Goal: Task Accomplishment & Management: Complete application form

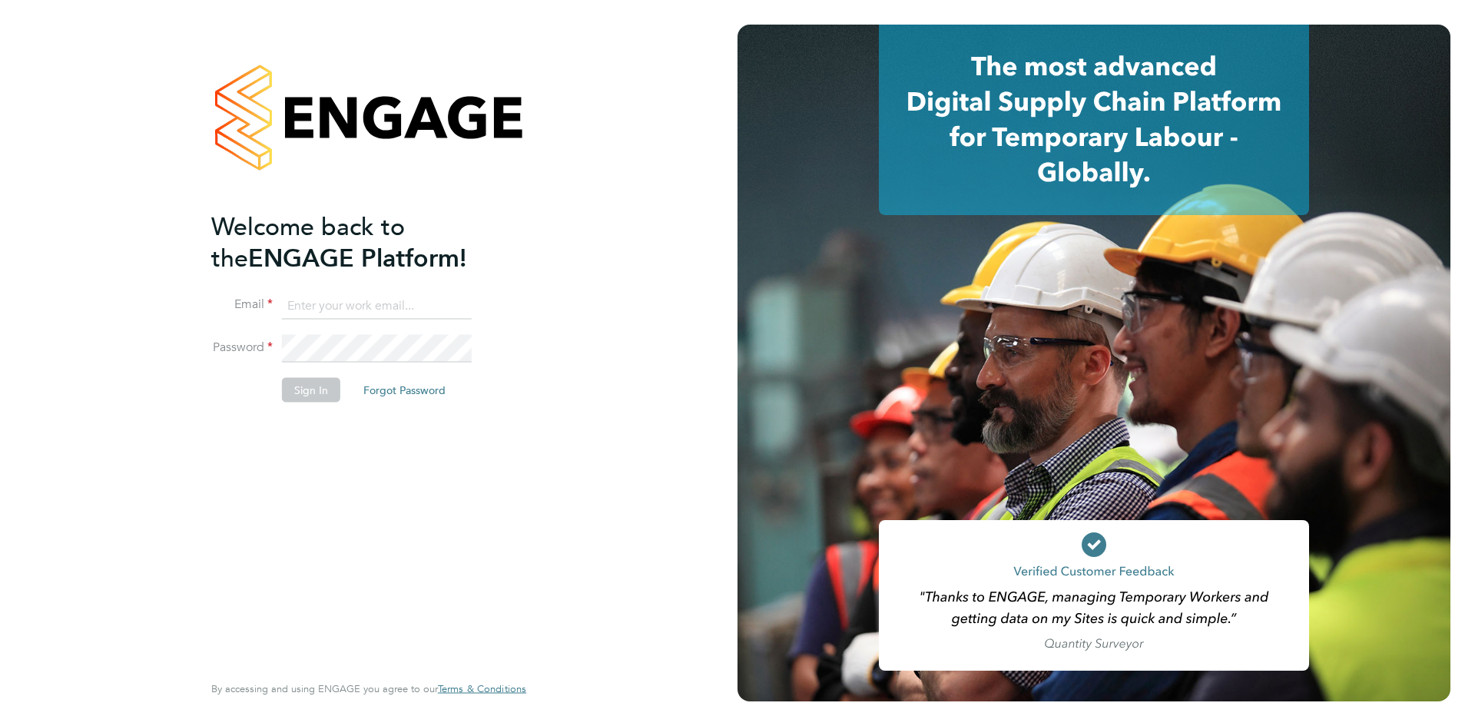
type input "ben.abraham@henry-blue.co.uk"
click at [313, 391] on button "Sign In" at bounding box center [311, 389] width 58 height 25
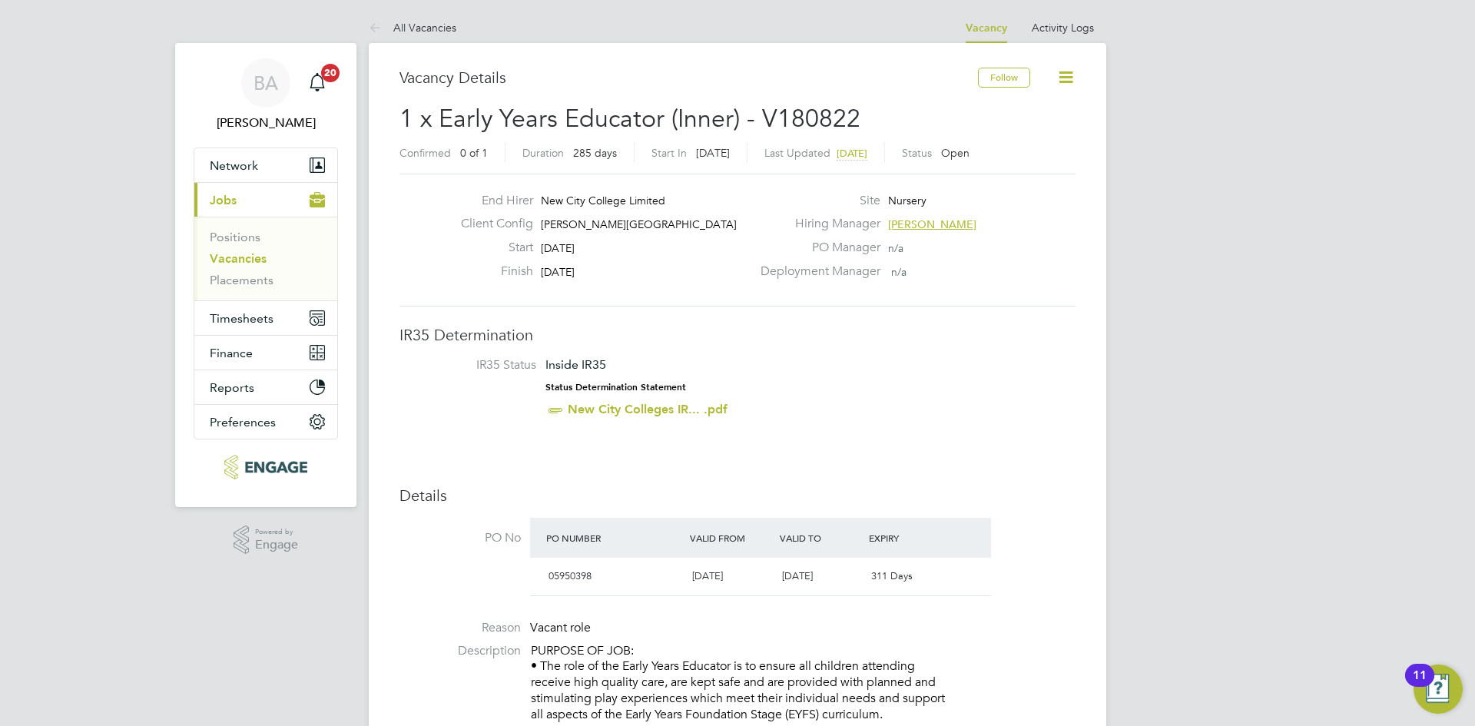
drag, startPoint x: 607, startPoint y: 276, endPoint x: 574, endPoint y: 272, distance: 33.3
click at [582, 272] on div "Finish 03 Jul 2026" at bounding box center [600, 276] width 303 height 24
click at [627, 254] on div "Start 22 Sep 2025" at bounding box center [600, 252] width 303 height 24
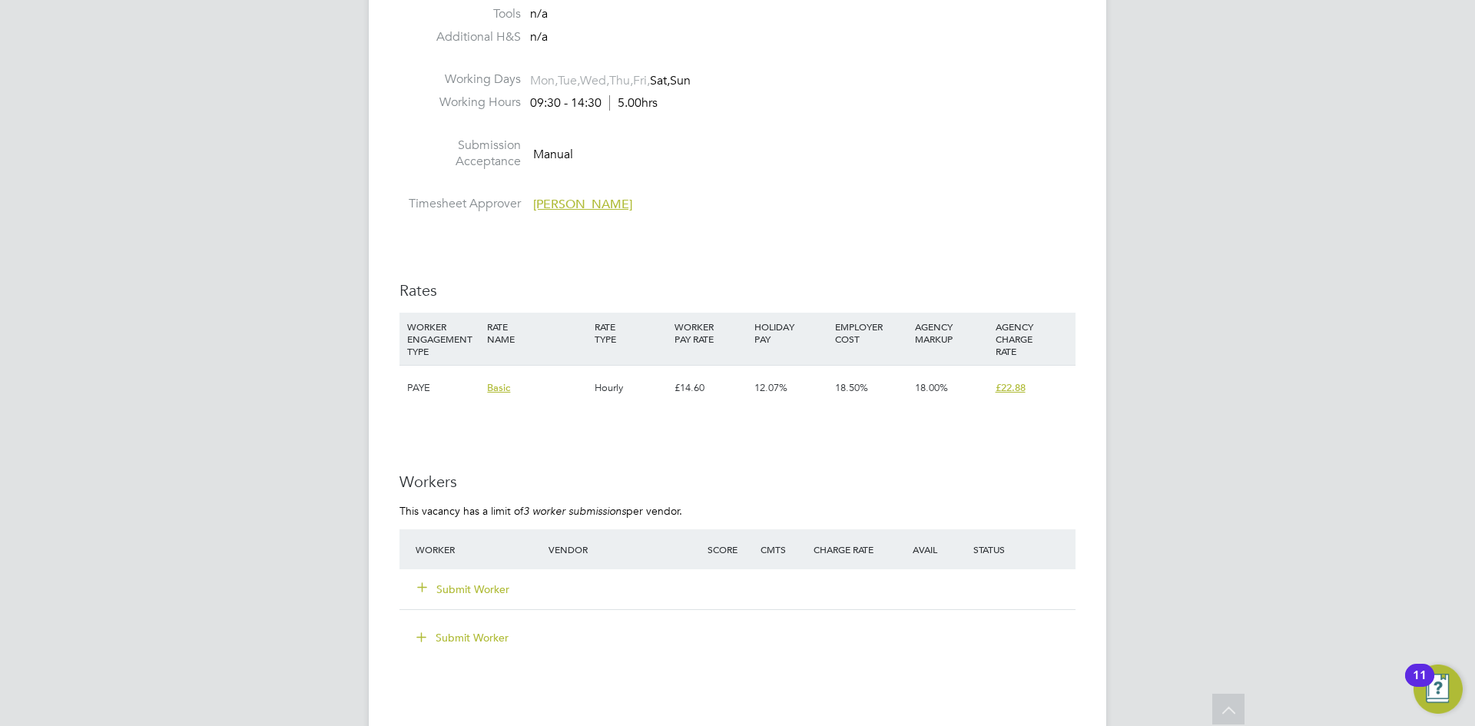
scroll to position [2752, 0]
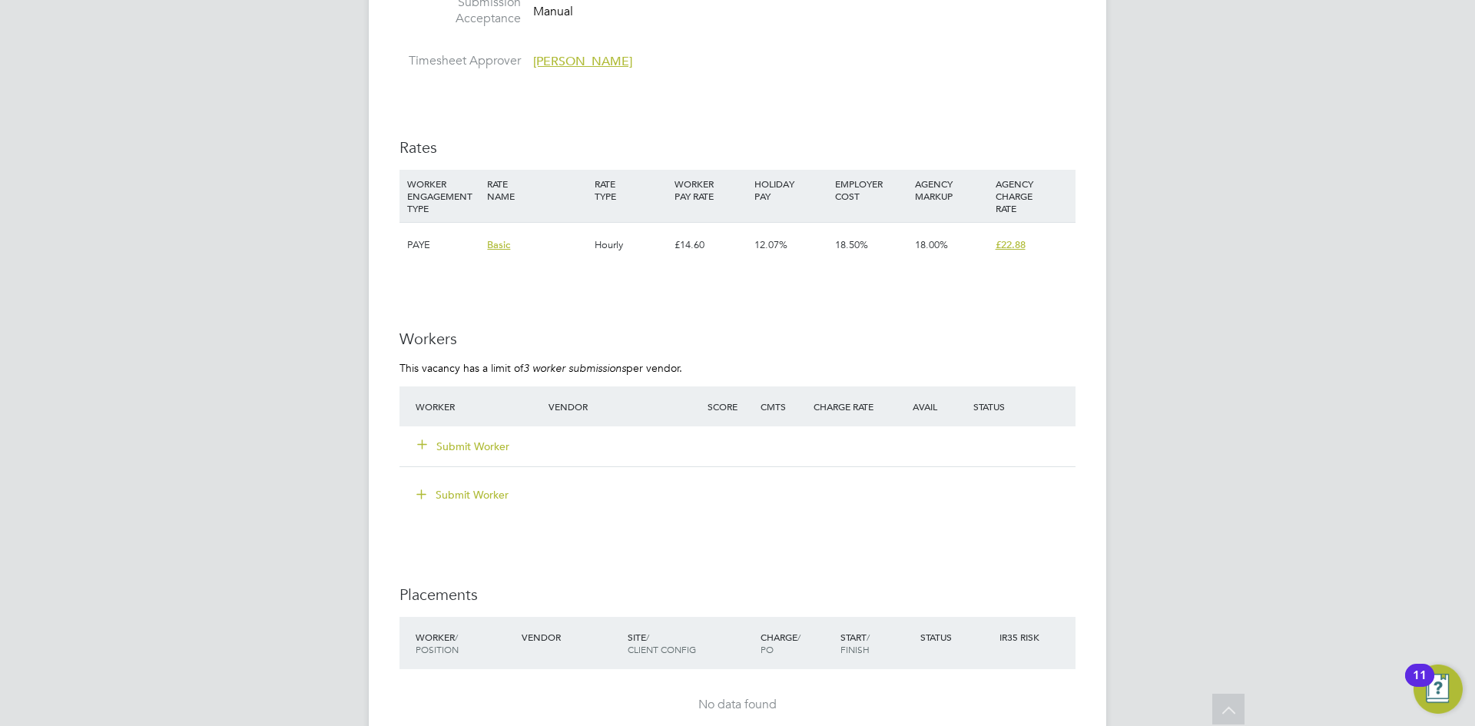
click at [443, 436] on div "Submit Worker" at bounding box center [491, 447] width 159 height 28
click at [446, 440] on button "Submit Worker" at bounding box center [464, 446] width 92 height 15
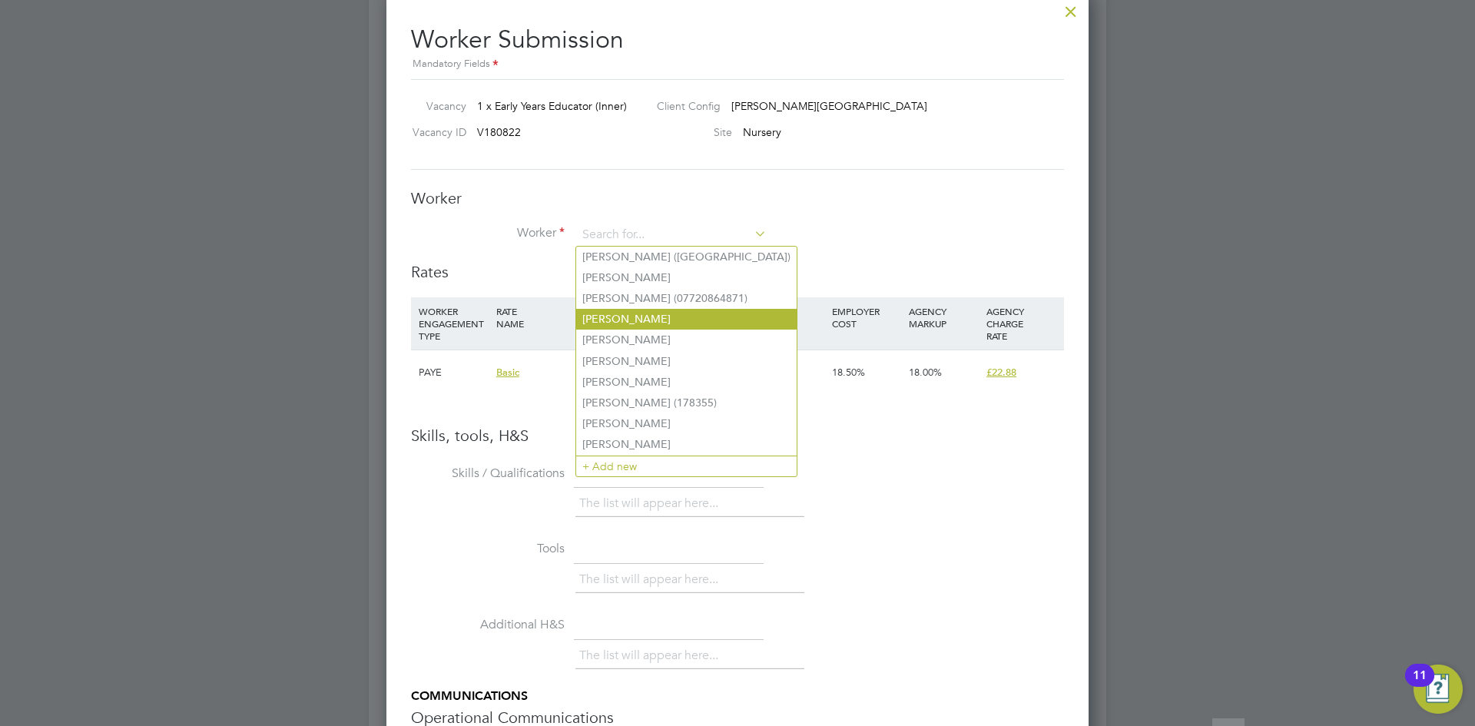
scroll to position [2906, 0]
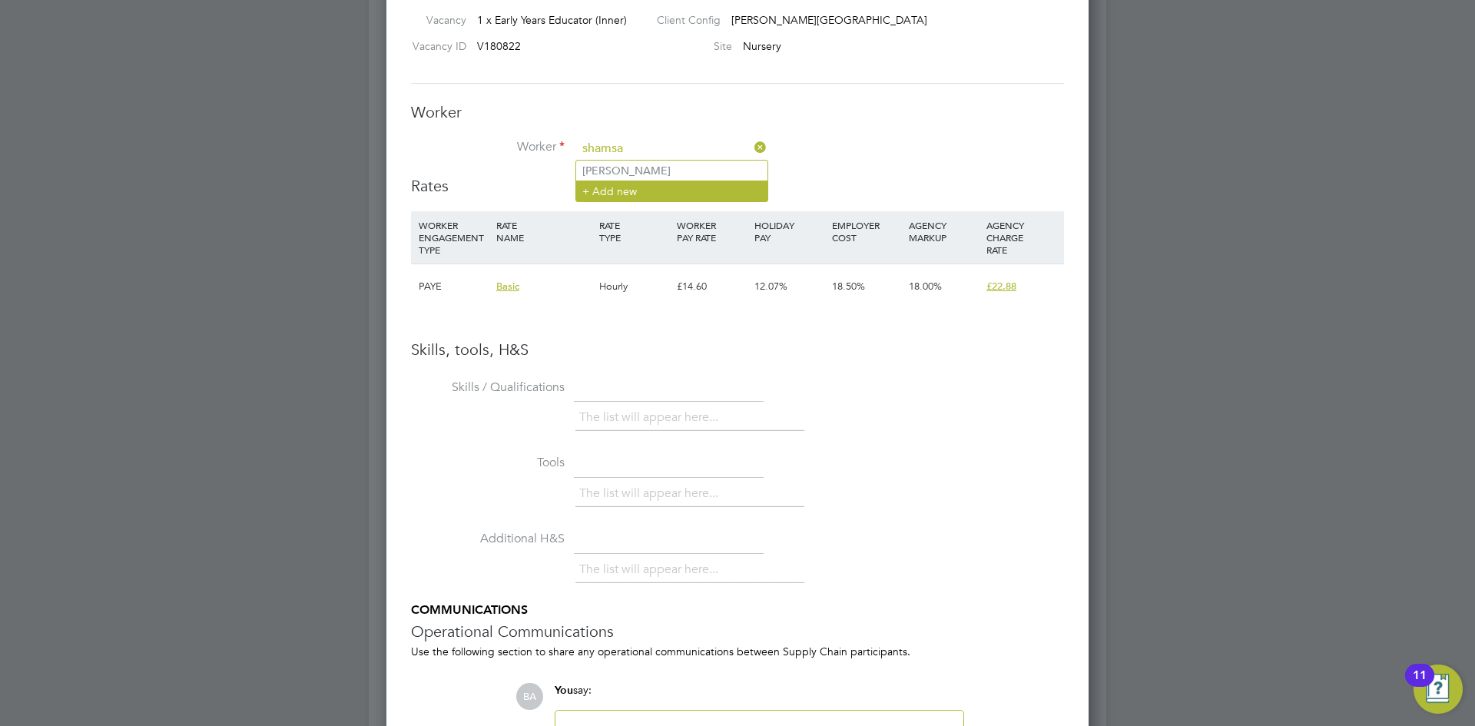
click at [672, 170] on li "[PERSON_NAME]" at bounding box center [671, 171] width 191 height 20
type input "[PERSON_NAME]"
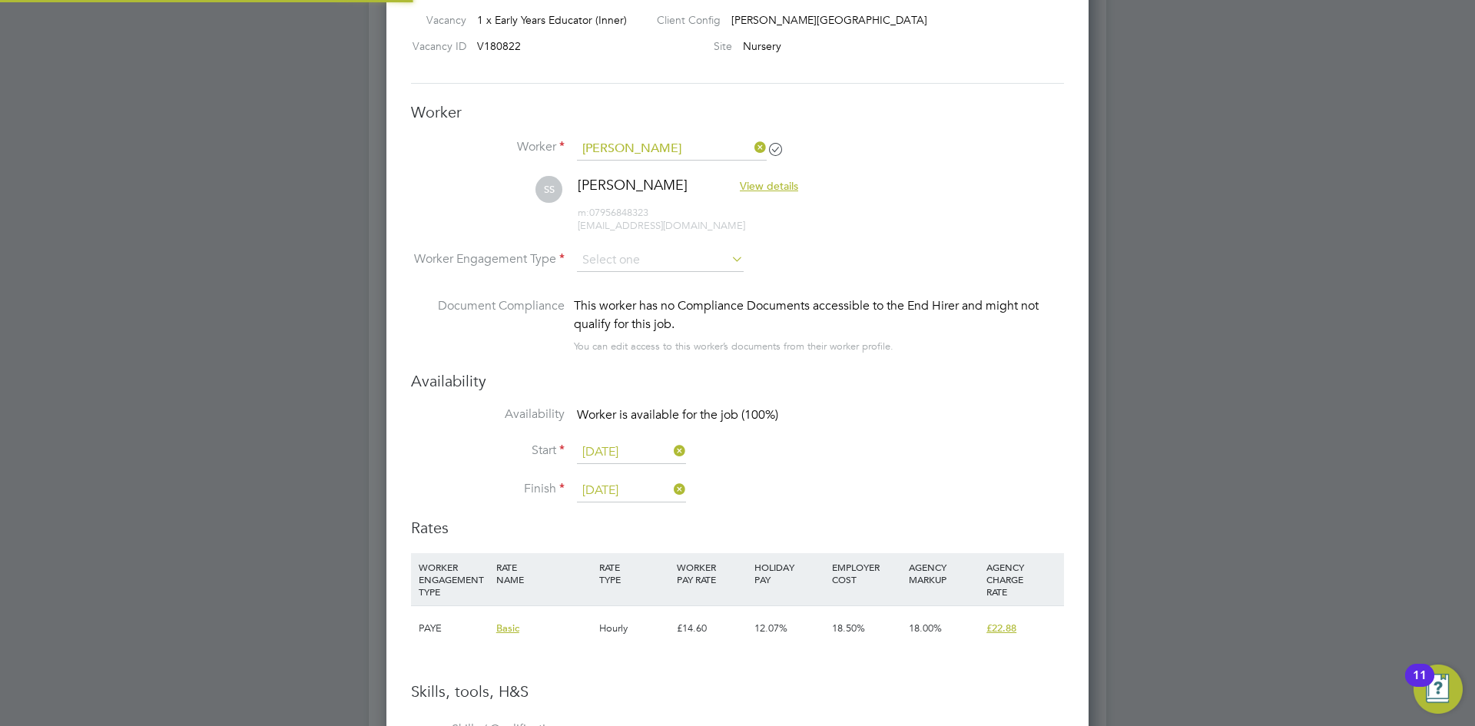
scroll to position [1313, 703]
click at [706, 259] on input at bounding box center [660, 260] width 167 height 23
click at [626, 297] on li "PAYE" at bounding box center [660, 302] width 168 height 20
type input "PAYE"
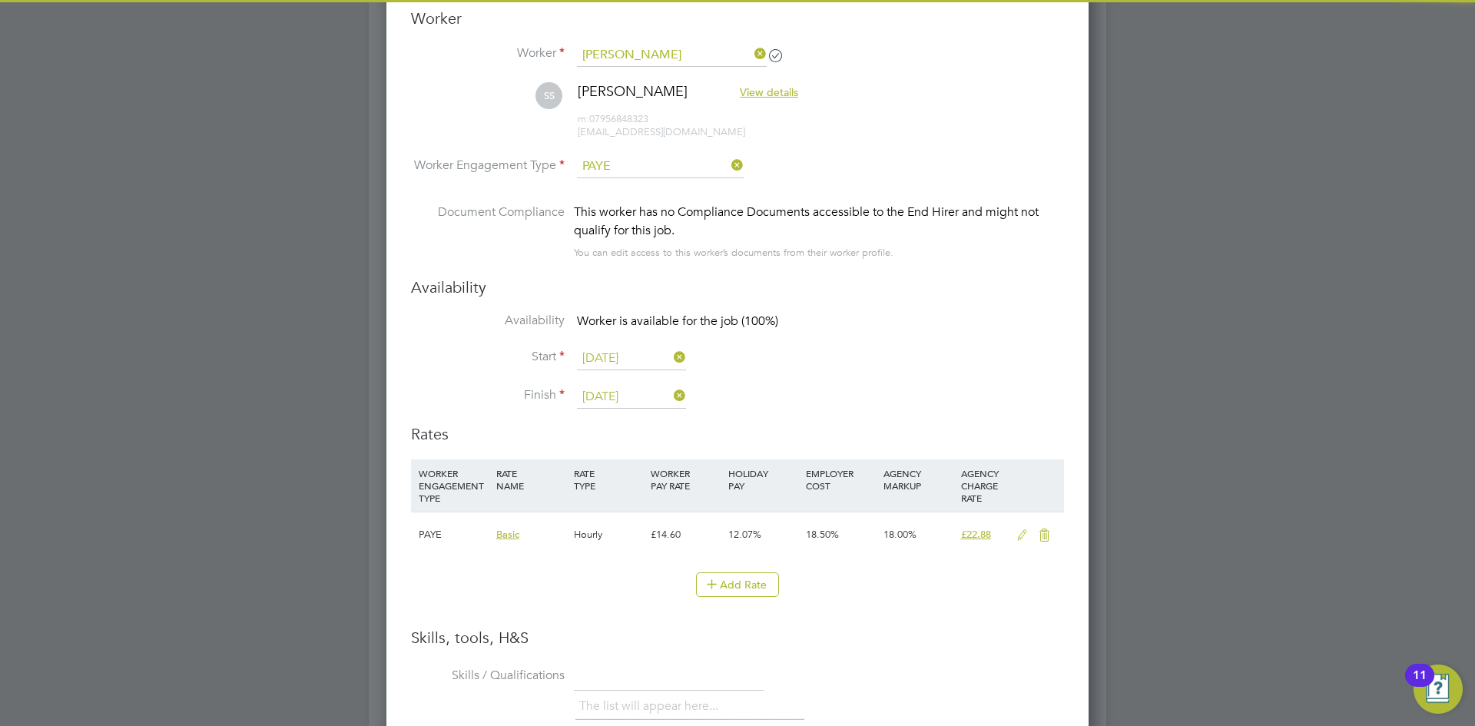
scroll to position [3136, 0]
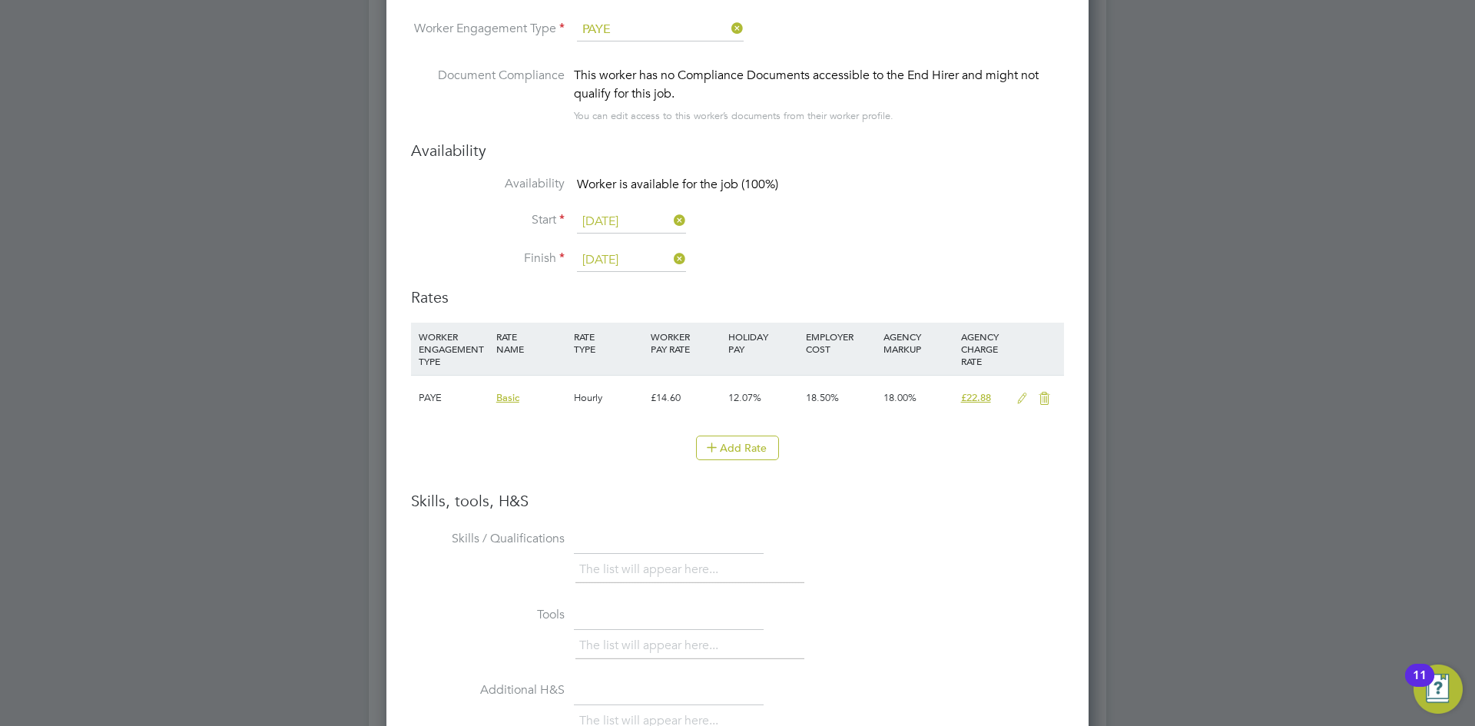
click at [1019, 397] on icon at bounding box center [1022, 399] width 19 height 12
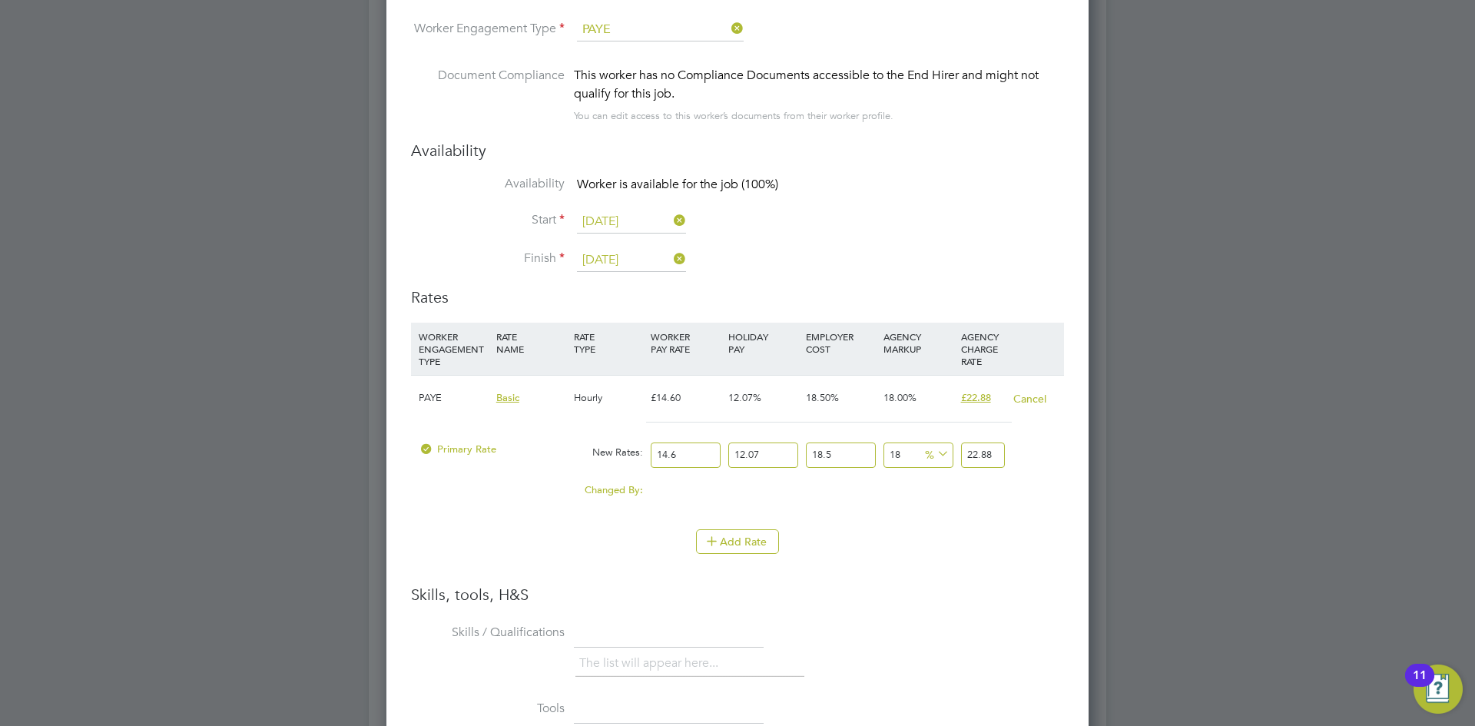
click at [976, 452] on input "22.88" at bounding box center [983, 455] width 44 height 25
drag, startPoint x: 994, startPoint y: 451, endPoint x: 941, endPoint y: 454, distance: 52.3
click at [941, 454] on div "Primary Rate New Rates: 14.6 12.07 n/a 18.5 n/a 18 0 % 22.88" at bounding box center [737, 455] width 653 height 41
type input "-89.68499559912917"
type input "2"
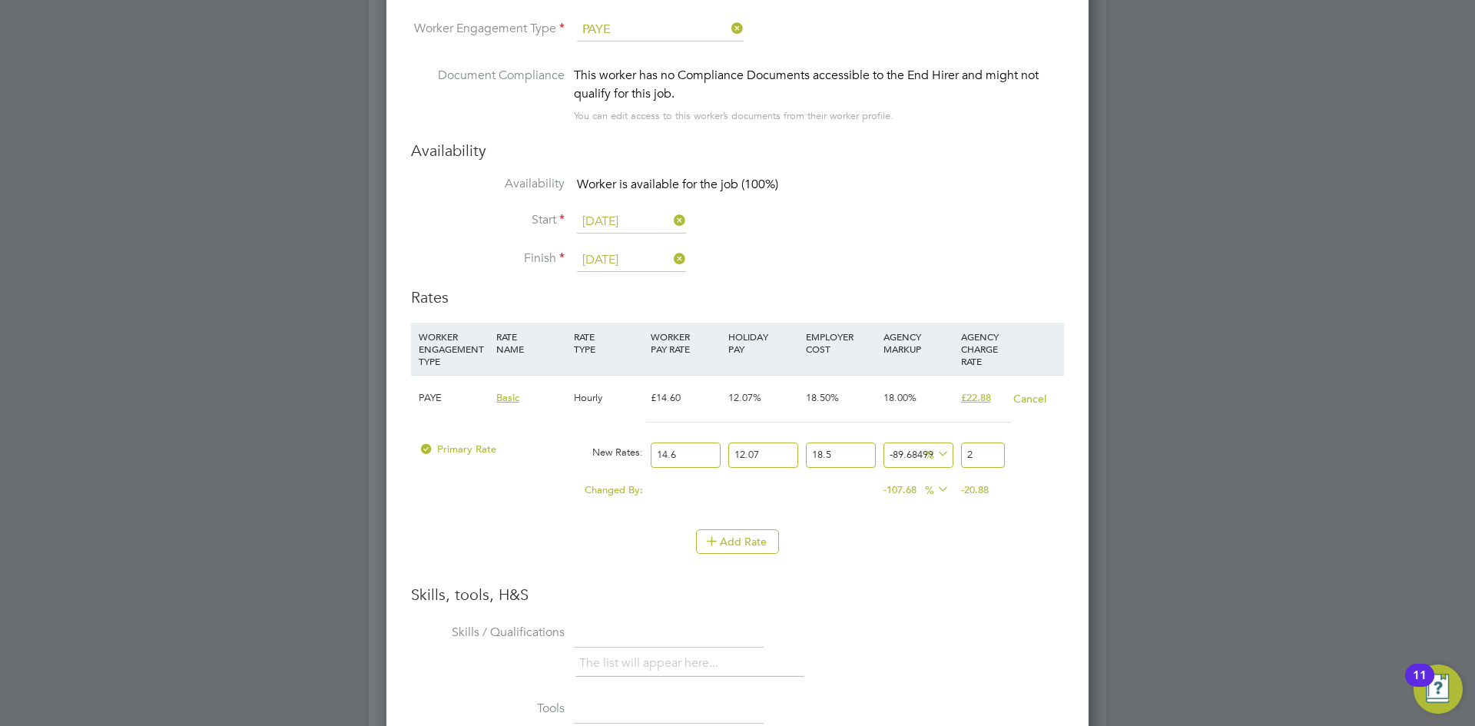
type input "18.62255061001466"
type input "23"
click at [915, 534] on div "Add Rate" at bounding box center [737, 541] width 653 height 25
click at [765, 452] on input "12.07" at bounding box center [763, 455] width 70 height 25
drag, startPoint x: 770, startPoint y: 454, endPoint x: 724, endPoint y: 453, distance: 46.1
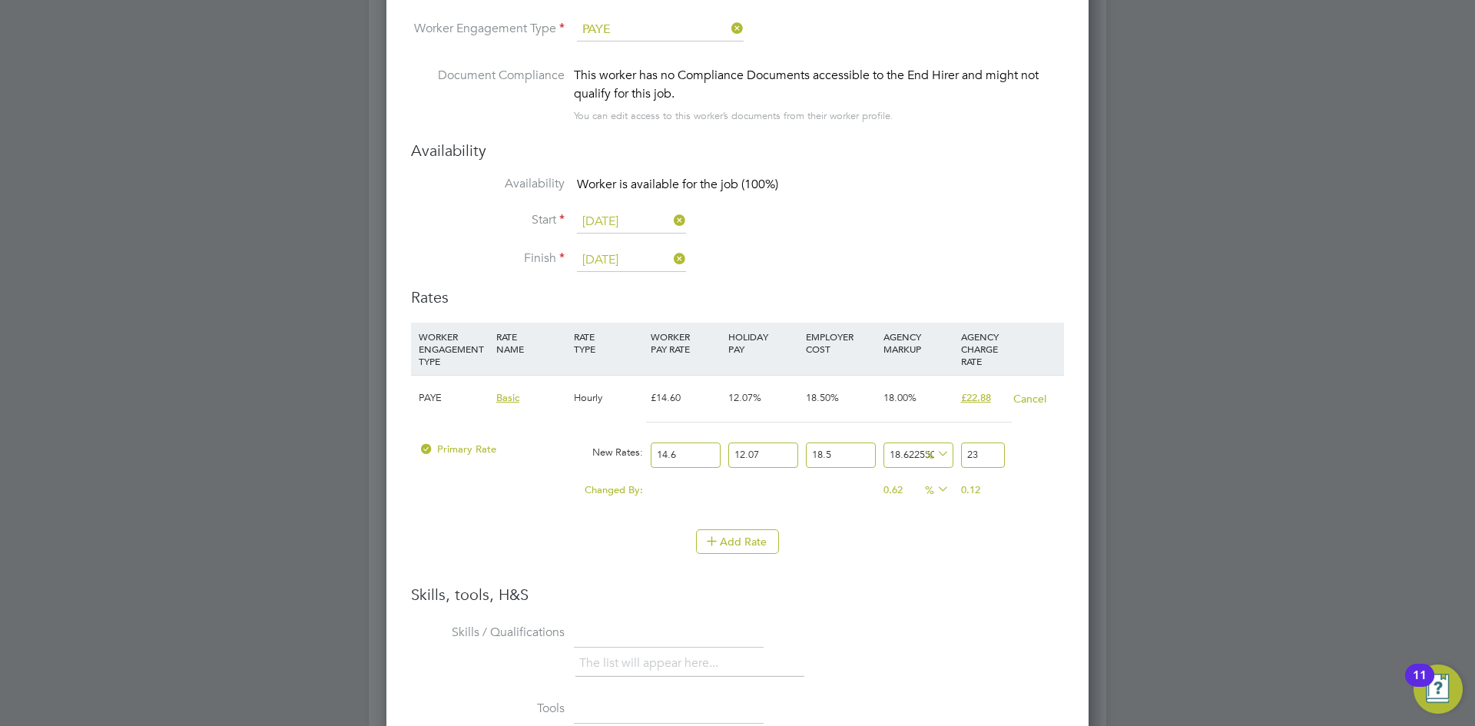
click at [724, 453] on div "Primary Rate New Rates: 14.6 12.07 n/a 18.5 n/a 18.62255061001466 3.6107693 % 23" at bounding box center [737, 455] width 653 height 41
type input "0"
type input "20.522887481038637"
drag, startPoint x: 849, startPoint y: 450, endPoint x: 793, endPoint y: 459, distance: 56.8
click at [794, 460] on div "Primary Rate New Rates: 14.6 0 n/a 18.5 n/a 18.62255061001466 3.221887481038637…" at bounding box center [737, 455] width 653 height 41
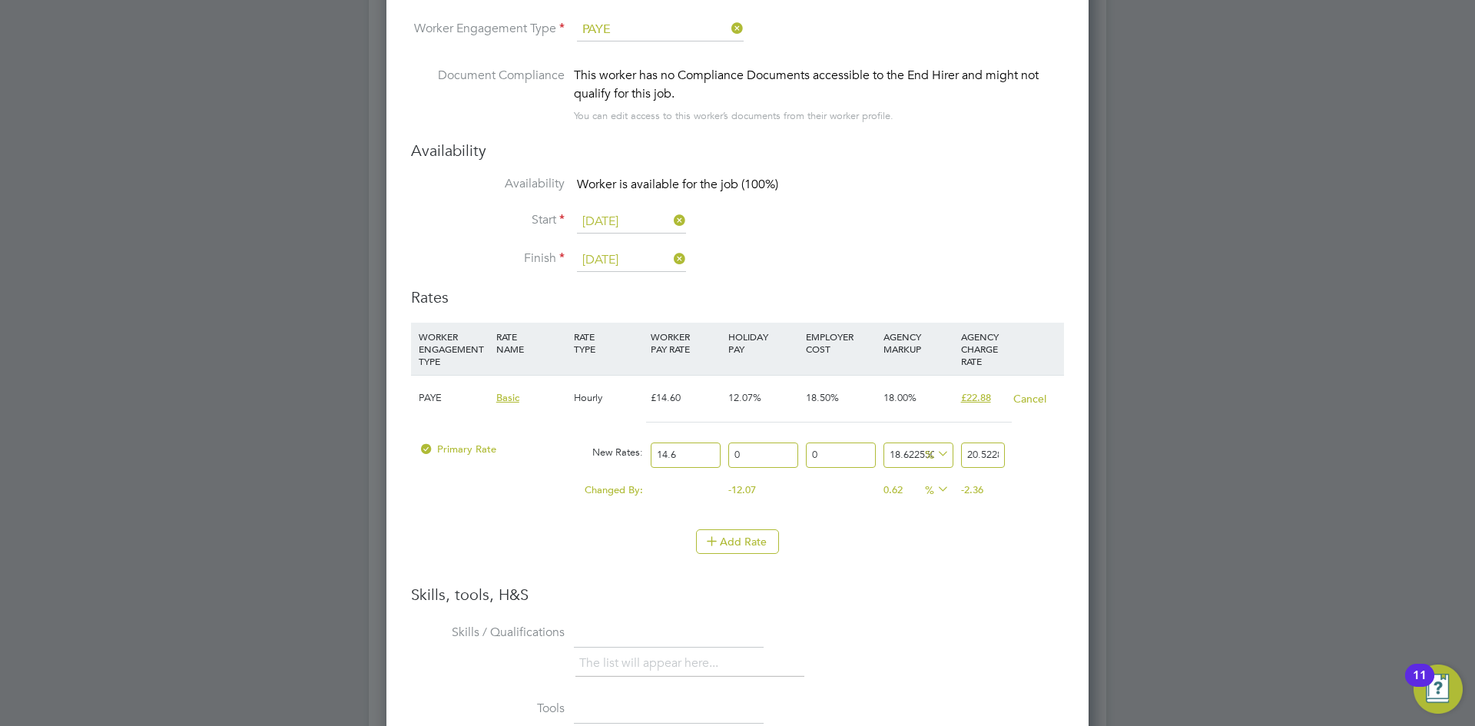
type input "0"
type input "17.31889238906214"
drag, startPoint x: 958, startPoint y: 577, endPoint x: 947, endPoint y: 577, distance: 10.8
click at [958, 577] on li "WORKER ENGAGEMENT TYPE RATE NAME RATE TYPE WORKER PAY RATE HOLIDAY PAY EMPLOYER…" at bounding box center [737, 454] width 653 height 262
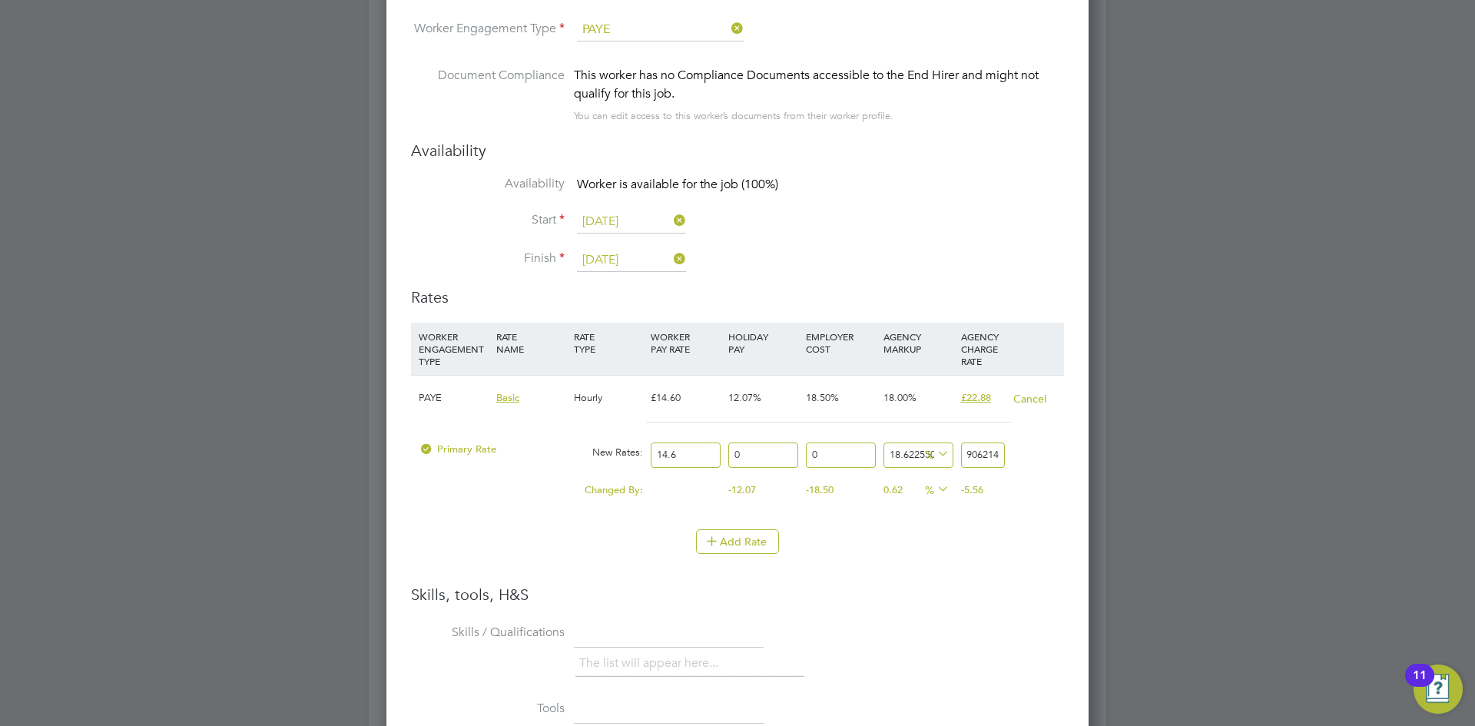
drag, startPoint x: 968, startPoint y: 453, endPoint x: 1009, endPoint y: 447, distance: 41.2
click at [1009, 447] on div "Primary Rate New Rates: 14.6 0 n/a 0 n/a 18.62255061001466 2.71889238906214 % 1…" at bounding box center [737, 455] width 653 height 41
type input "-86.3013698630137"
type input "2"
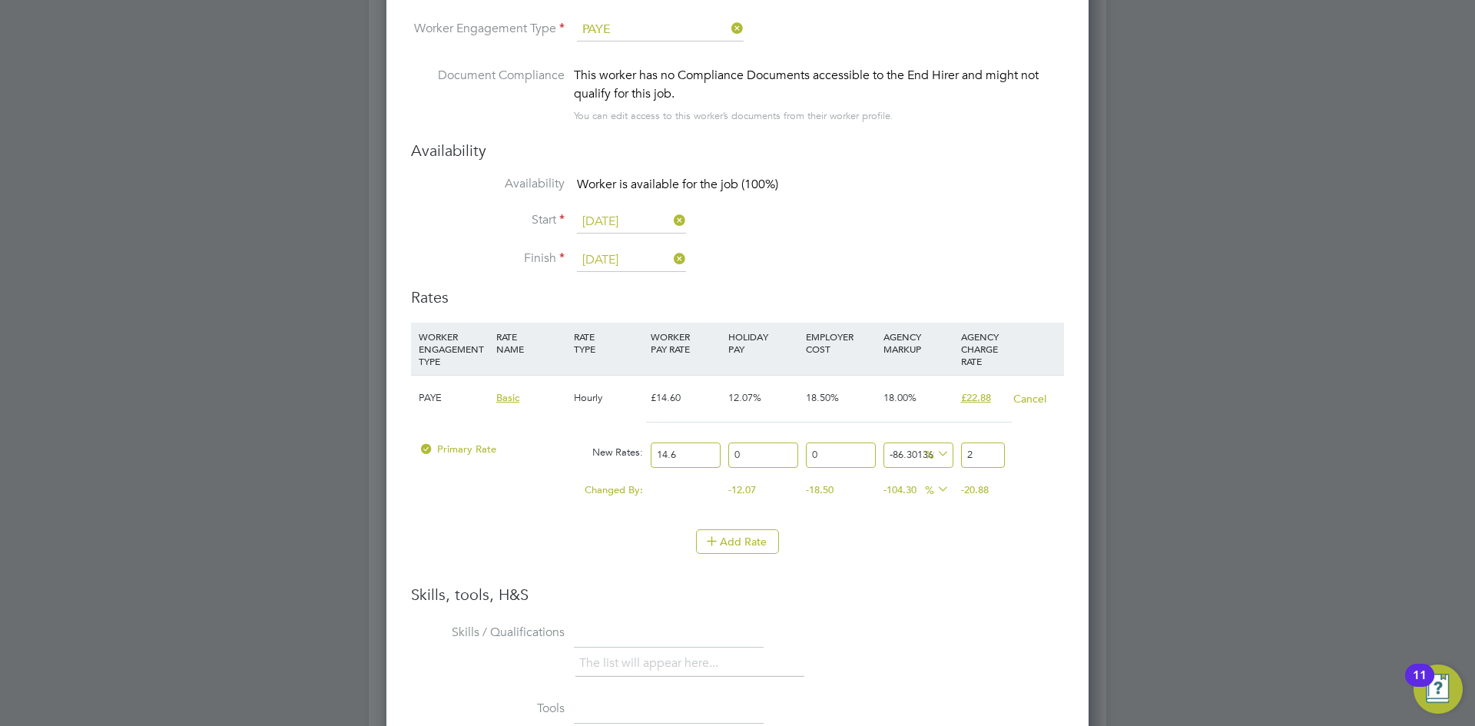
type input "57.534246575342465"
type input "23"
click at [1018, 539] on div "Add Rate" at bounding box center [737, 541] width 653 height 25
click at [1017, 573] on li "WORKER ENGAGEMENT TYPE RATE NAME RATE TYPE WORKER PAY RATE HOLIDAY PAY EMPLOYER…" at bounding box center [737, 454] width 653 height 262
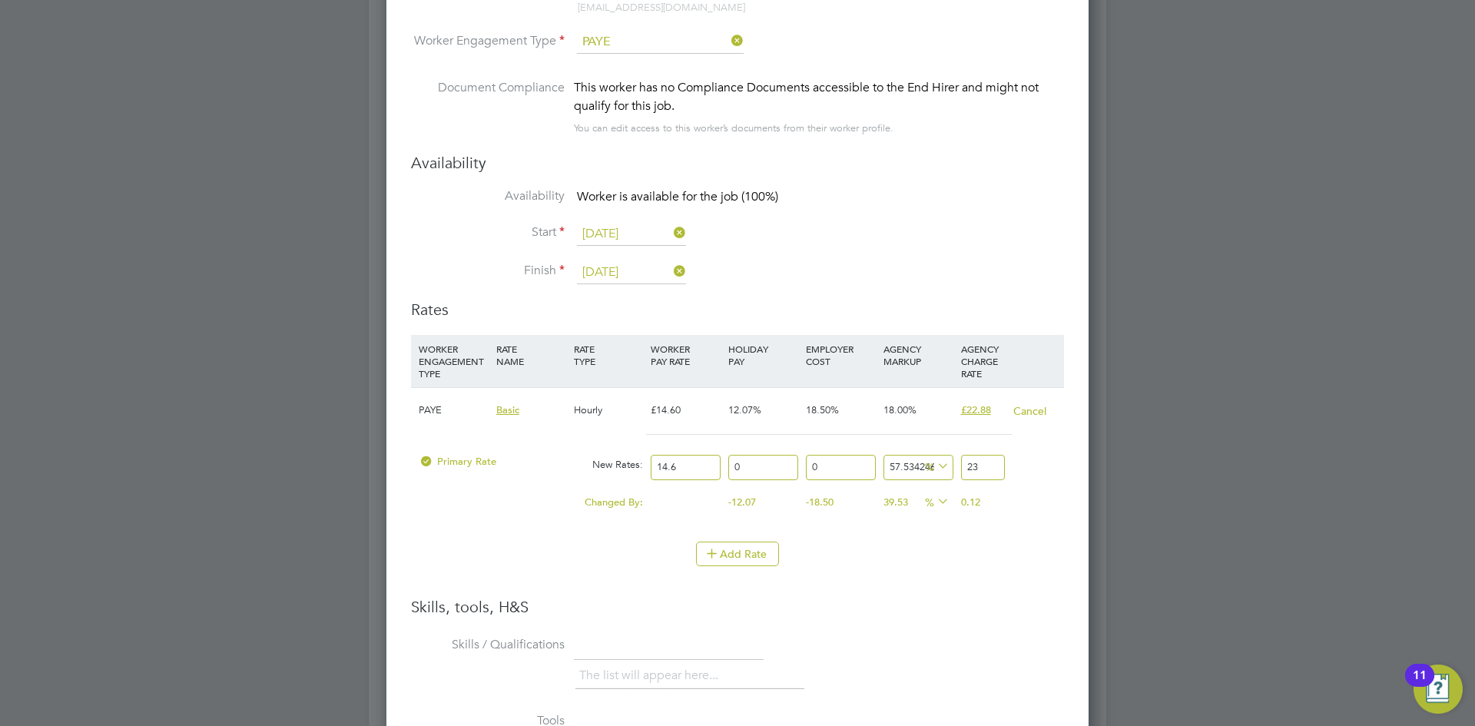
scroll to position [2982, 0]
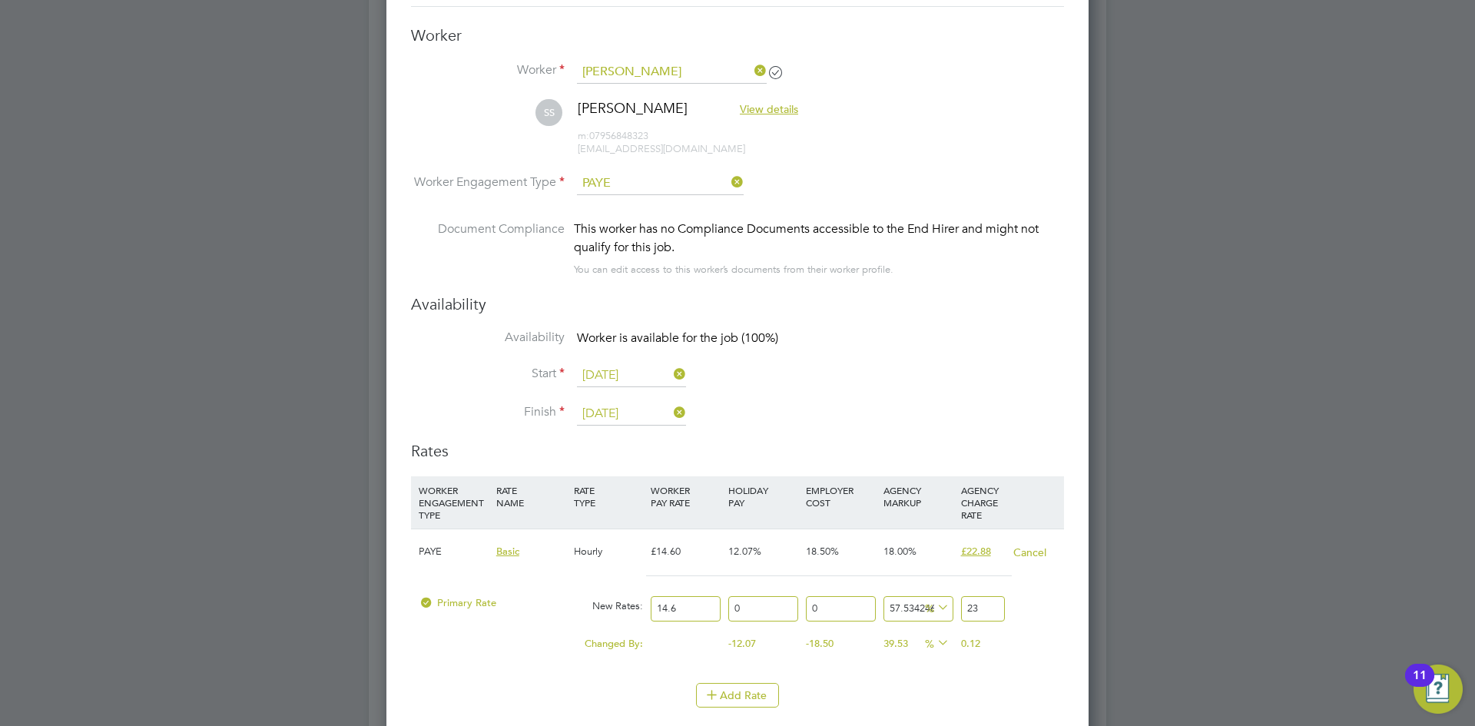
click at [668, 377] on input "[DATE]" at bounding box center [631, 375] width 109 height 23
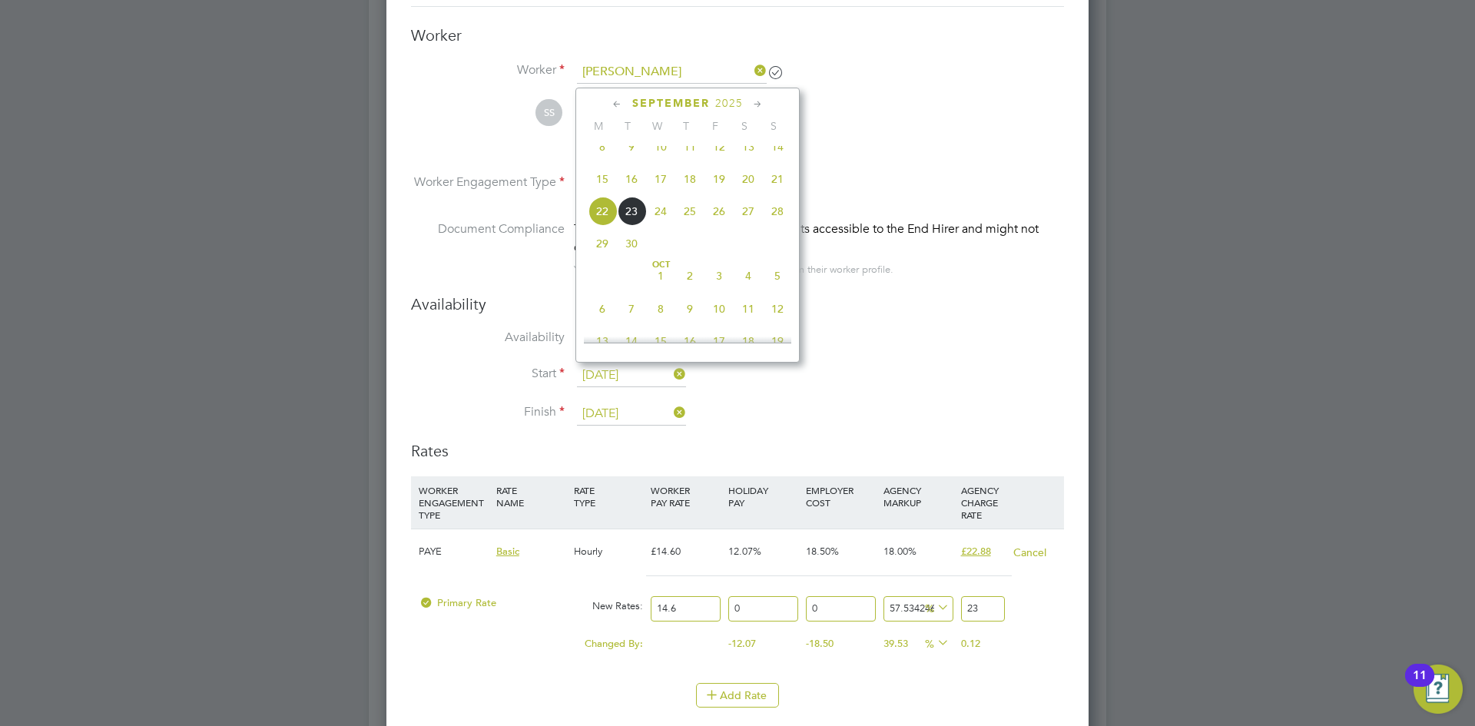
click at [601, 224] on span "22" at bounding box center [602, 211] width 29 height 29
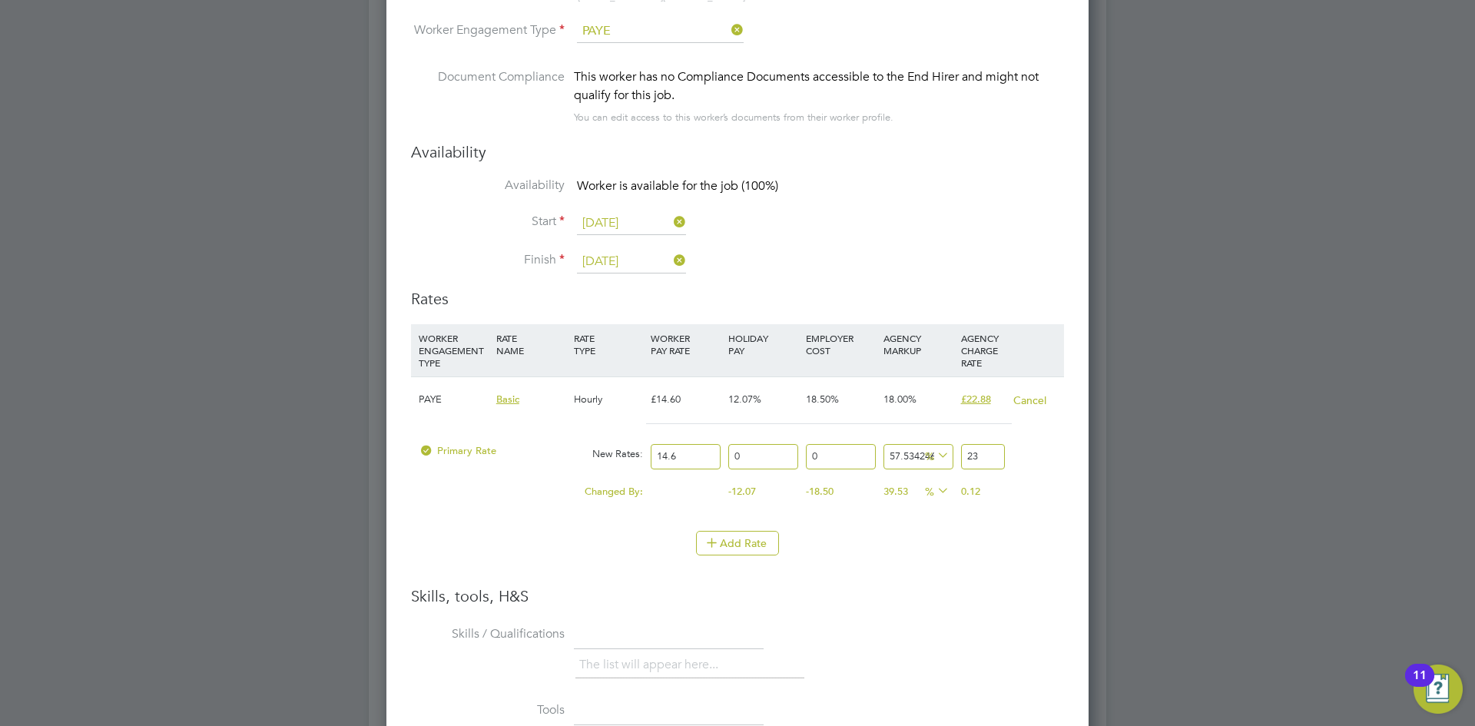
scroll to position [3136, 0]
click at [921, 457] on span "%" at bounding box center [936, 453] width 32 height 17
click at [901, 461] on input "57.534246575342465" at bounding box center [919, 455] width 70 height 25
drag, startPoint x: 893, startPoint y: 456, endPoint x: 954, endPoint y: 450, distance: 61.1
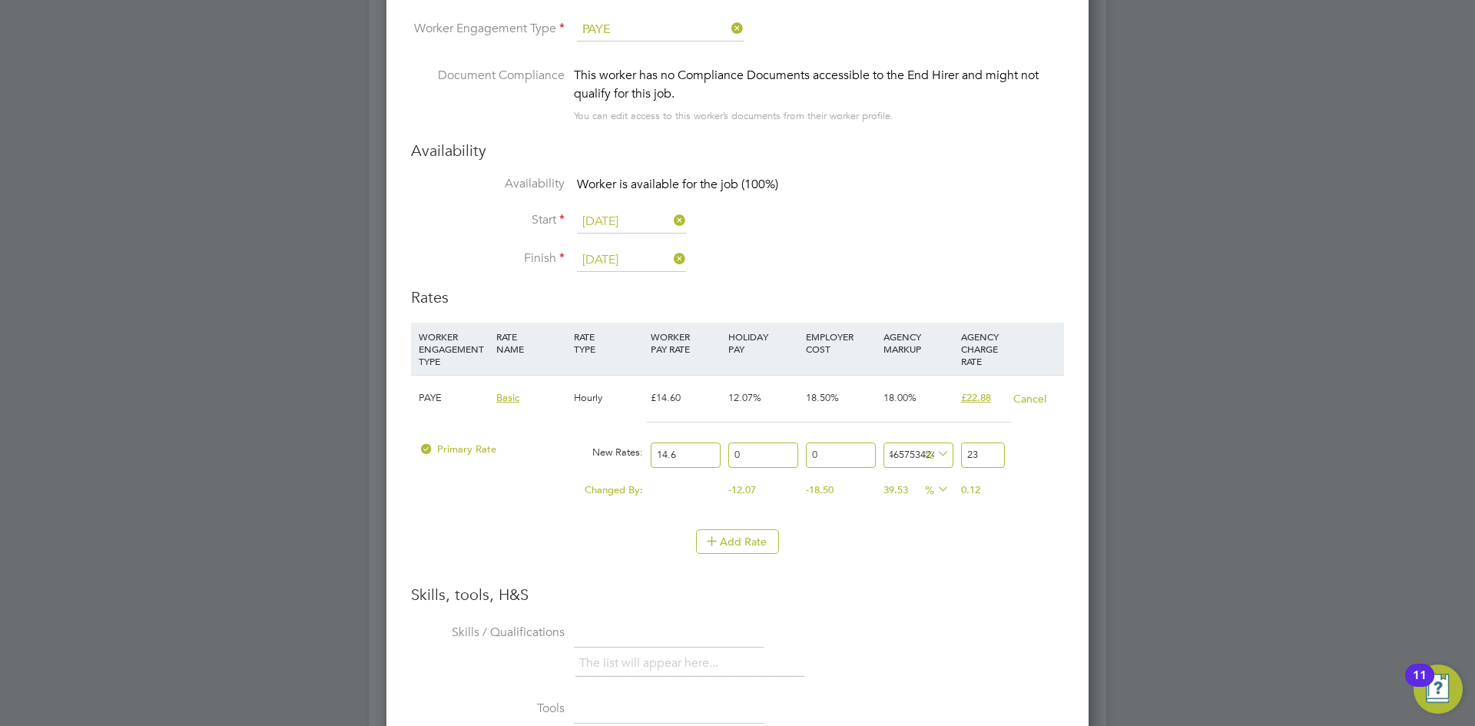
click at [954, 450] on div "57.534246575342465 8.4 %" at bounding box center [919, 455] width 78 height 41
type input "52"
type input "22.192"
type input "523"
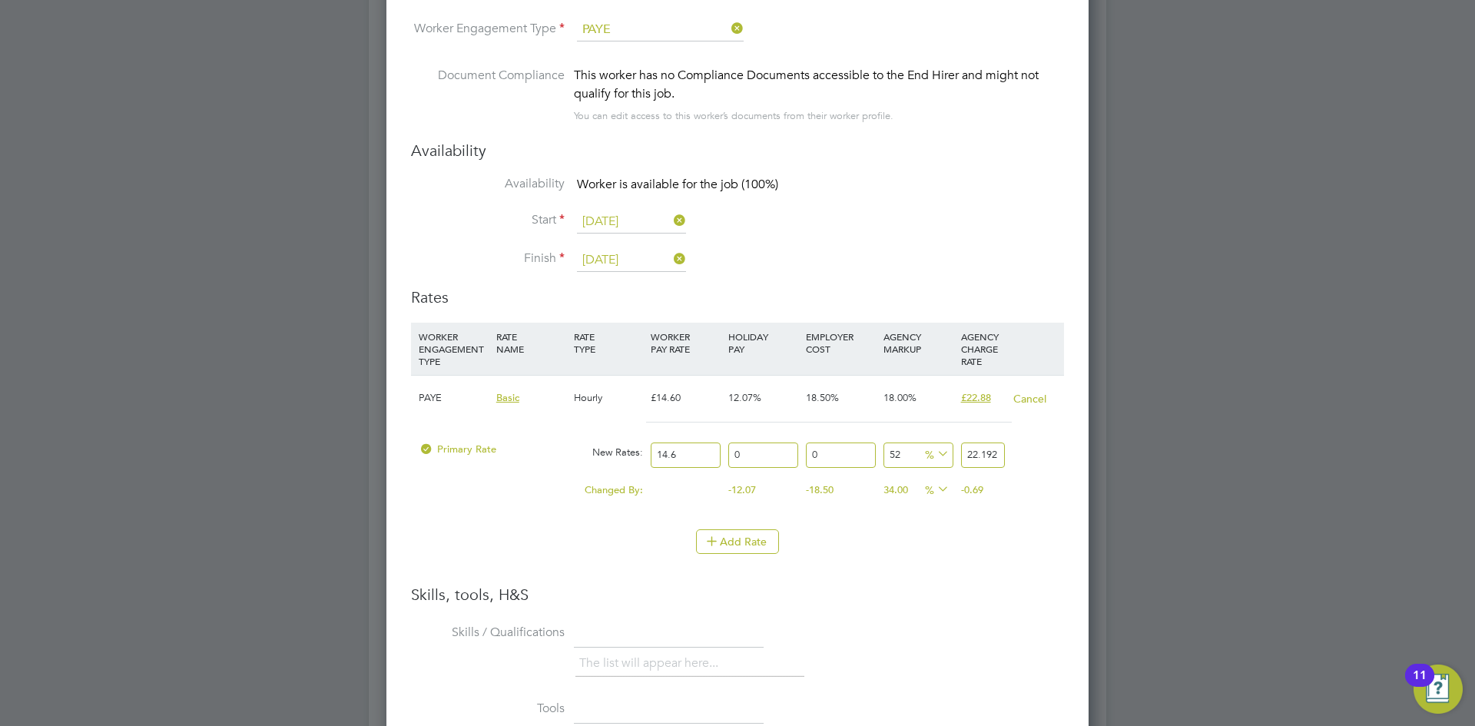
type input "90.958"
type input "52"
type input "22.192"
type input "5"
type input "15.33"
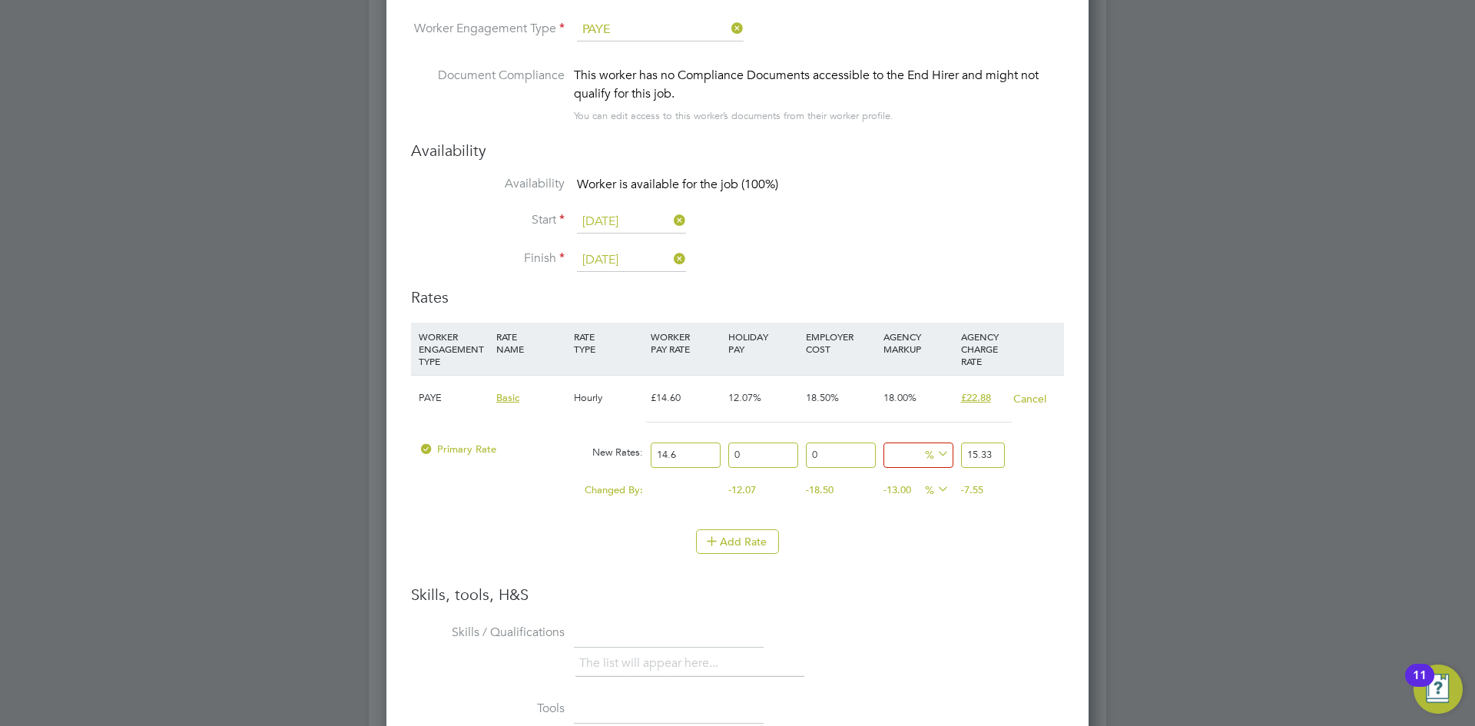
type input "2"
type input "14.892"
type input "23"
type input "17.958"
type input "23"
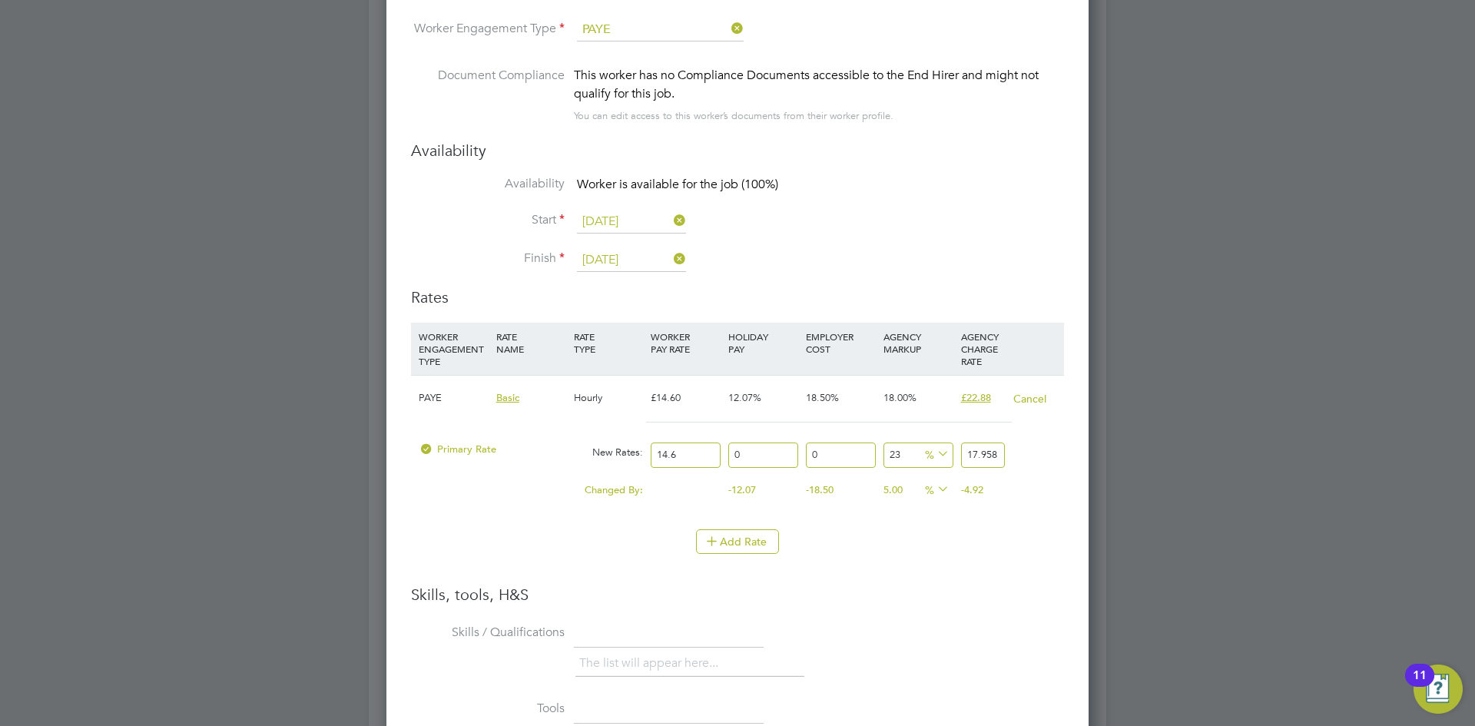
click at [869, 553] on div "Add Rate" at bounding box center [737, 541] width 653 height 25
drag, startPoint x: 676, startPoint y: 453, endPoint x: 592, endPoint y: 450, distance: 84.6
click at [599, 453] on div "Primary Rate New Rates: 14.6 0 n/a 0 n/a 23 3.358 % 17.958" at bounding box center [737, 455] width 653 height 41
type input "1"
type input "1.23"
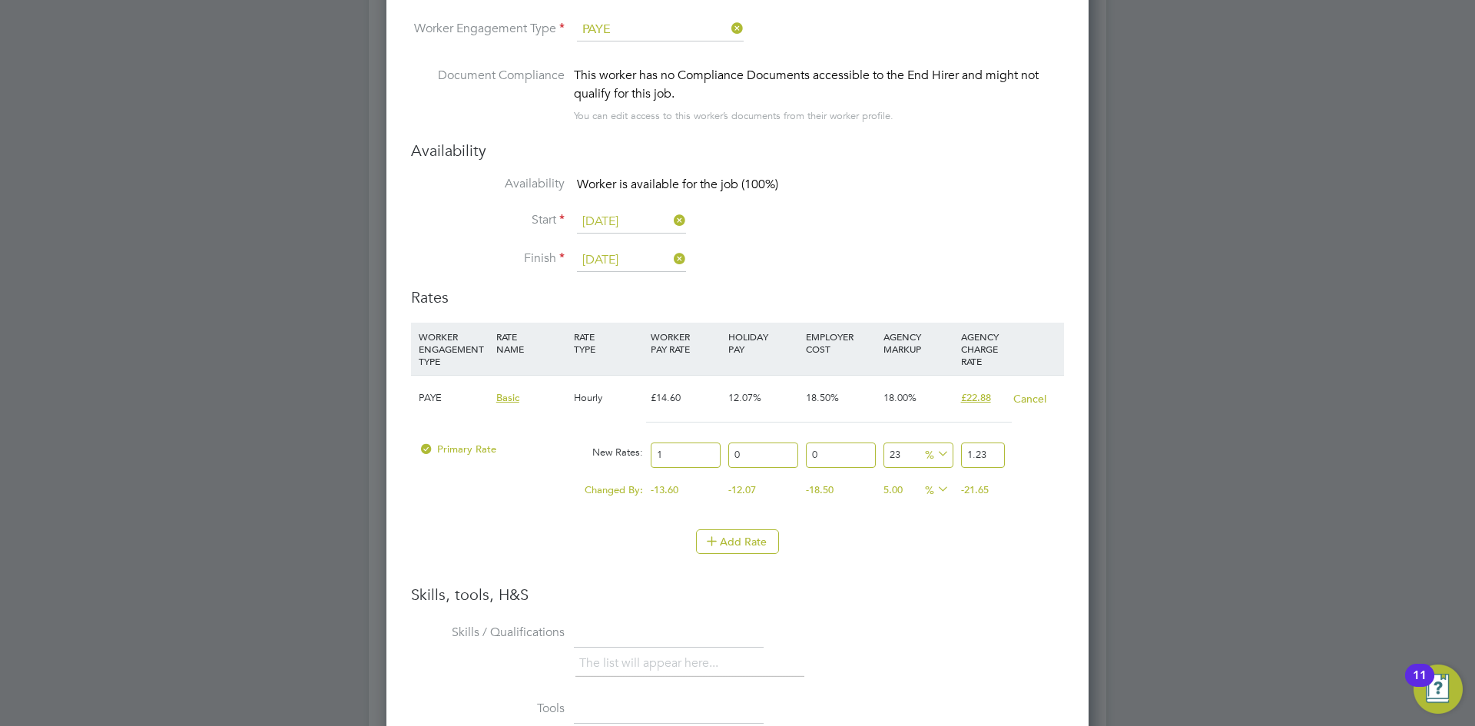
type input "17"
type input "20.91"
click at [948, 584] on li "WORKER ENGAGEMENT TYPE RATE NAME RATE TYPE WORKER PAY RATE HOLIDAY PAY EMPLOYER…" at bounding box center [737, 454] width 653 height 262
click at [875, 547] on div "Add Rate" at bounding box center [737, 541] width 653 height 25
click at [687, 449] on input "17" at bounding box center [686, 455] width 70 height 25
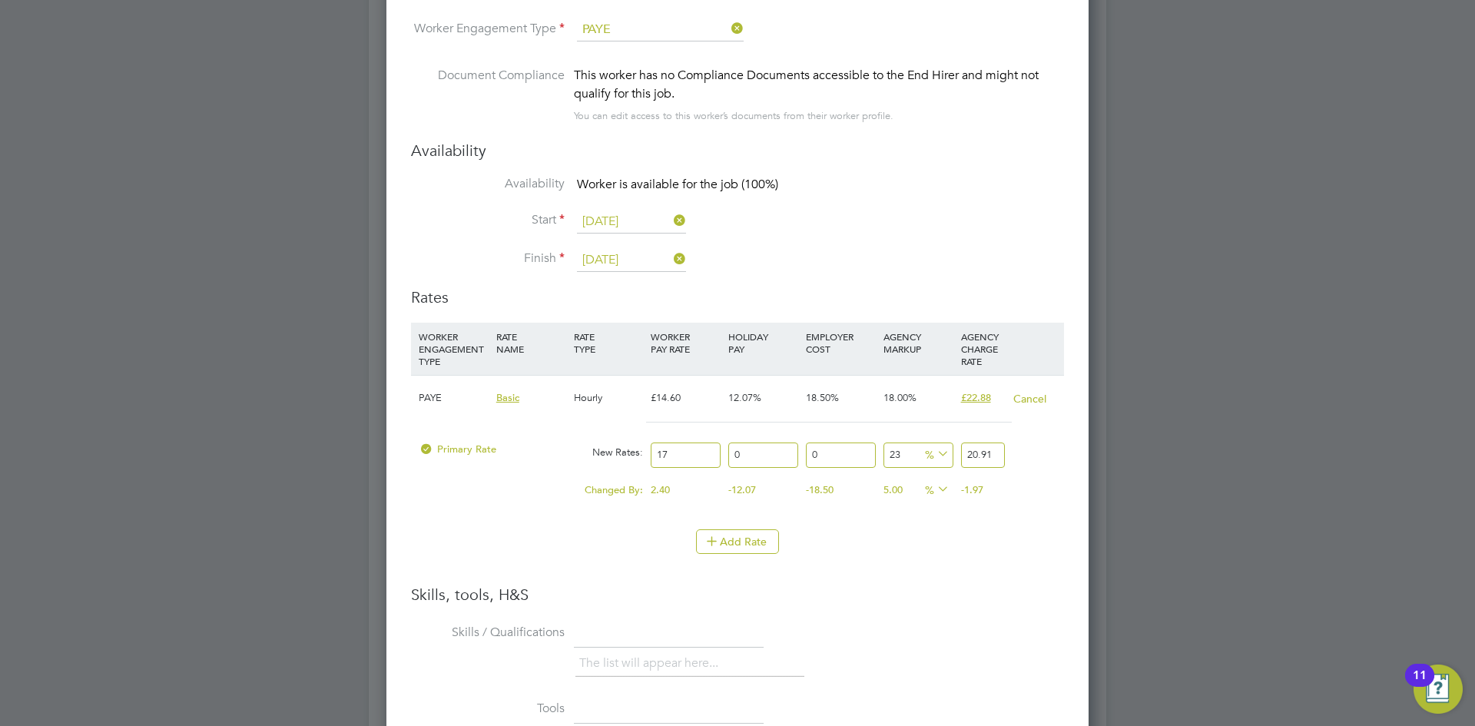
type input "1"
type input "1.23"
type input "19"
type input "23.37"
click at [930, 645] on li "Skills / Qualifications The list will appear here..." at bounding box center [737, 658] width 653 height 76
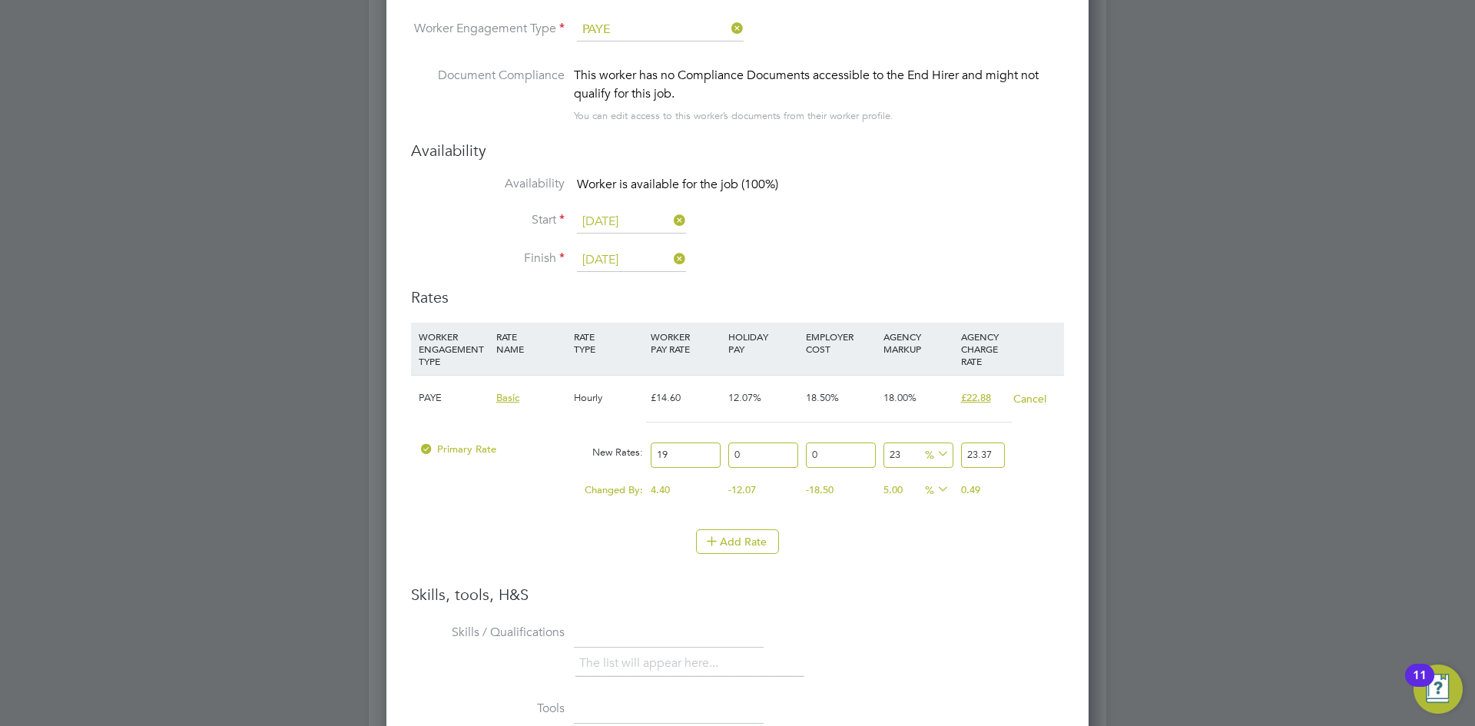
click at [678, 450] on input "19" at bounding box center [686, 455] width 70 height 25
type input "1"
type input "1.23"
type input "11"
type input "13.53"
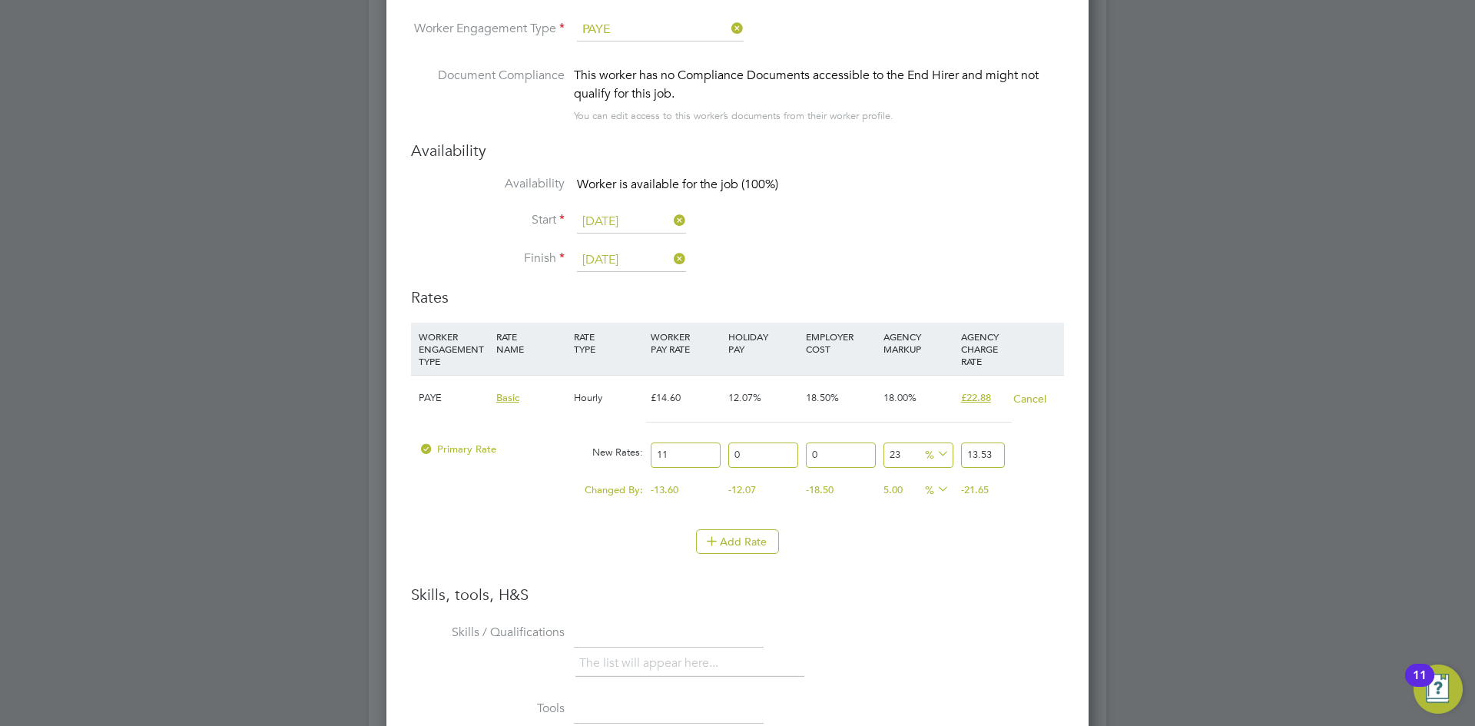
type input "118"
type input "145.14"
type input "118.5"
type input "145.755"
type input "118"
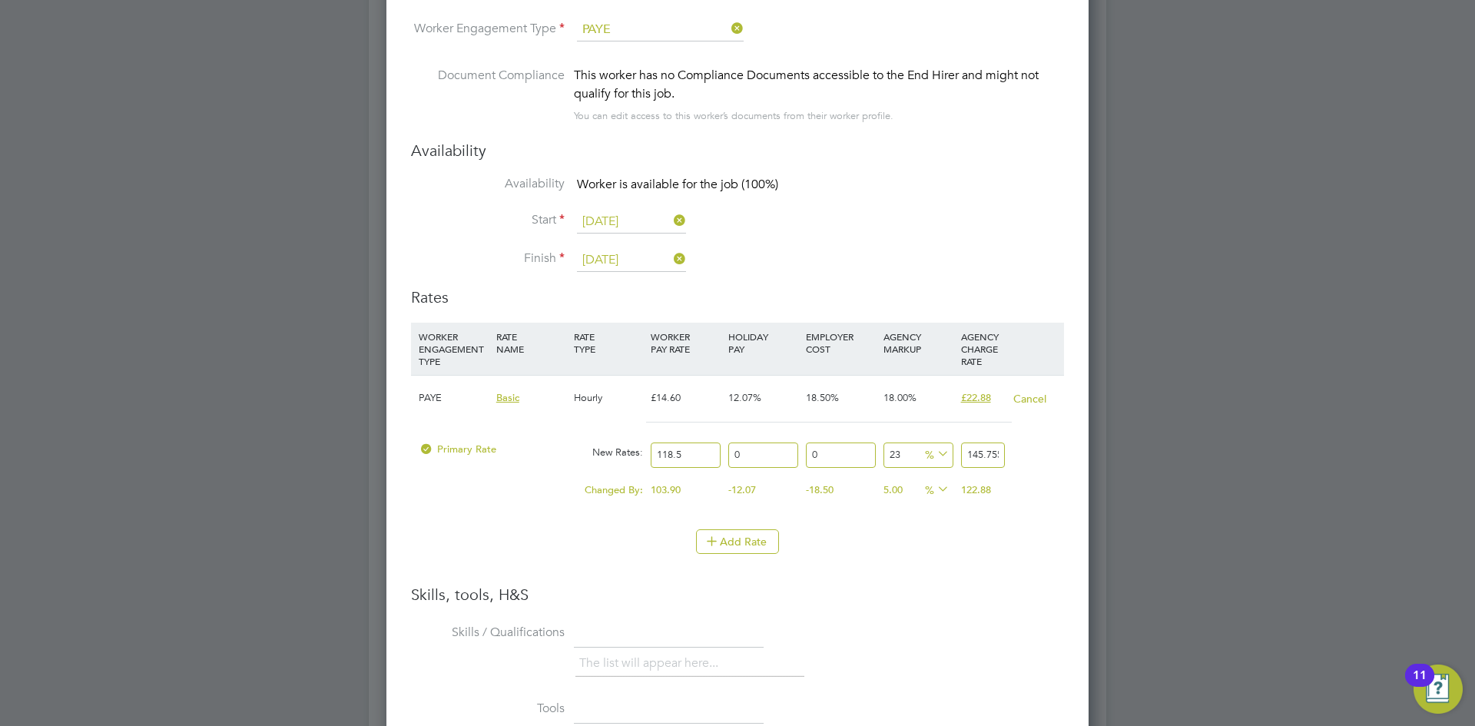
type input "145.14"
type input "11"
type input "13.53"
type input "1"
type input "1.23"
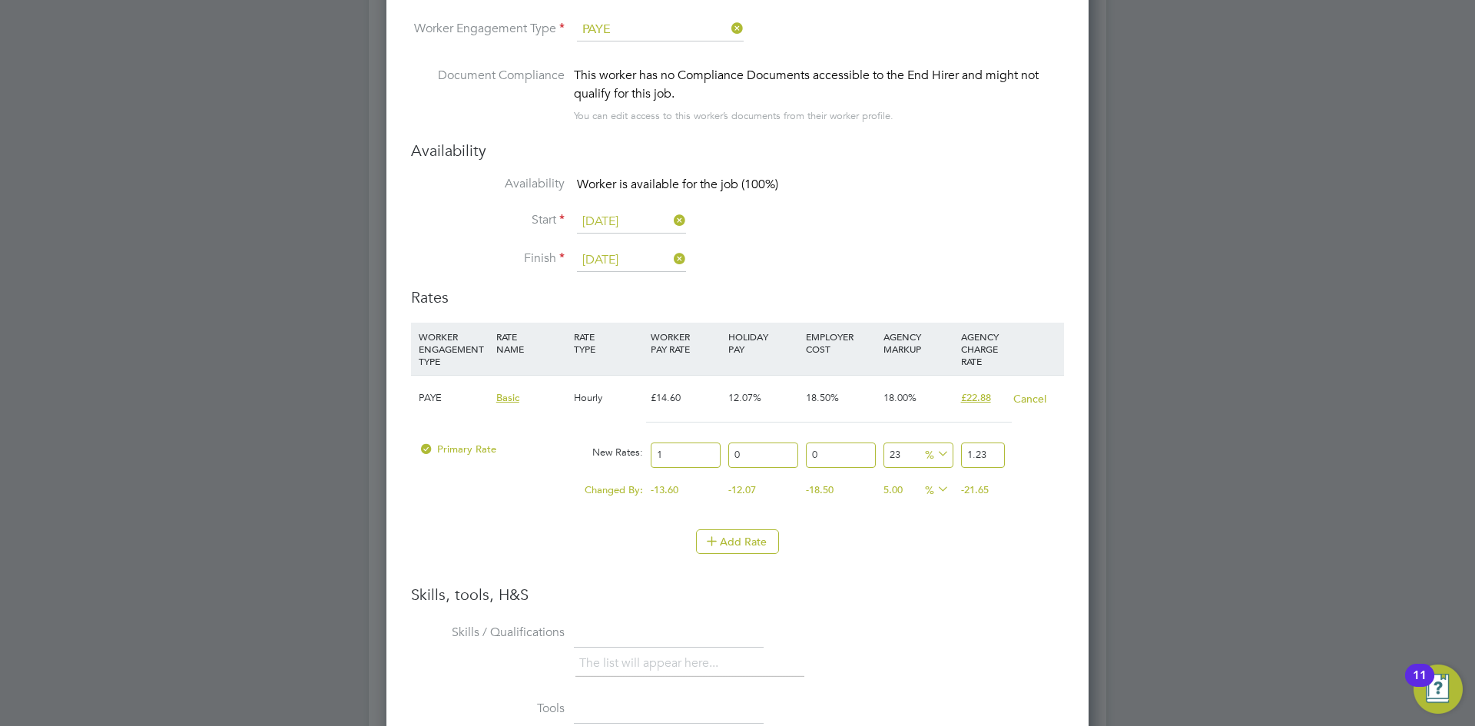
type input "18"
type input "22.14"
type input "18.5"
type input "22.755"
click at [968, 586] on h3 "Skills, tools, H&S" at bounding box center [737, 595] width 653 height 20
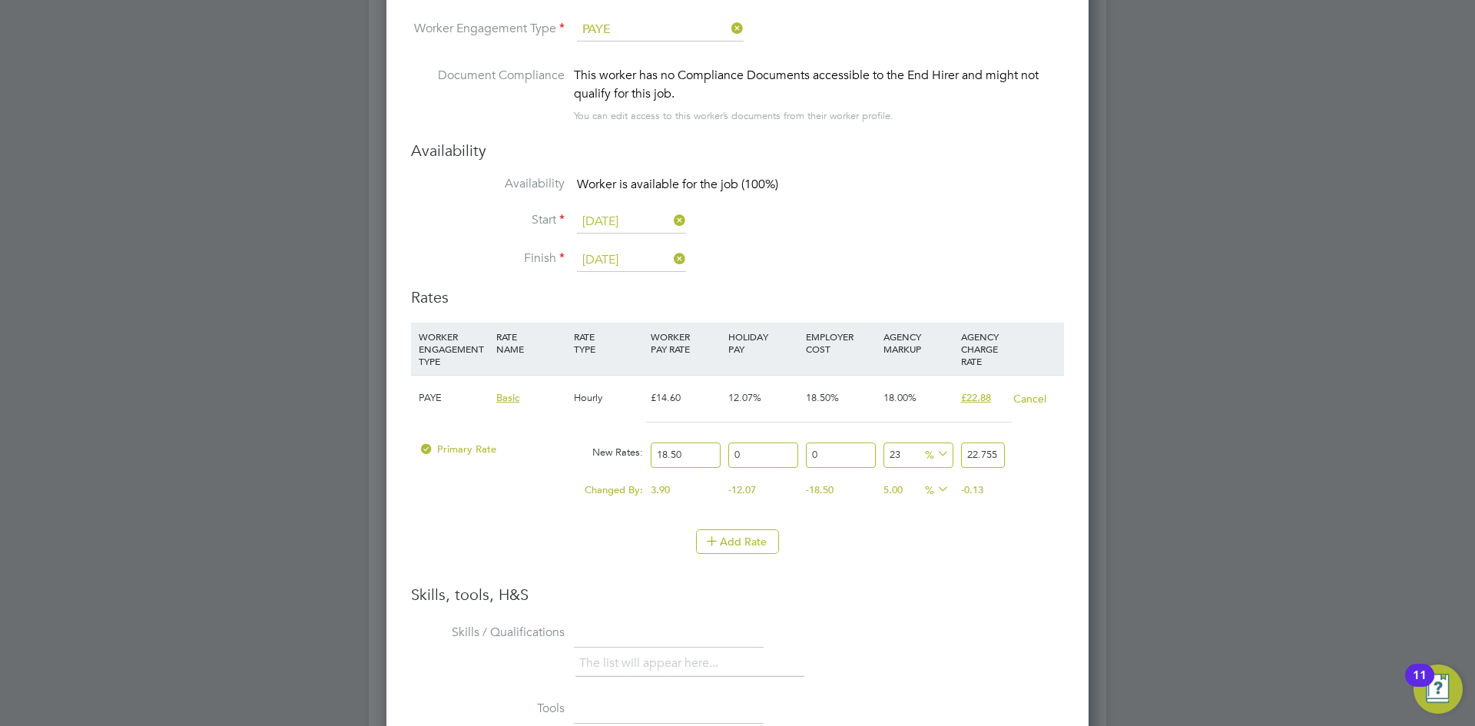
click at [699, 450] on input "18.50" at bounding box center [686, 455] width 70 height 25
type input "18"
type input "22.14"
type input "18.7"
type input "23.001"
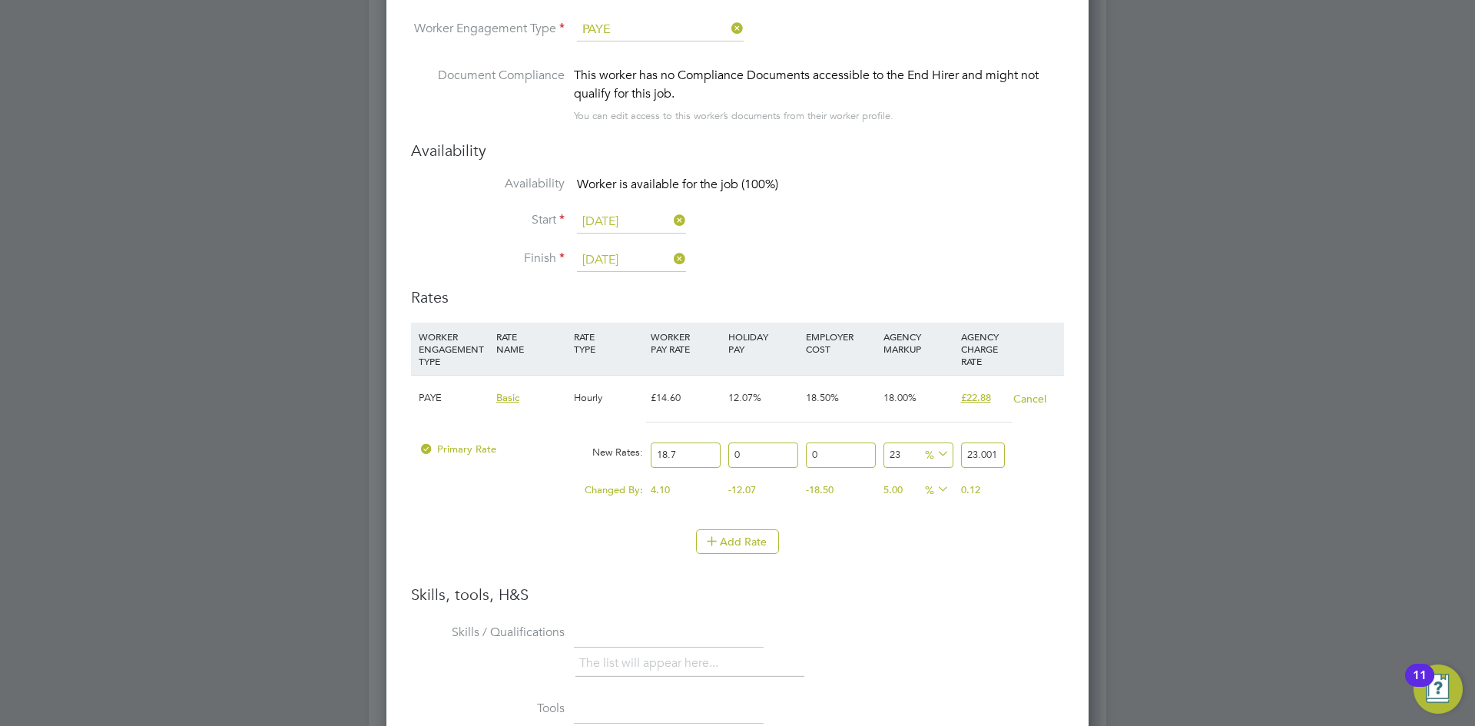
type input "18.75"
type input "23.0625"
type input "18.75"
click at [932, 590] on h3 "Skills, tools, H&S" at bounding box center [737, 595] width 653 height 20
click at [758, 543] on button "Add Rate" at bounding box center [737, 541] width 83 height 25
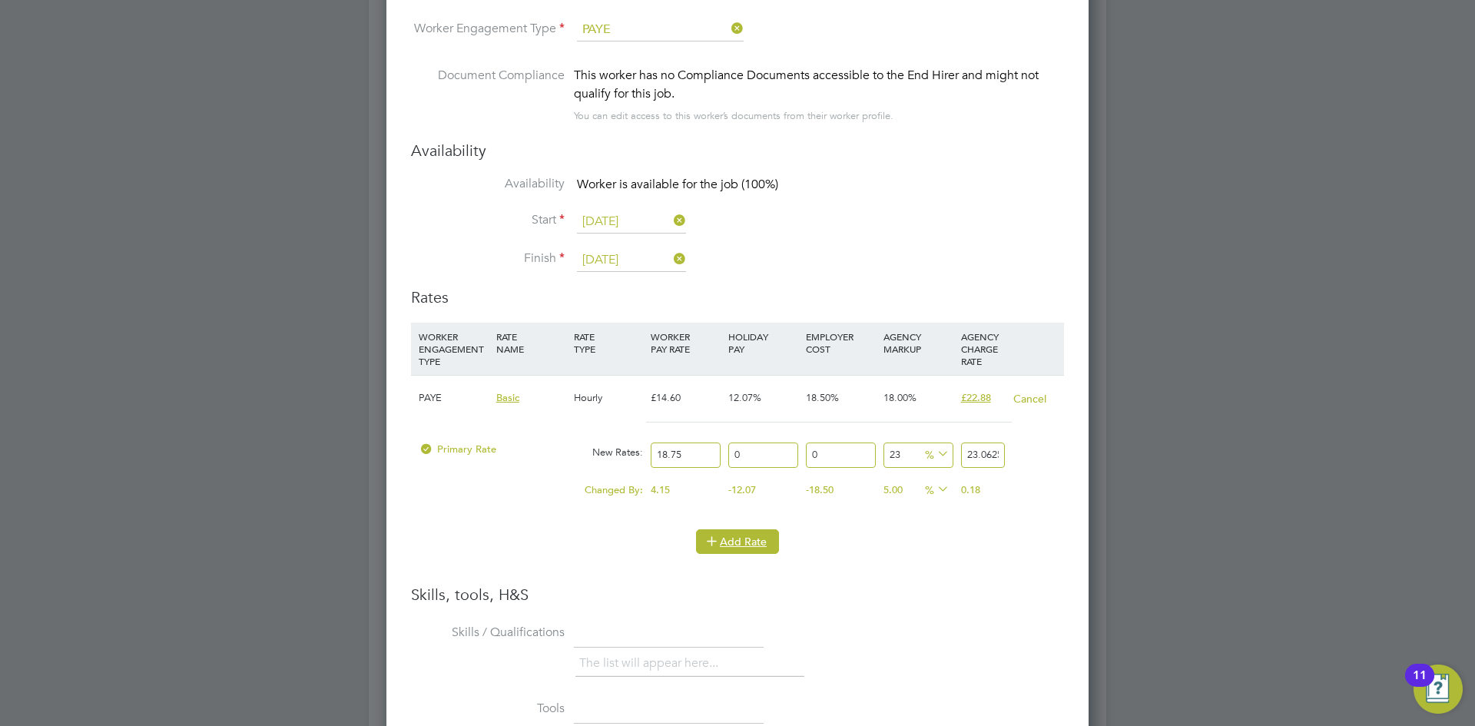
scroll to position [1597, 703]
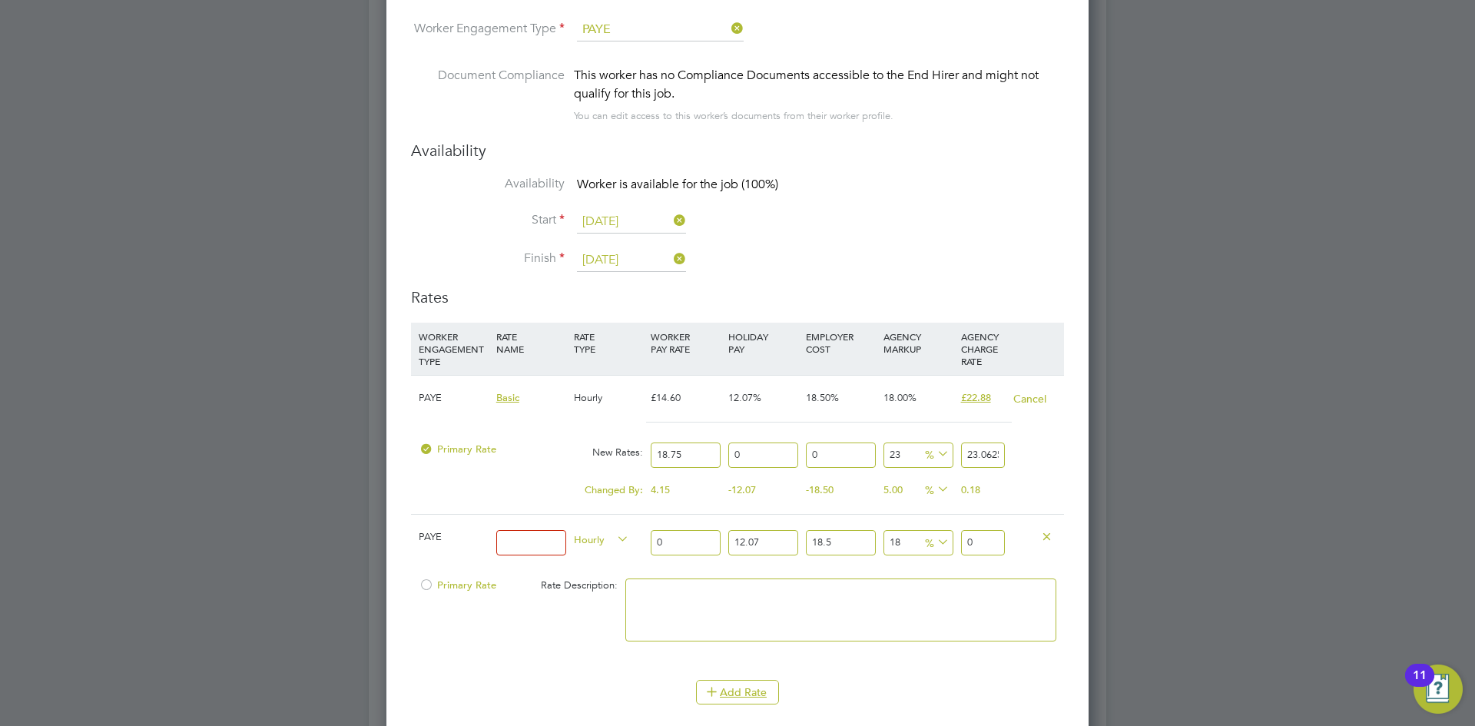
click at [1042, 535] on icon at bounding box center [1047, 536] width 12 height 12
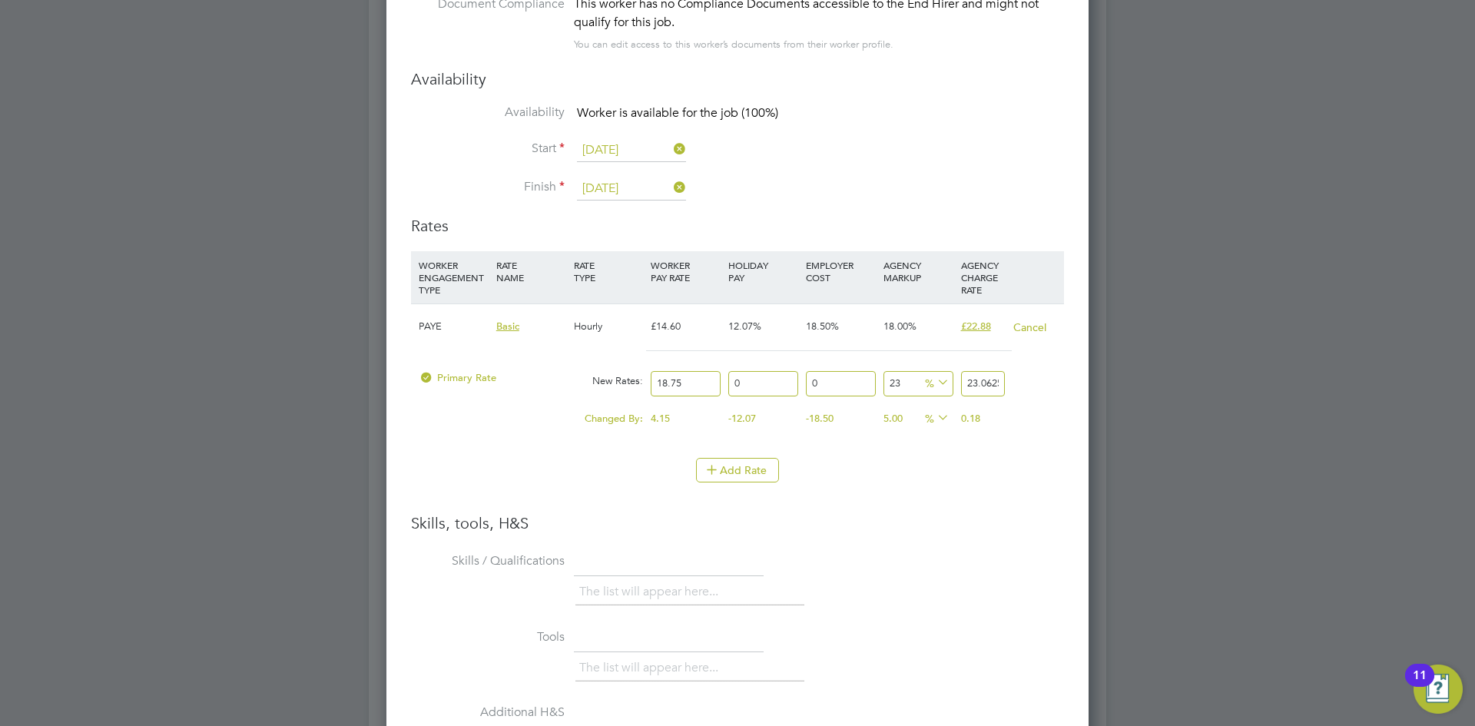
scroll to position [3290, 0]
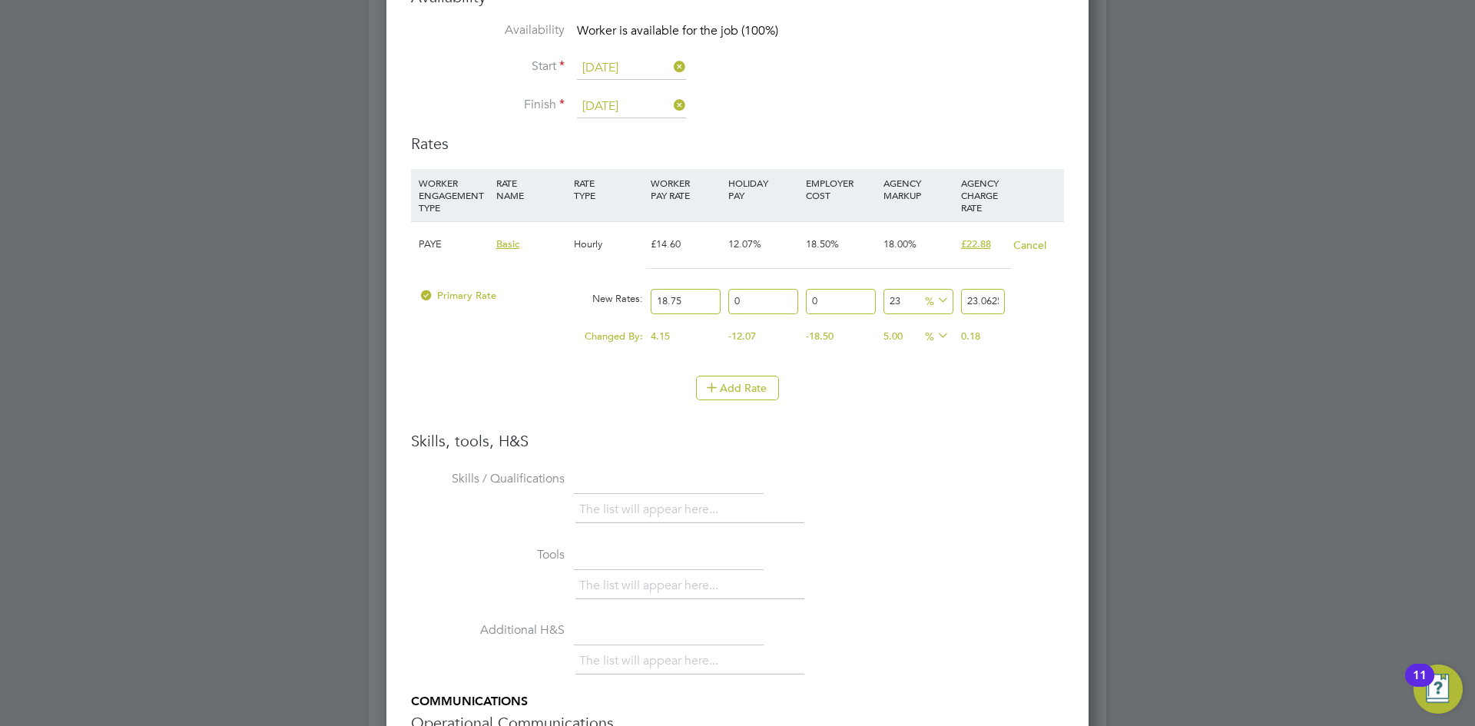
click at [461, 297] on span "Primary Rate" at bounding box center [458, 295] width 78 height 13
click at [888, 390] on div "Add Rate" at bounding box center [737, 388] width 653 height 25
click at [1036, 244] on button "Cancel" at bounding box center [1030, 244] width 35 height 15
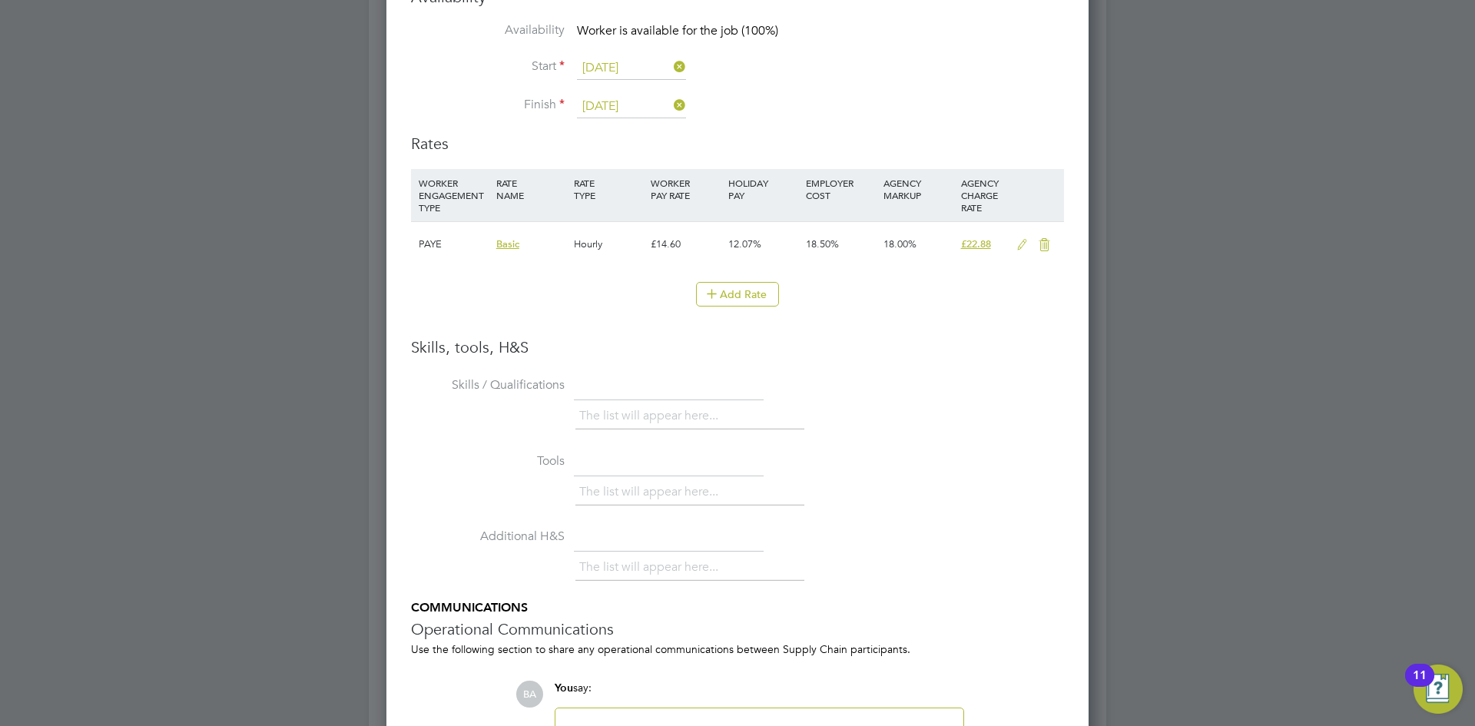
scroll to position [1352, 703]
click at [741, 300] on button "Add Rate" at bounding box center [737, 294] width 83 height 25
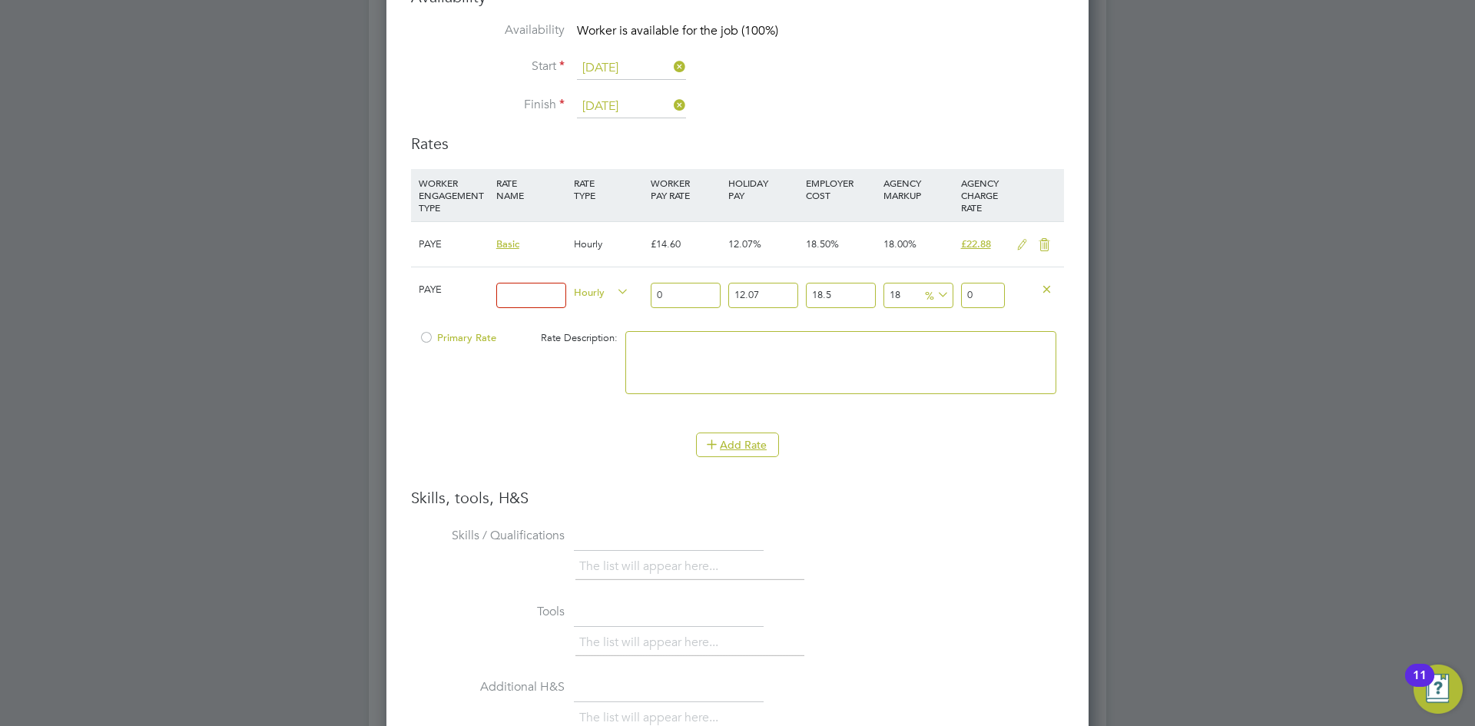
click at [918, 289] on input "18" at bounding box center [919, 295] width 70 height 25
drag, startPoint x: 904, startPoint y: 294, endPoint x: 886, endPoint y: 294, distance: 18.5
click at [886, 294] on input "18" at bounding box center [919, 295] width 70 height 25
click at [514, 297] on input at bounding box center [531, 295] width 70 height 25
type input "Rate"
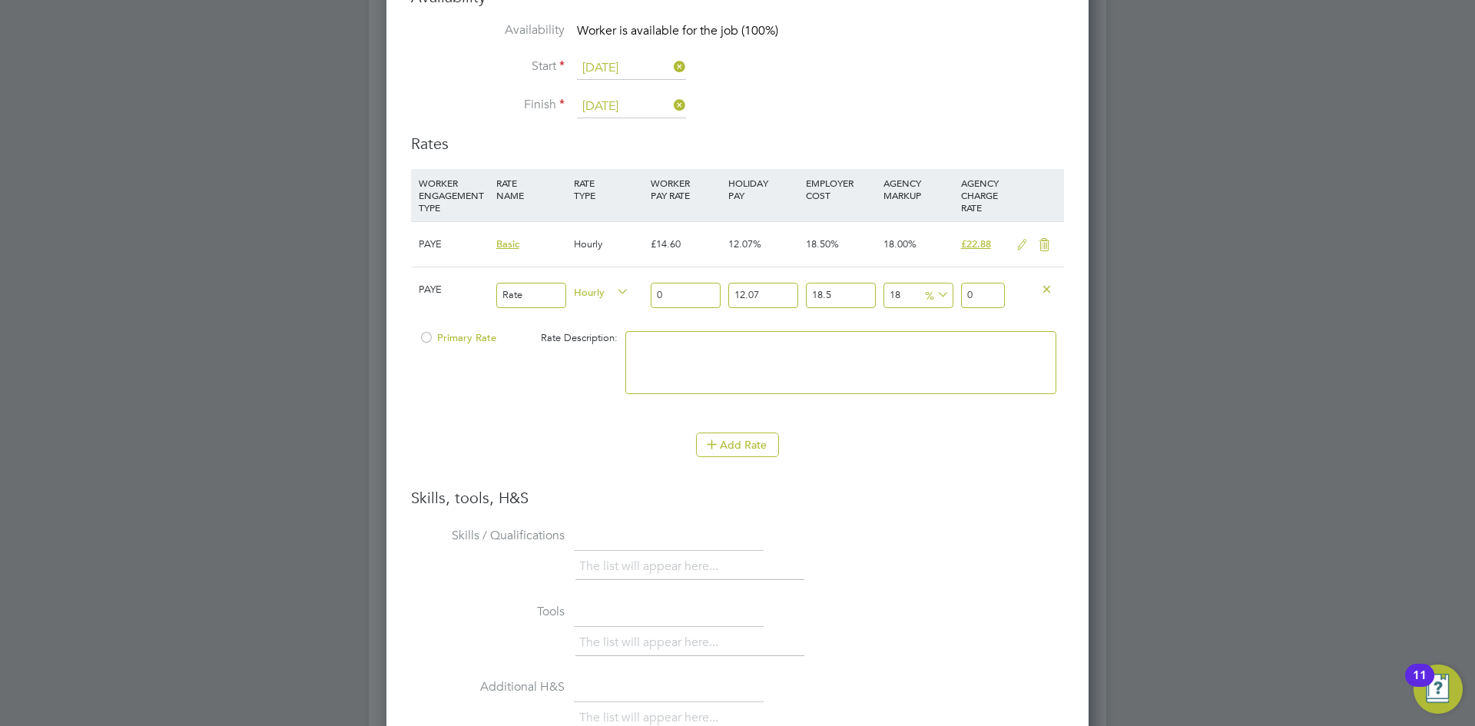
click at [539, 294] on input "Rate" at bounding box center [531, 295] width 70 height 25
click at [702, 300] on input "0" at bounding box center [686, 295] width 70 height 25
type input "1"
type input "1.56707481"
type input "18"
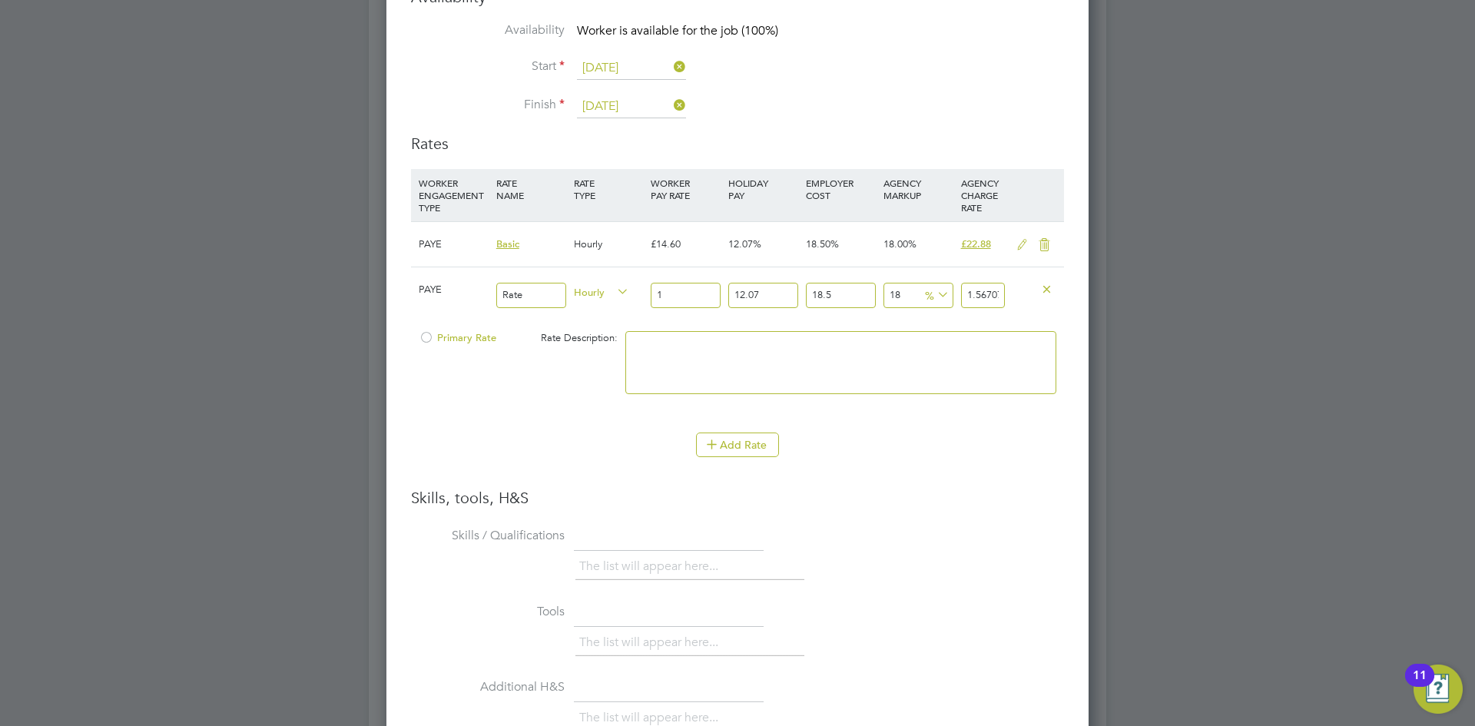
type input "28.20734658"
type input "18.7"
type input "29.304298947"
type input "18.75"
type input "29.3826526875"
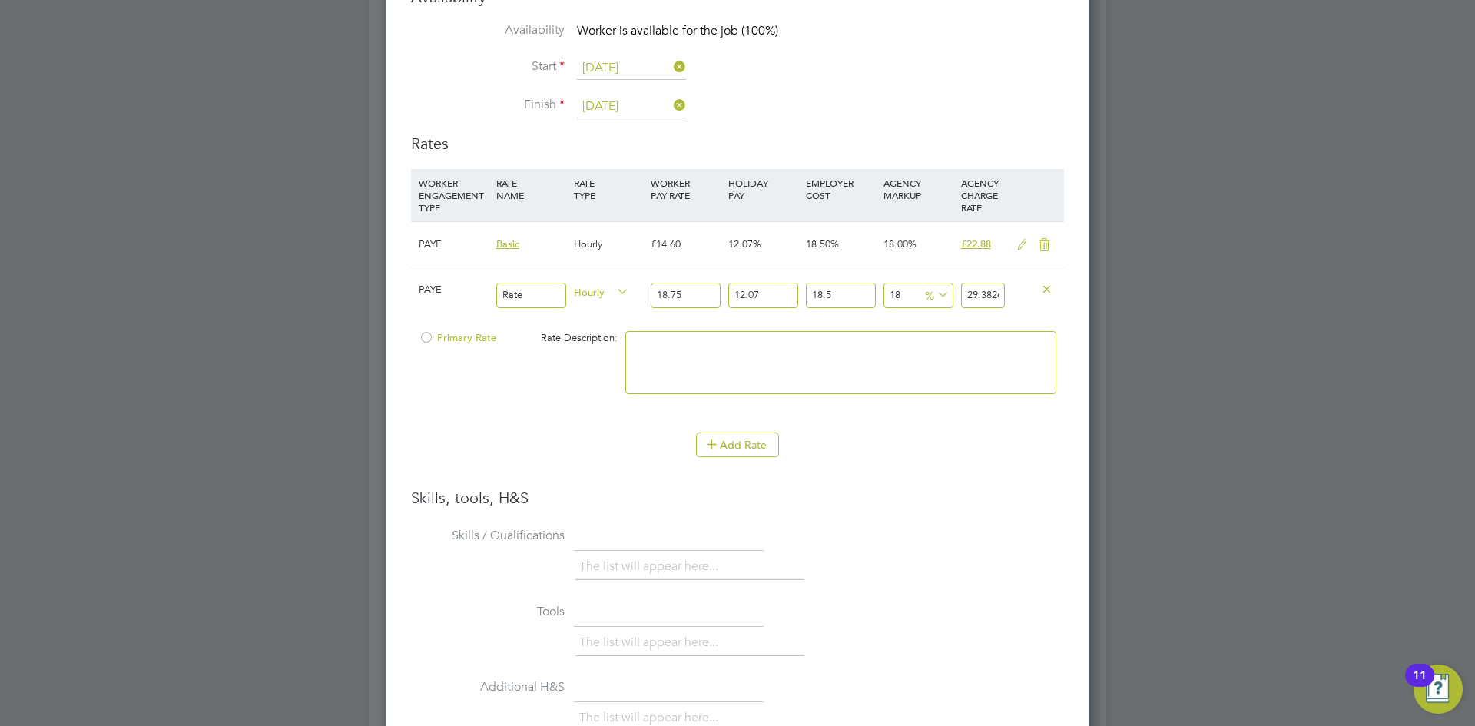
type input "18.75"
drag, startPoint x: 792, startPoint y: 296, endPoint x: 586, endPoint y: 276, distance: 207.7
click at [582, 276] on div "PAYE Rate Hourly 18.75 12.07 n/a 18.5 n/a 18 4.4820995625 % 29.3826526875" at bounding box center [737, 295] width 653 height 57
type input "0"
type input "26.218125"
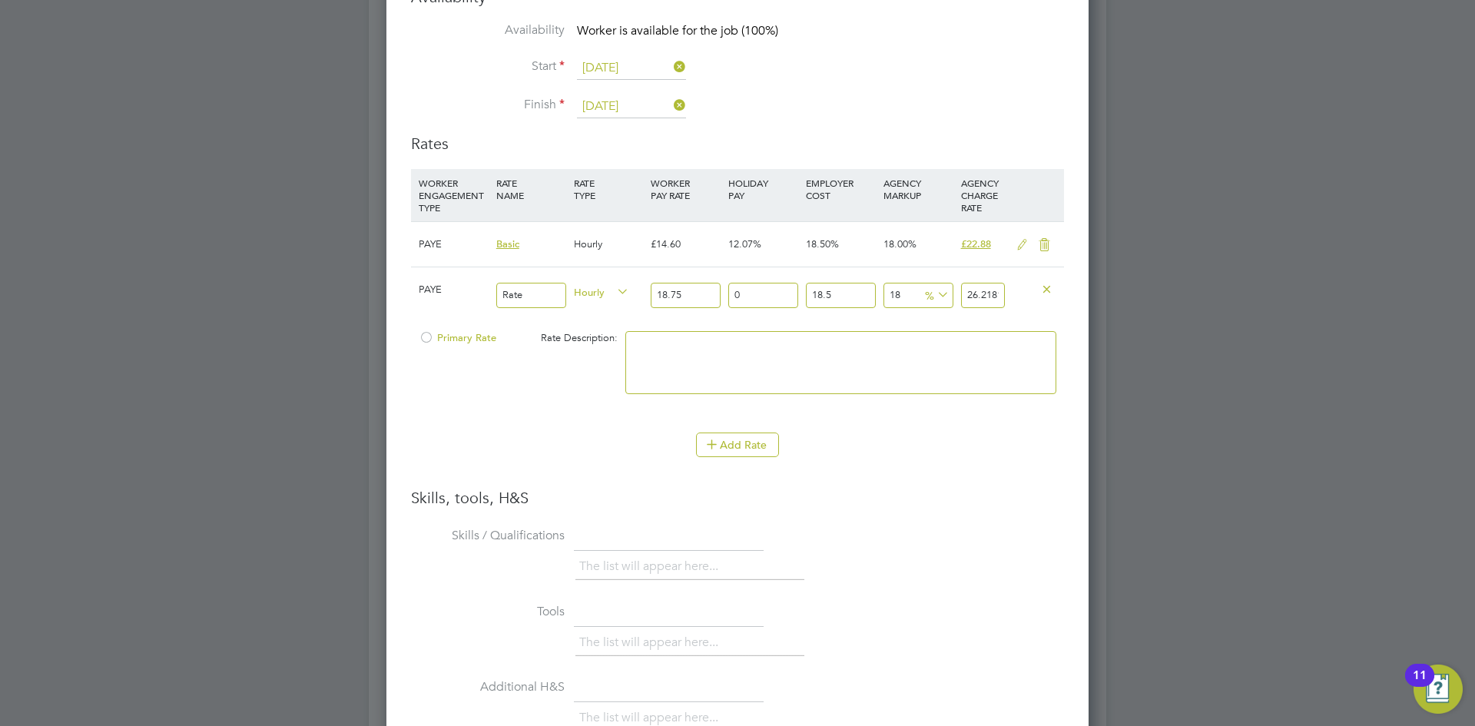
drag, startPoint x: 845, startPoint y: 285, endPoint x: 801, endPoint y: 283, distance: 44.6
click at [801, 283] on div "PAYE Rate Hourly 18.75 0 n/a 18.5 n/a 18 3.999375 % 26.218125" at bounding box center [737, 295] width 653 height 57
type input "0"
type input "22.125"
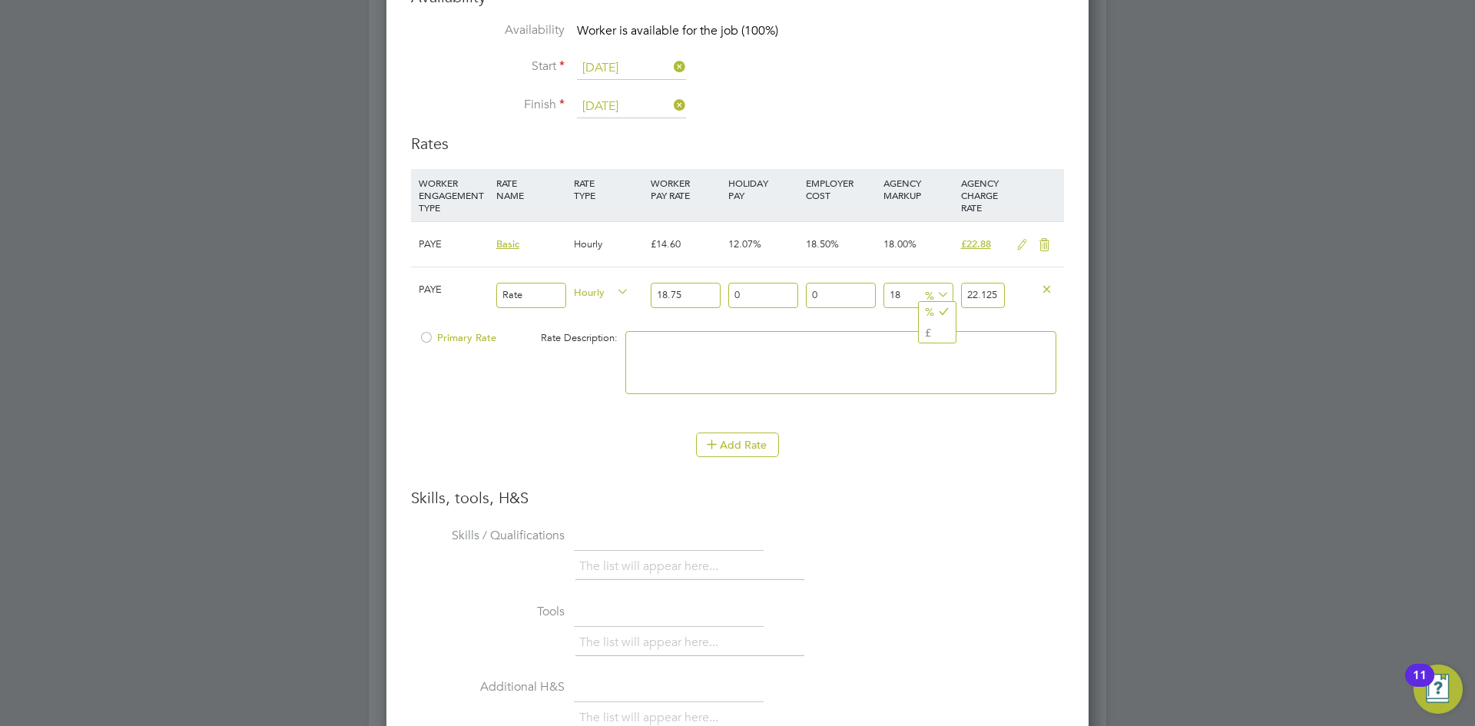
click at [902, 288] on input "18" at bounding box center [919, 295] width 70 height 25
type input "1"
type input "18.9375"
type input "2"
type input "19.125"
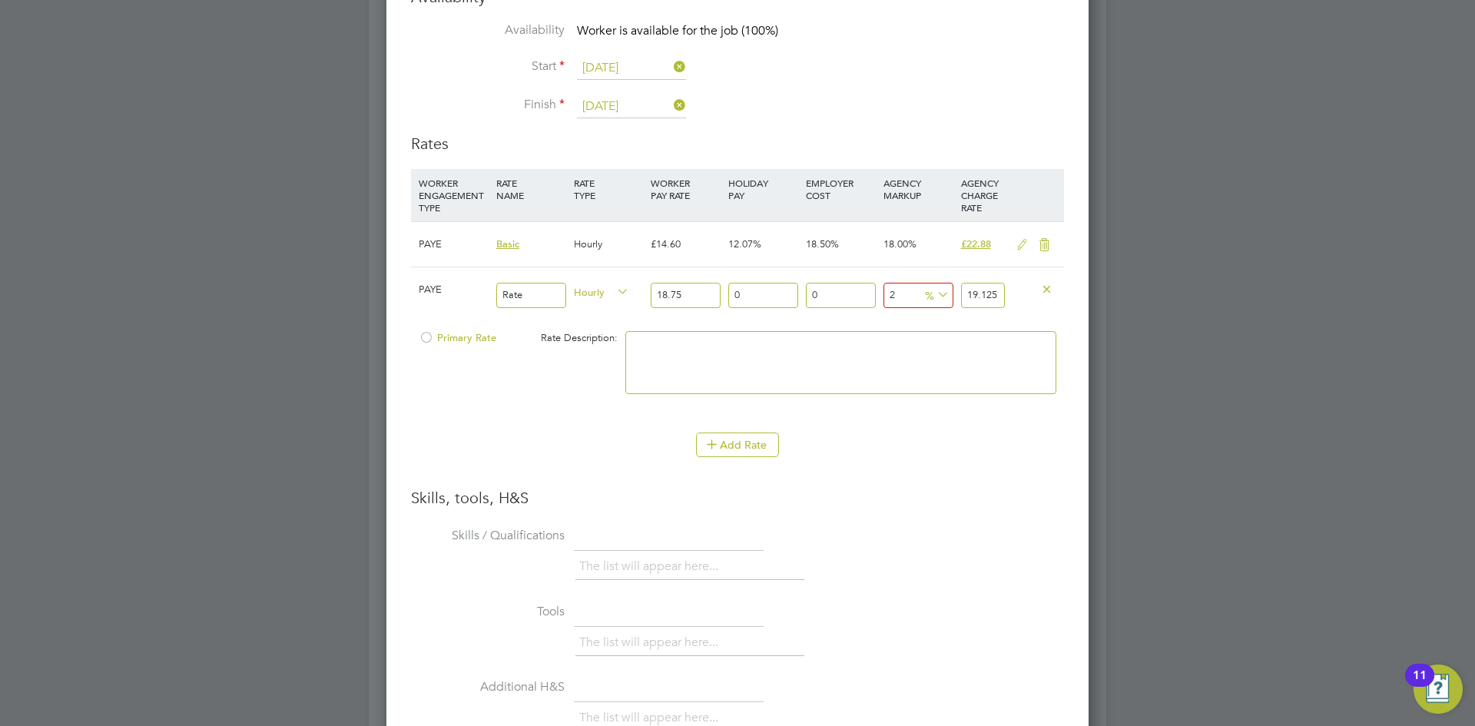
type input "23"
type input "23.0625"
type input "23"
click at [993, 407] on li at bounding box center [841, 370] width 431 height 78
drag, startPoint x: 681, startPoint y: 317, endPoint x: 665, endPoint y: 359, distance: 45.2
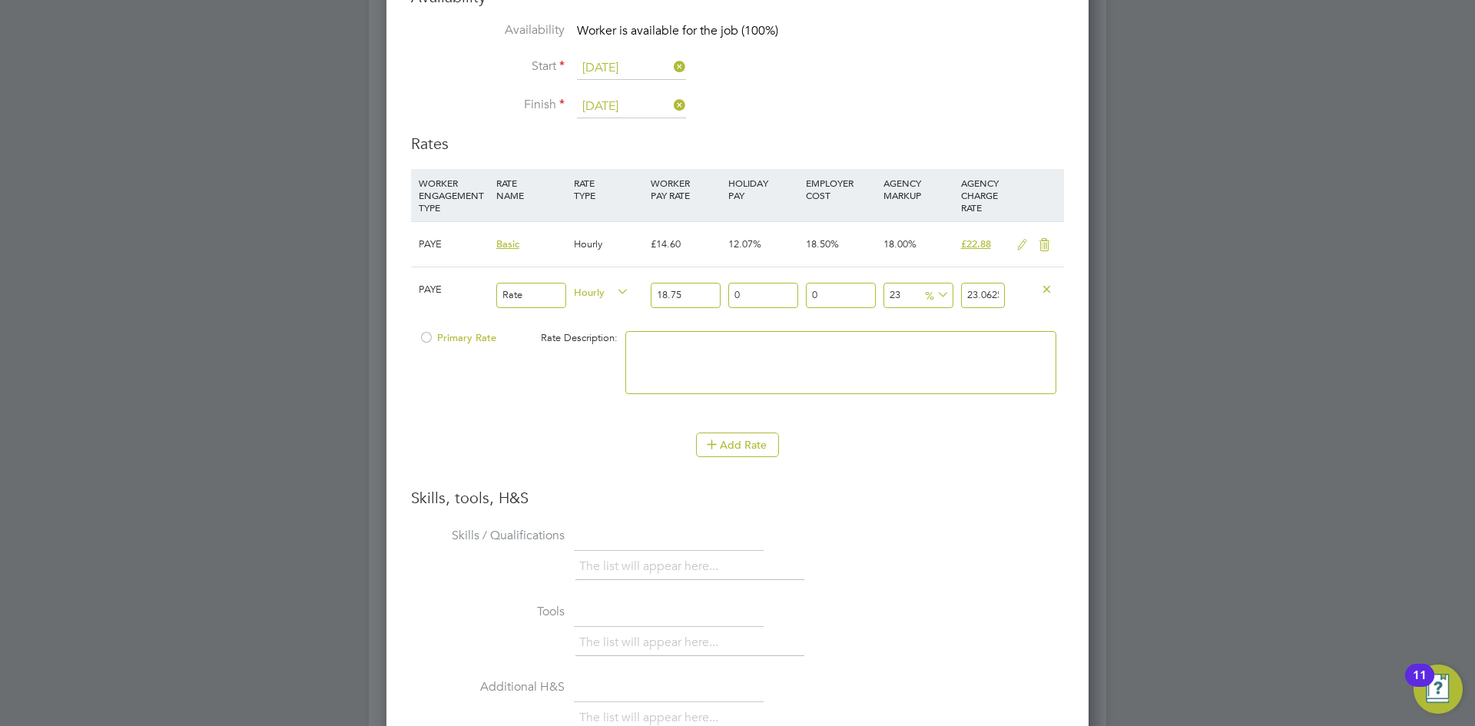
click at [681, 317] on div "18.75" at bounding box center [686, 295] width 78 height 56
click at [665, 358] on textarea at bounding box center [841, 362] width 431 height 63
type textarea "New"
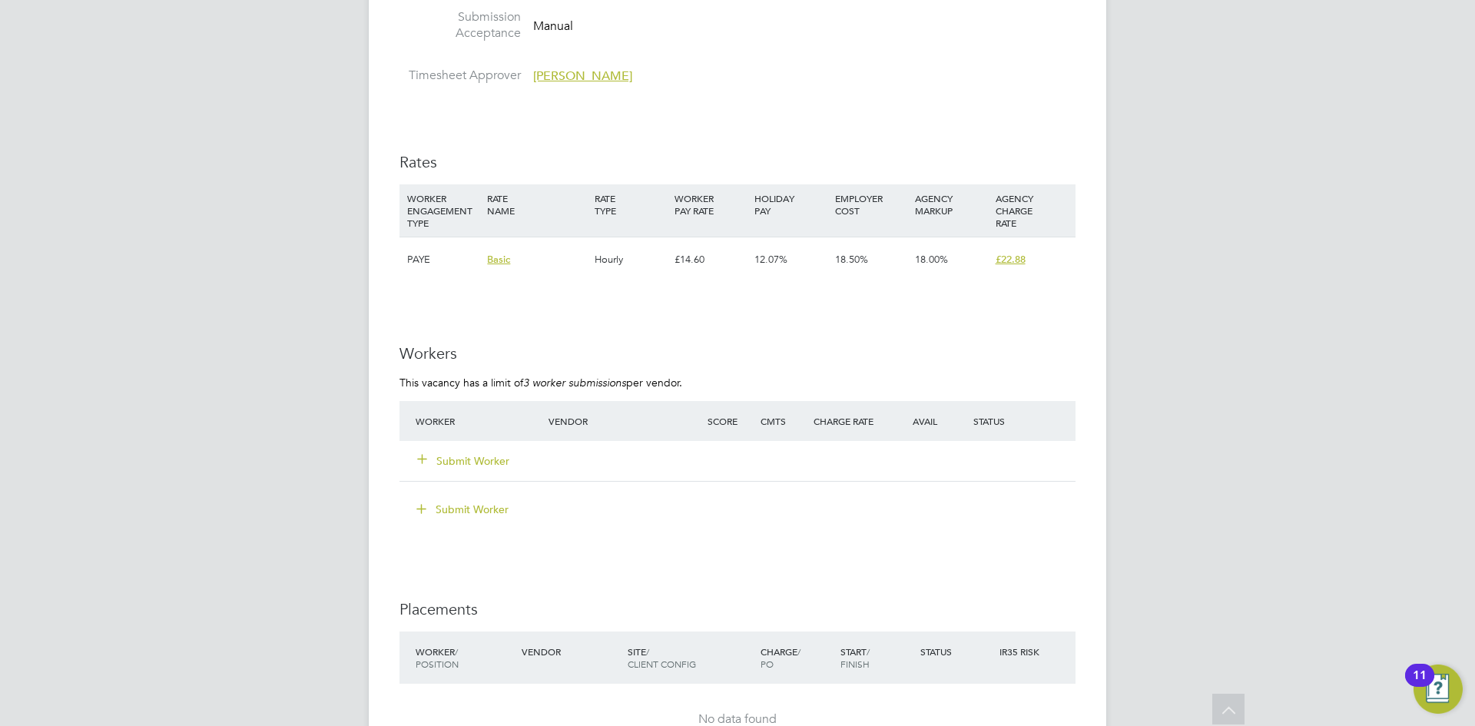
scroll to position [2843, 0]
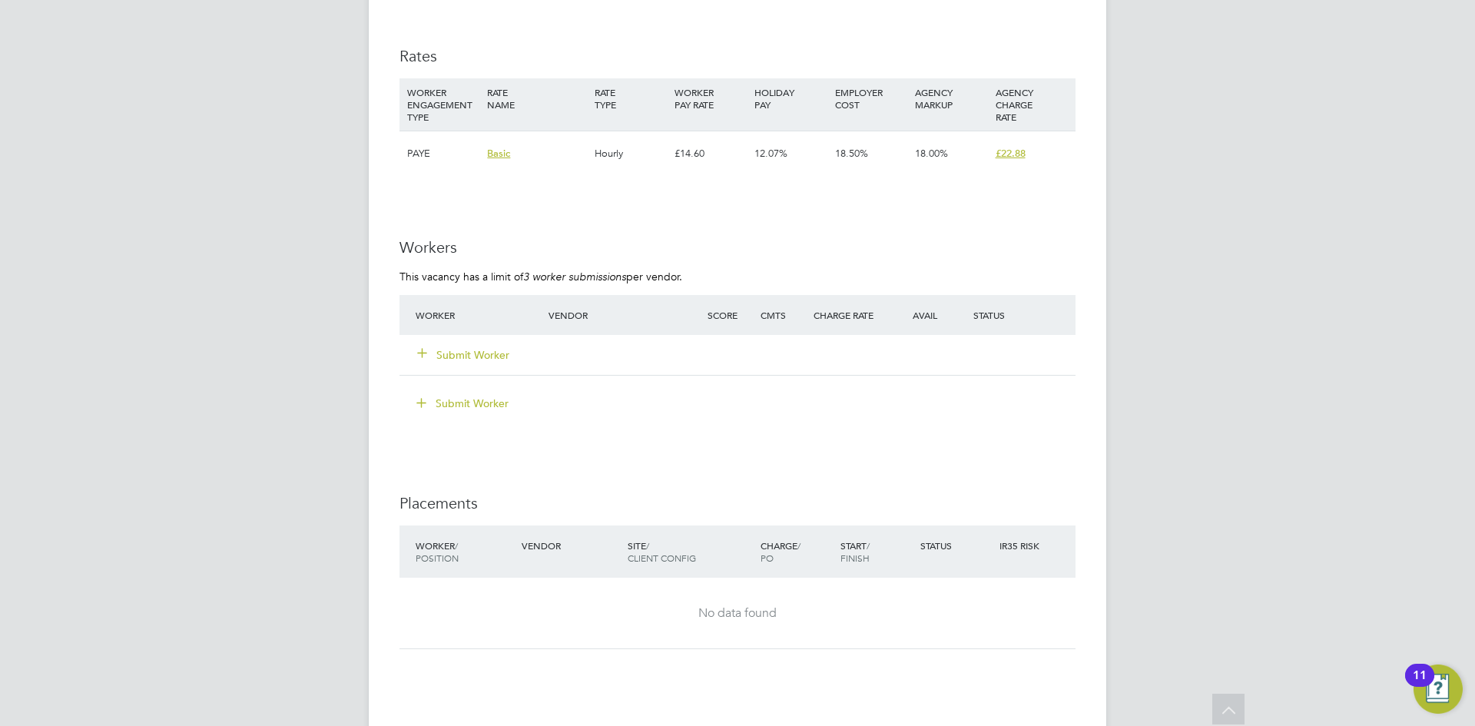
click at [488, 353] on button "Submit Worker" at bounding box center [464, 354] width 92 height 15
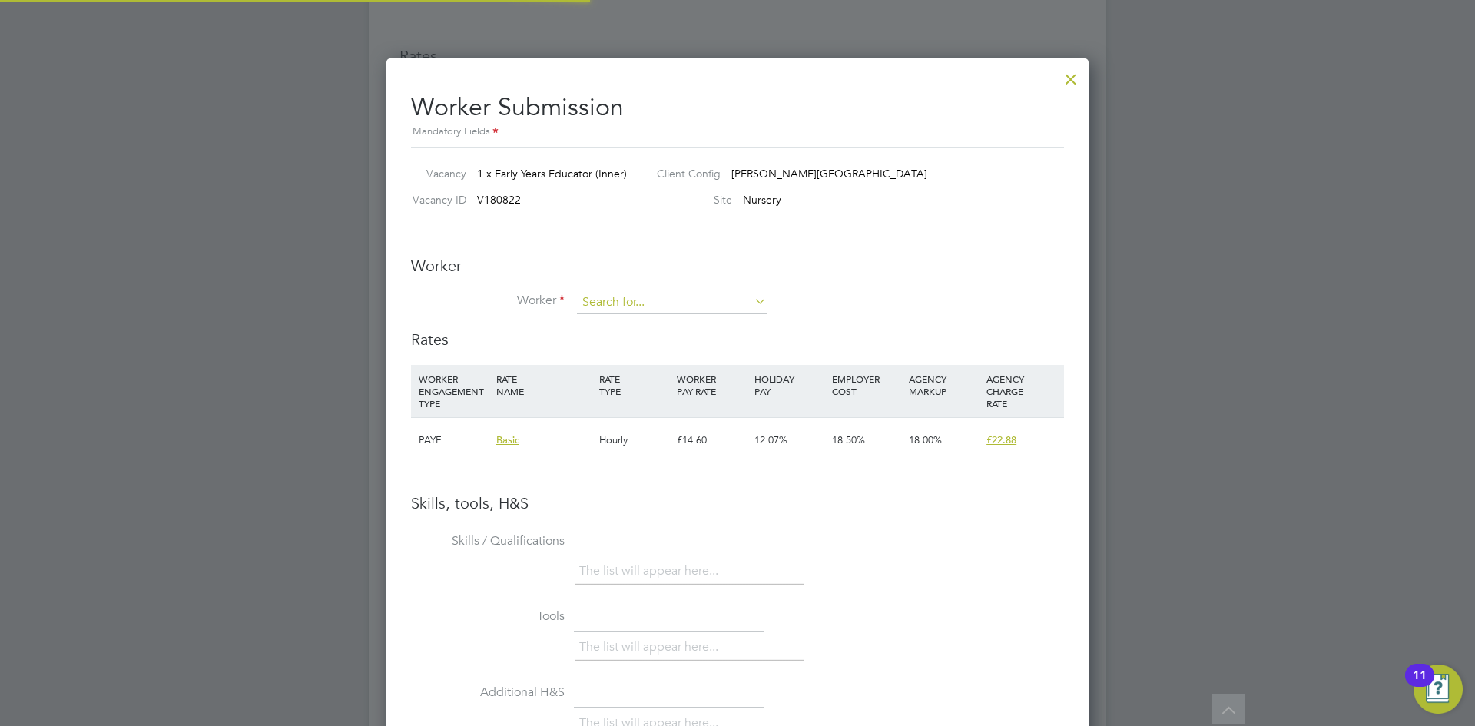
scroll to position [971, 703]
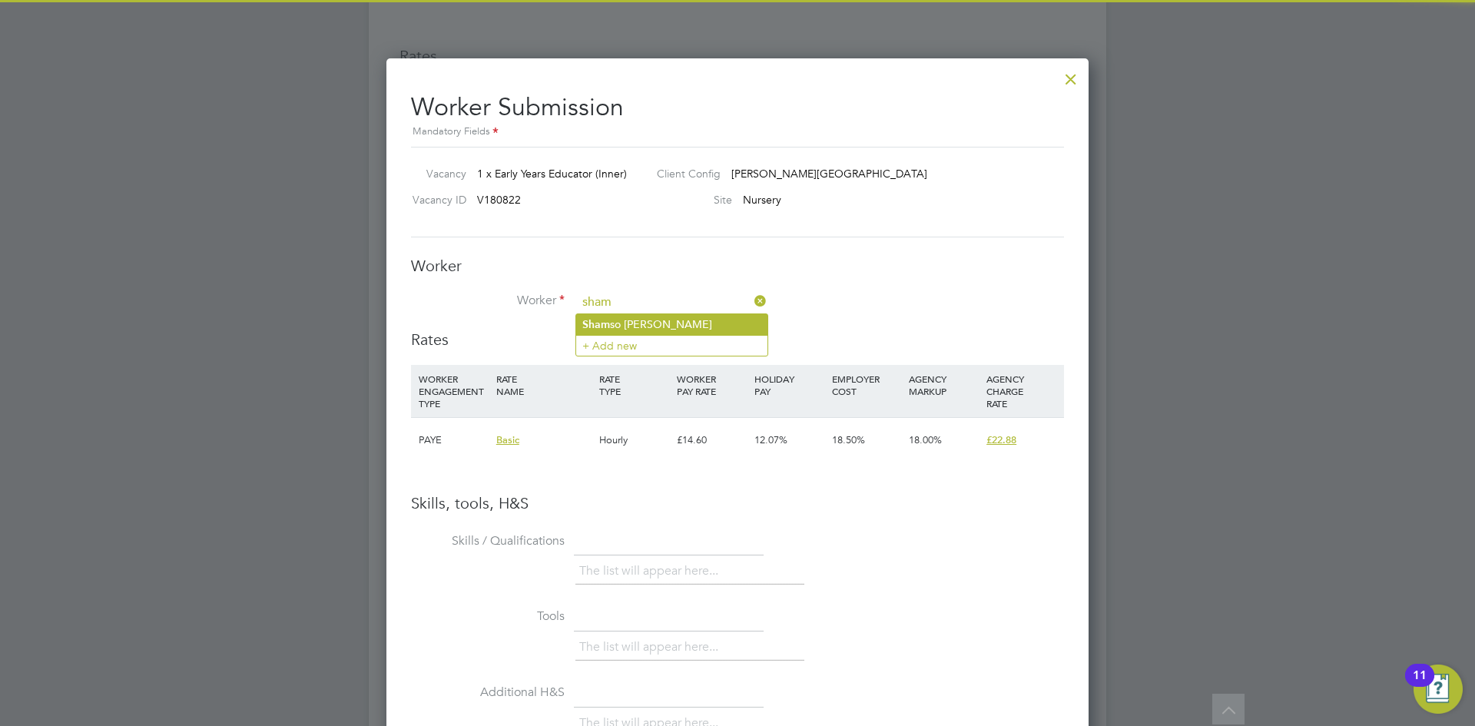
click at [660, 332] on li "Sham so Sheikh" at bounding box center [671, 324] width 191 height 21
type input "[PERSON_NAME]"
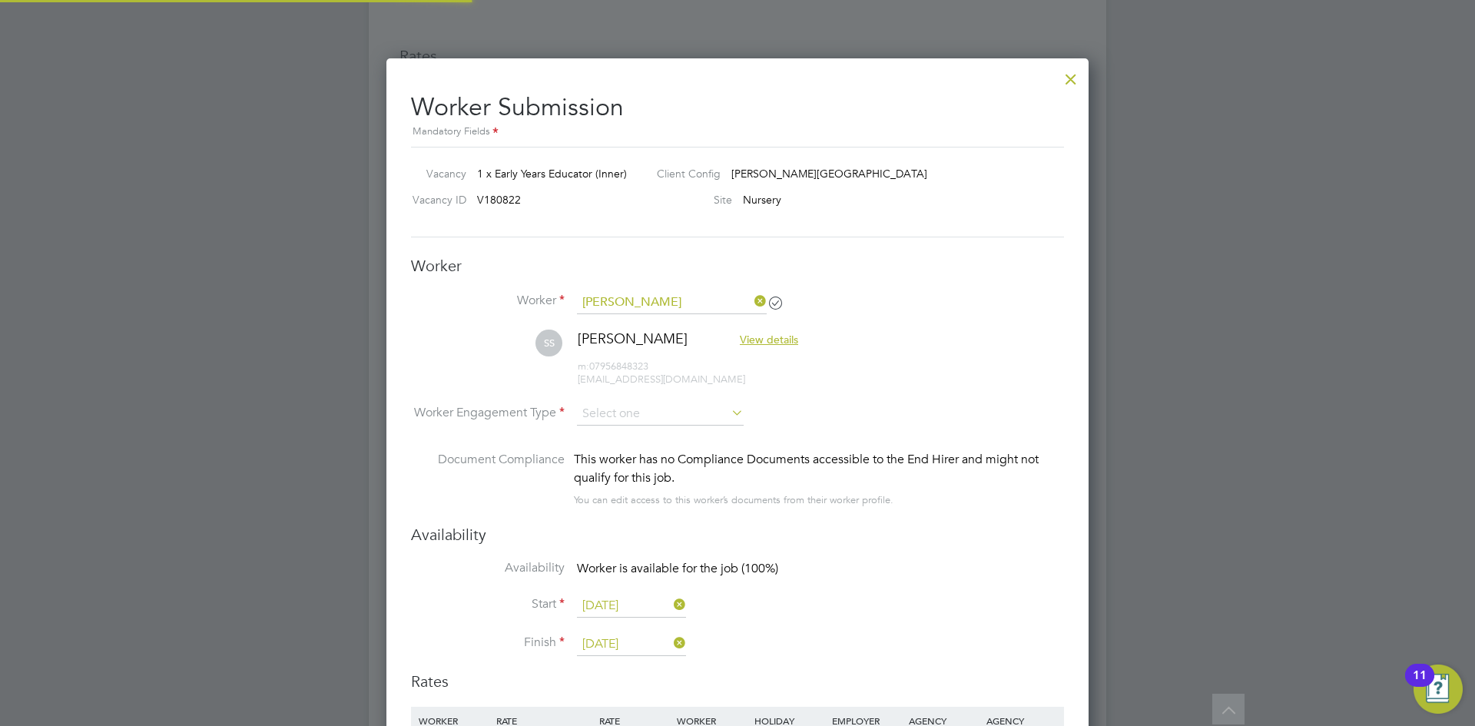
scroll to position [8, 8]
click at [622, 406] on input at bounding box center [660, 414] width 167 height 23
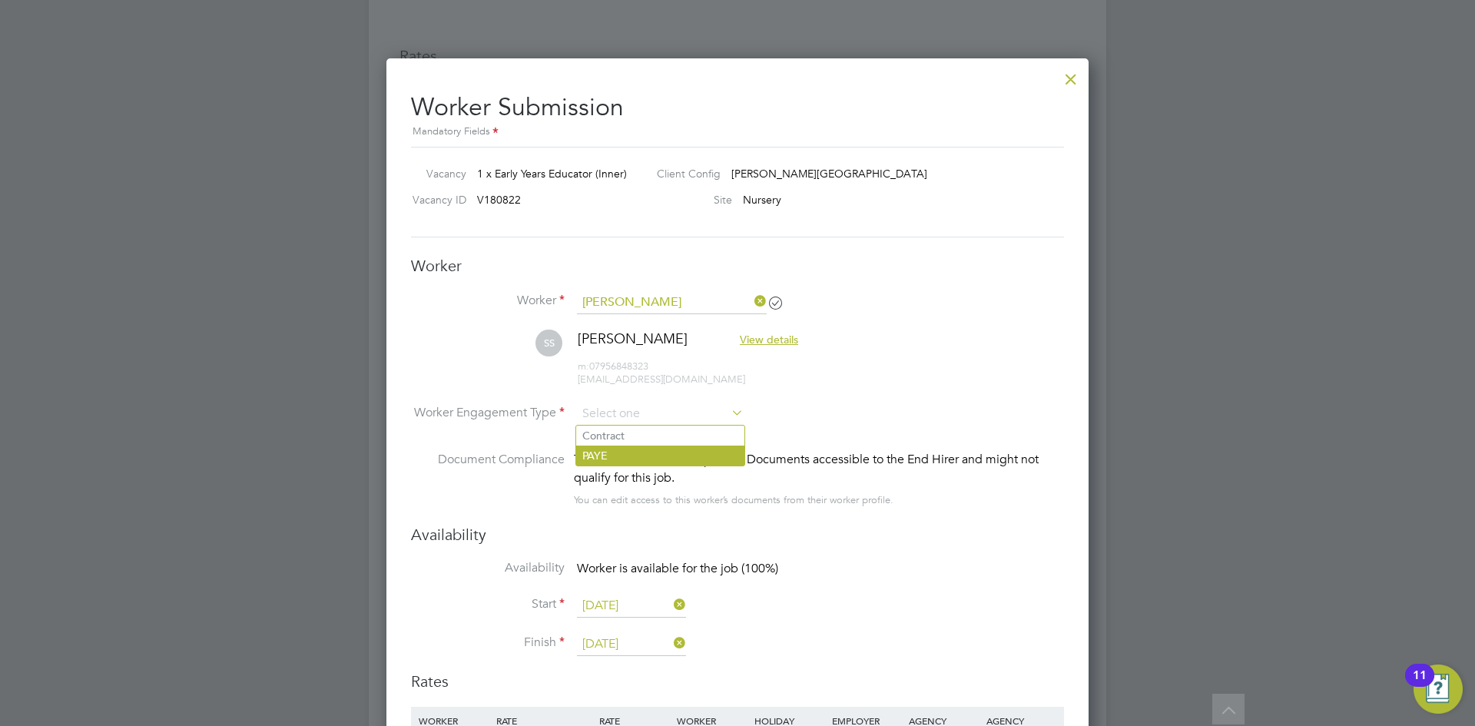
click at [624, 457] on li "PAYE" at bounding box center [660, 456] width 168 height 20
type input "PAYE"
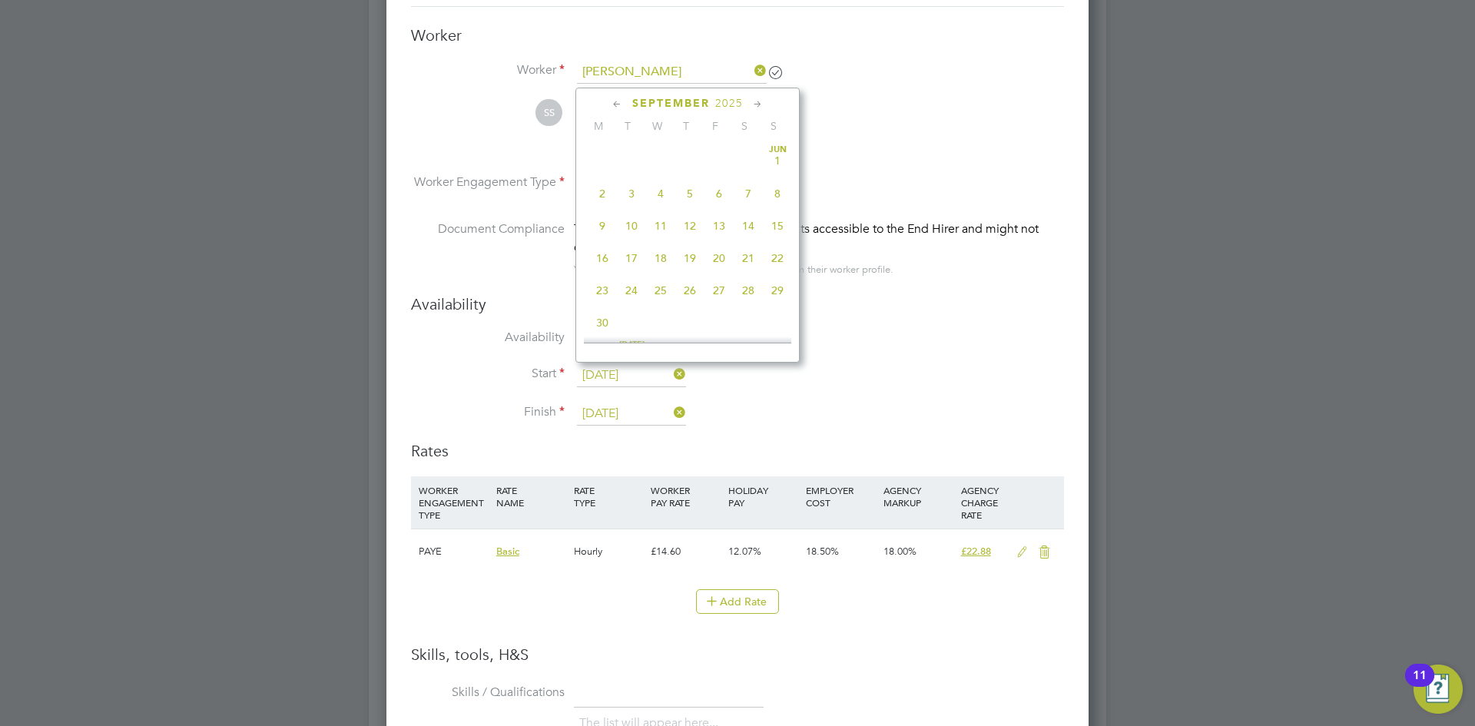
click at [613, 369] on input "[DATE]" at bounding box center [631, 375] width 109 height 23
click at [605, 221] on span "22" at bounding box center [602, 211] width 29 height 29
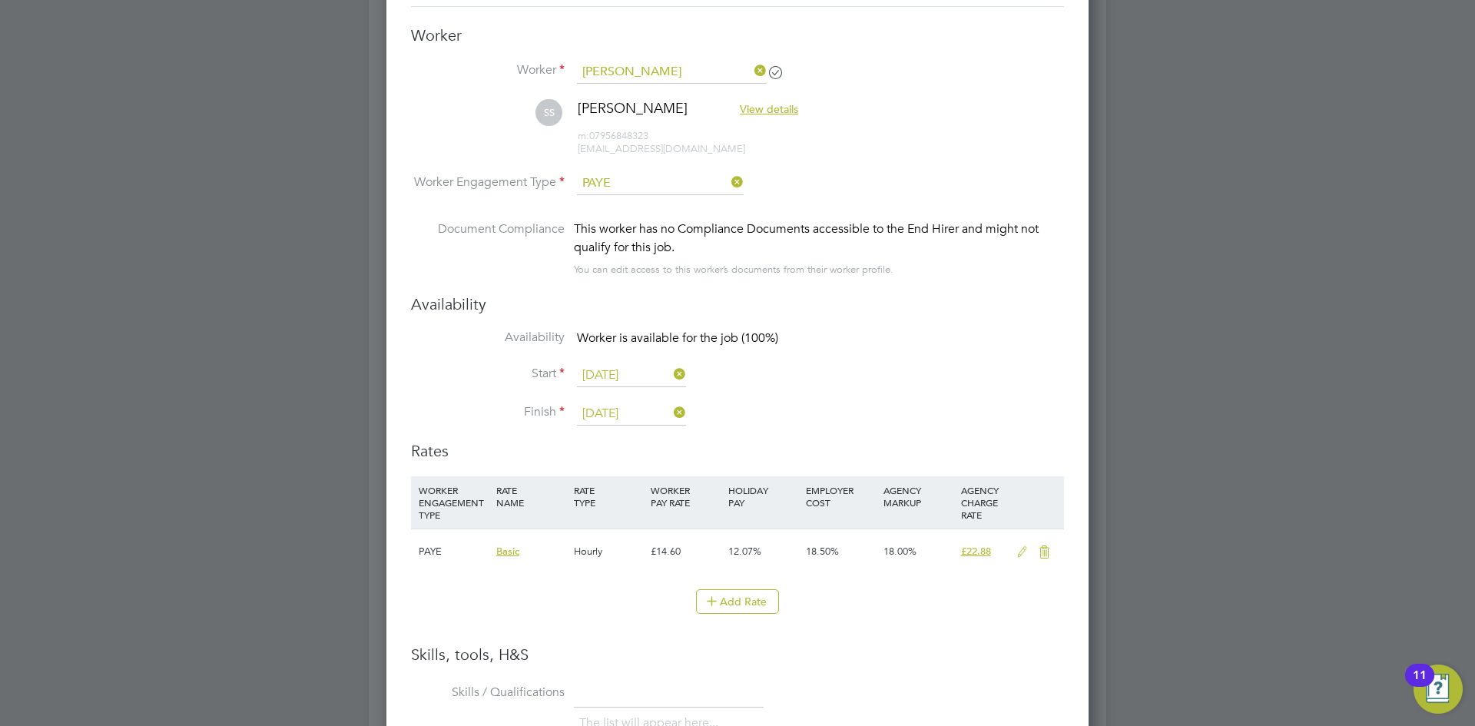
click at [825, 407] on li "Finish [DATE]" at bounding box center [737, 422] width 653 height 38
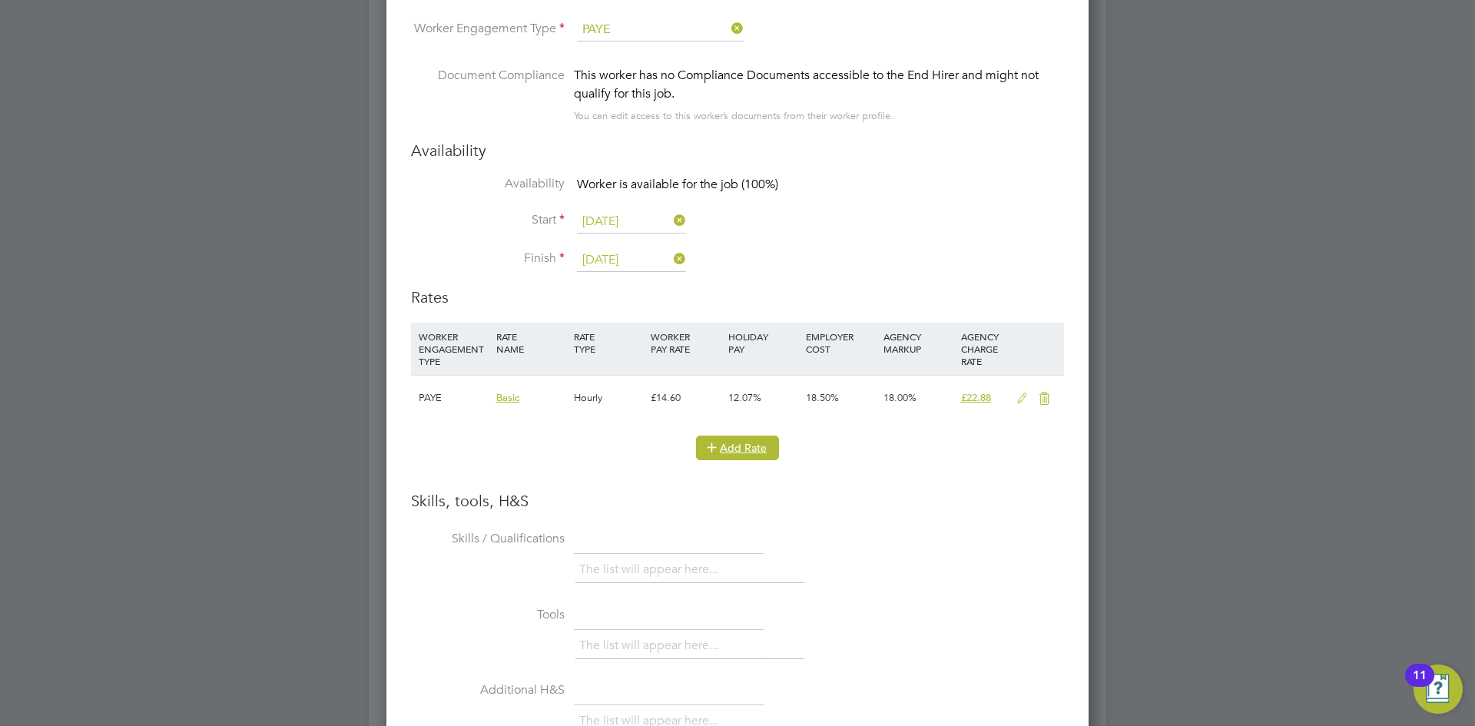
click at [731, 447] on button "Add Rate" at bounding box center [737, 448] width 83 height 25
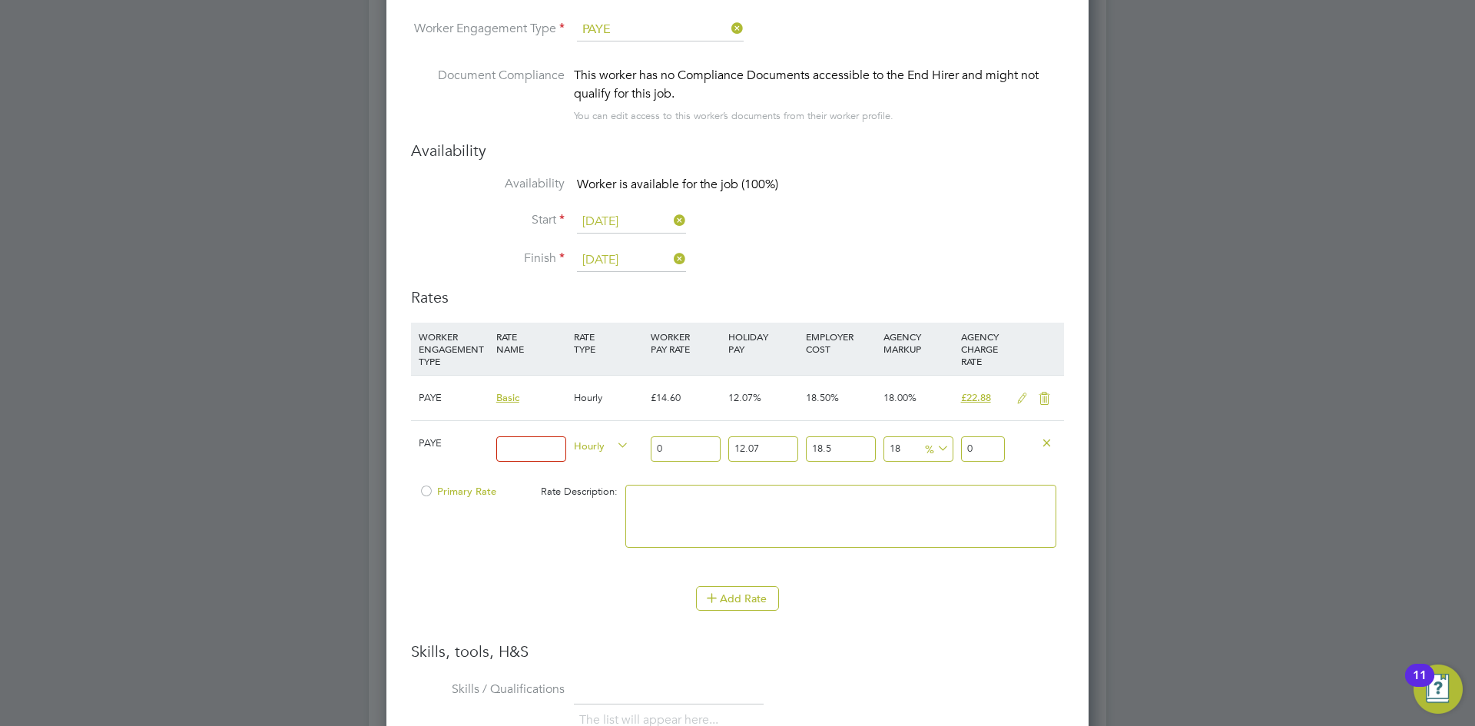
click at [1051, 395] on icon at bounding box center [1044, 399] width 19 height 12
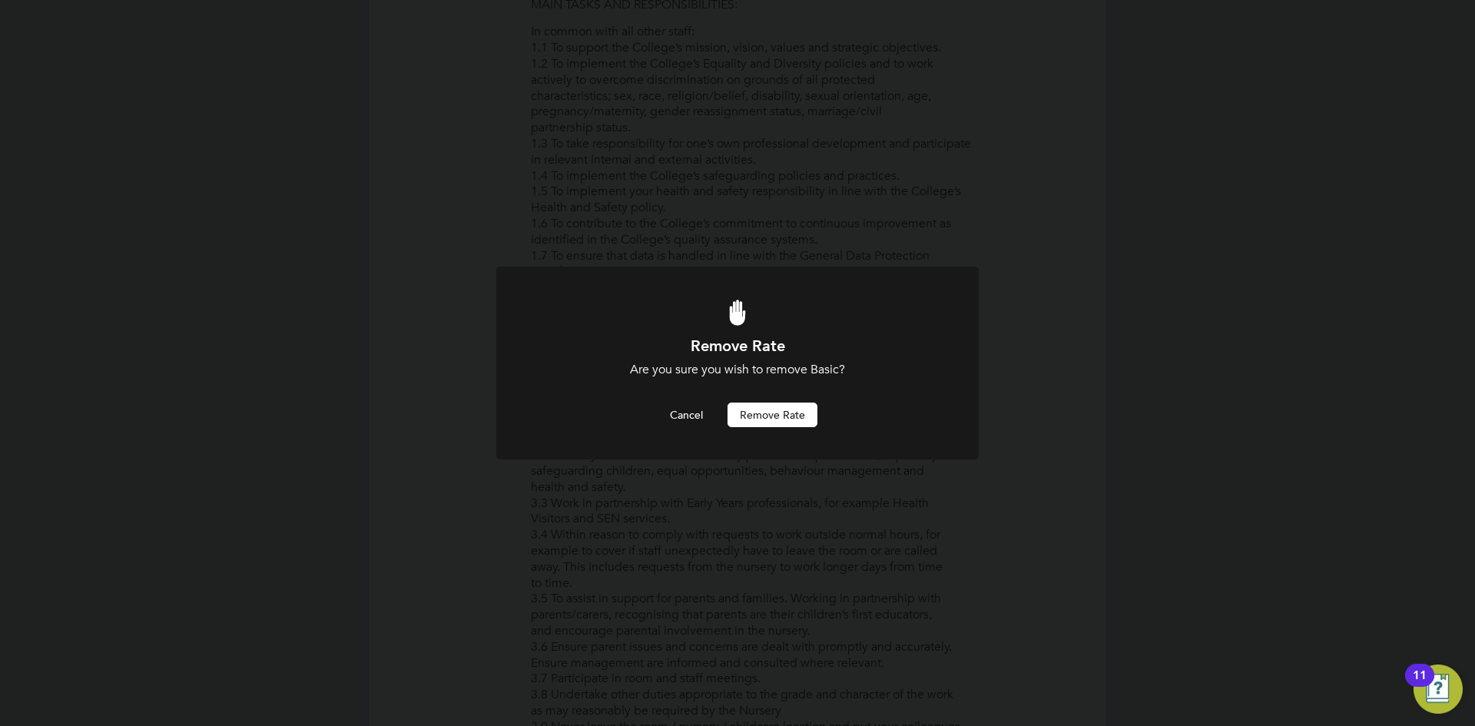
click at [773, 407] on button "Remove rate" at bounding box center [773, 415] width 90 height 25
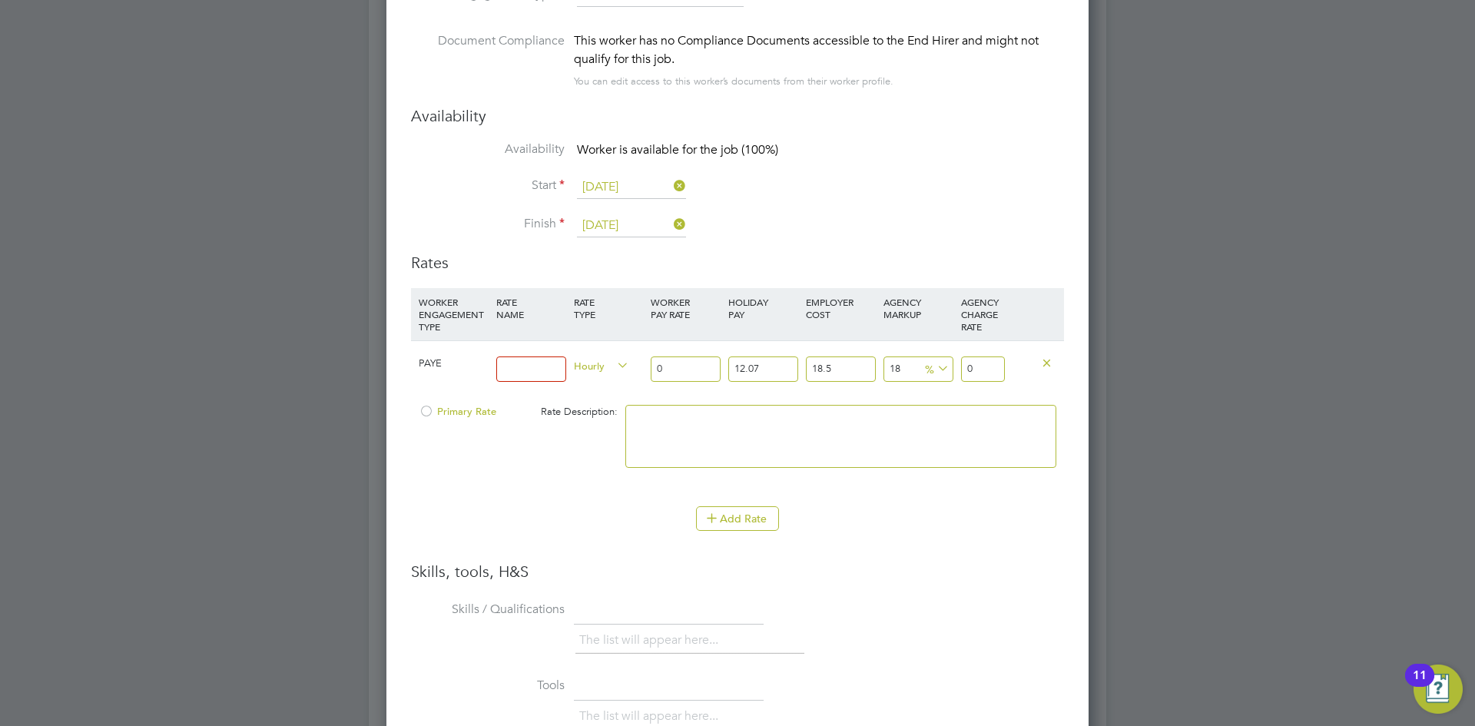
click at [512, 372] on input at bounding box center [531, 369] width 70 height 25
type input "Rate"
drag, startPoint x: 686, startPoint y: 360, endPoint x: 621, endPoint y: 357, distance: 65.4
click at [621, 357] on div "PAYE Rate Hourly 0 12.07 n/a 18.5 n/a 18 0 % 0" at bounding box center [737, 368] width 653 height 57
type input "1"
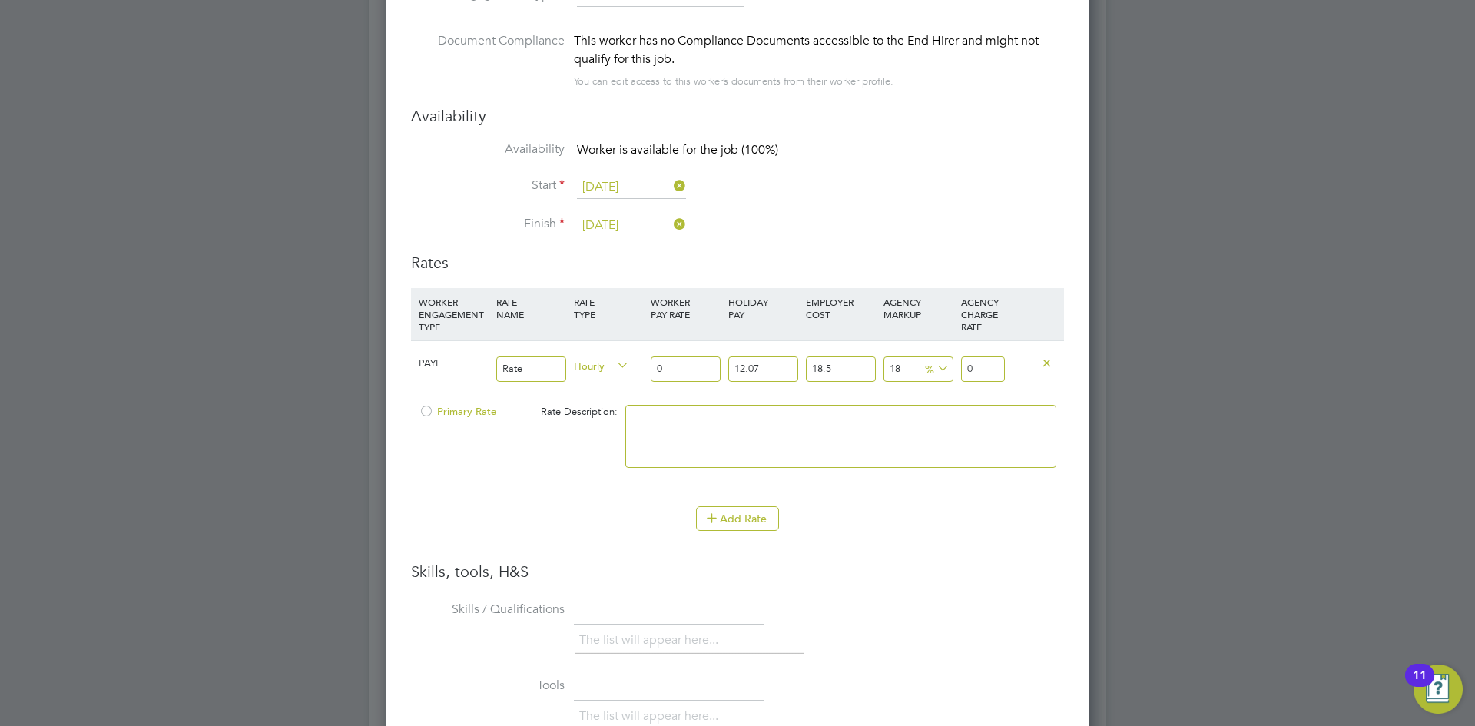
type input "1.56707481"
type input "18"
type input "28.20734658"
type input "18.7"
type input "29.304298947"
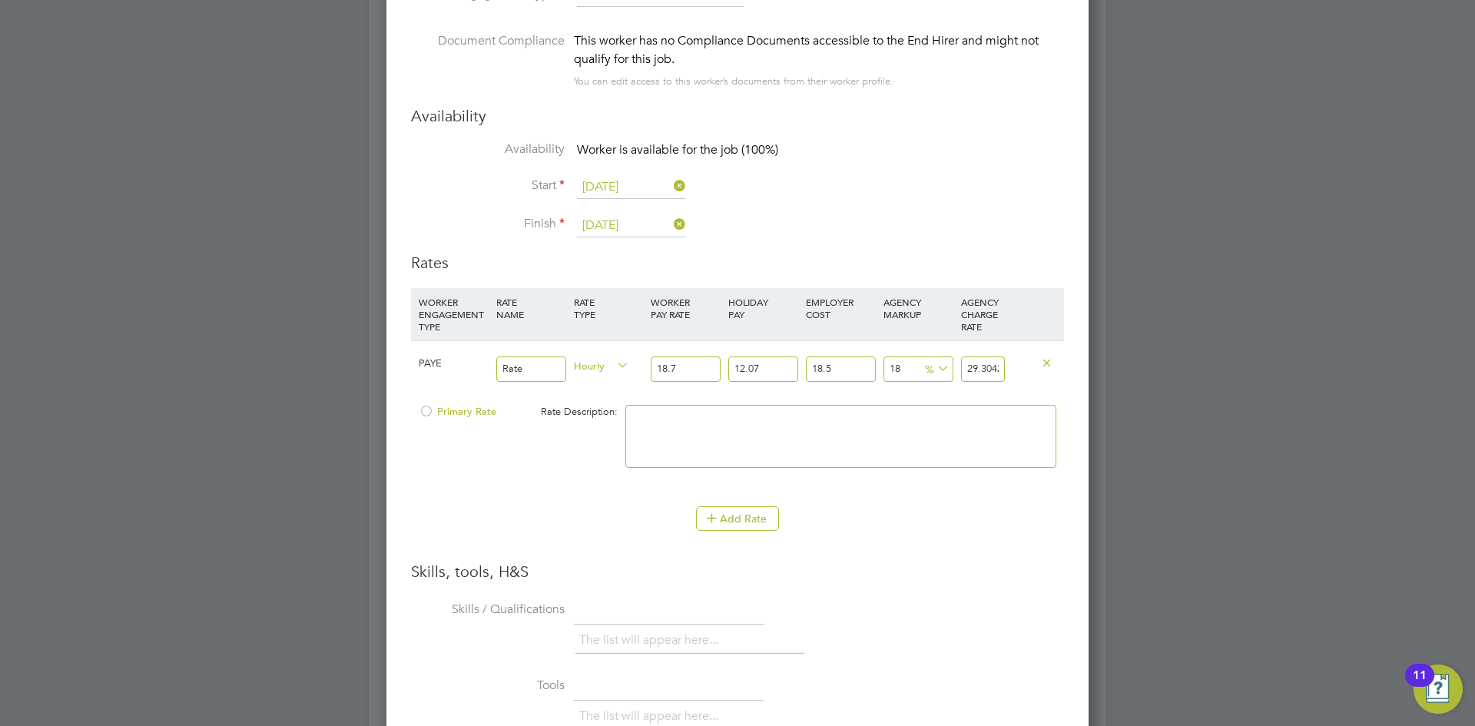
type input "18.75"
type input "29.3826526875"
type input "18.75"
drag, startPoint x: 772, startPoint y: 365, endPoint x: 722, endPoint y: 353, distance: 50.5
click at [711, 349] on div "PAYE Rate Hourly 18.75 12.07 n/a 18.5 n/a 18 4.4820995625 % 29.3826526875" at bounding box center [737, 368] width 653 height 57
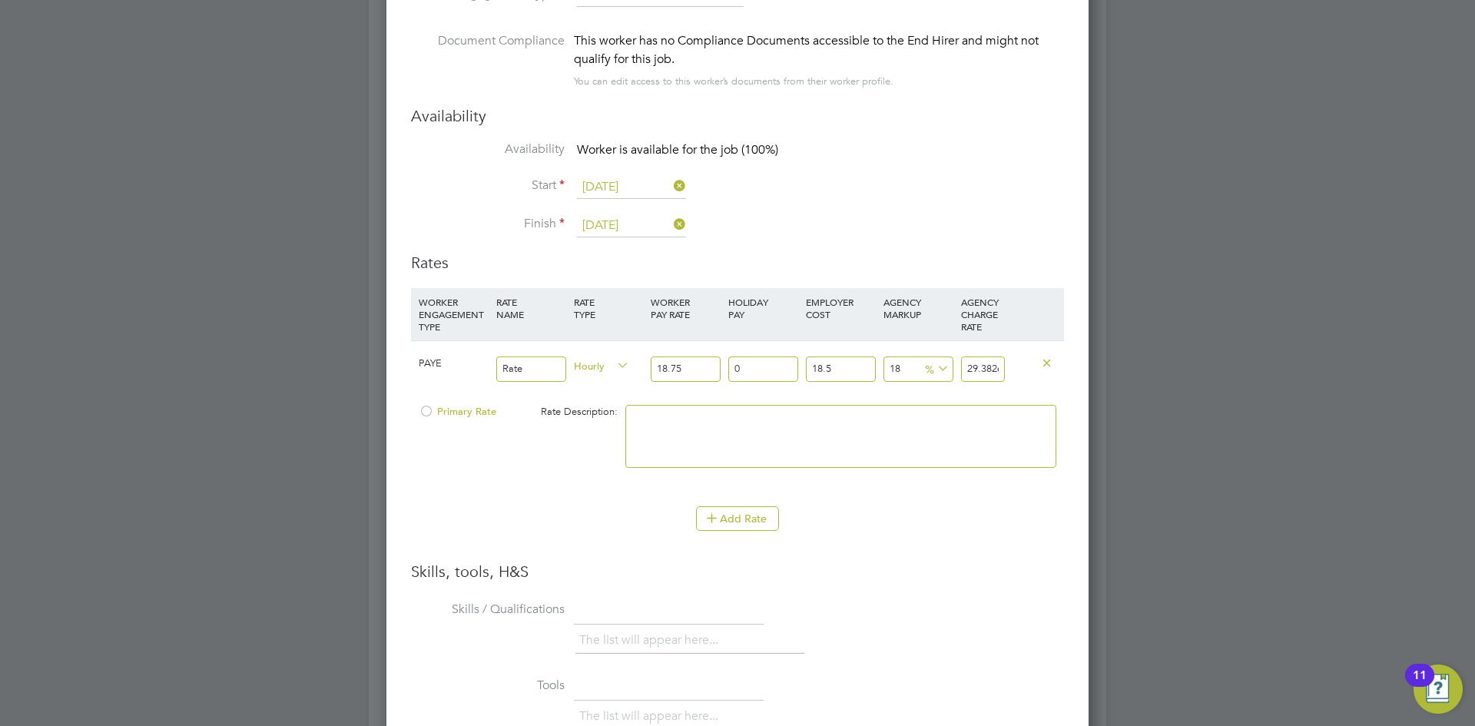
type input "0"
type input "26.218125"
drag, startPoint x: 795, startPoint y: 360, endPoint x: 832, endPoint y: 377, distance: 40.6
click at [793, 359] on div "PAYE Rate Hourly 18.75 0 n/a 18.5 n/a 18 3.999375 % 26.218125" at bounding box center [737, 368] width 653 height 57
type input "0"
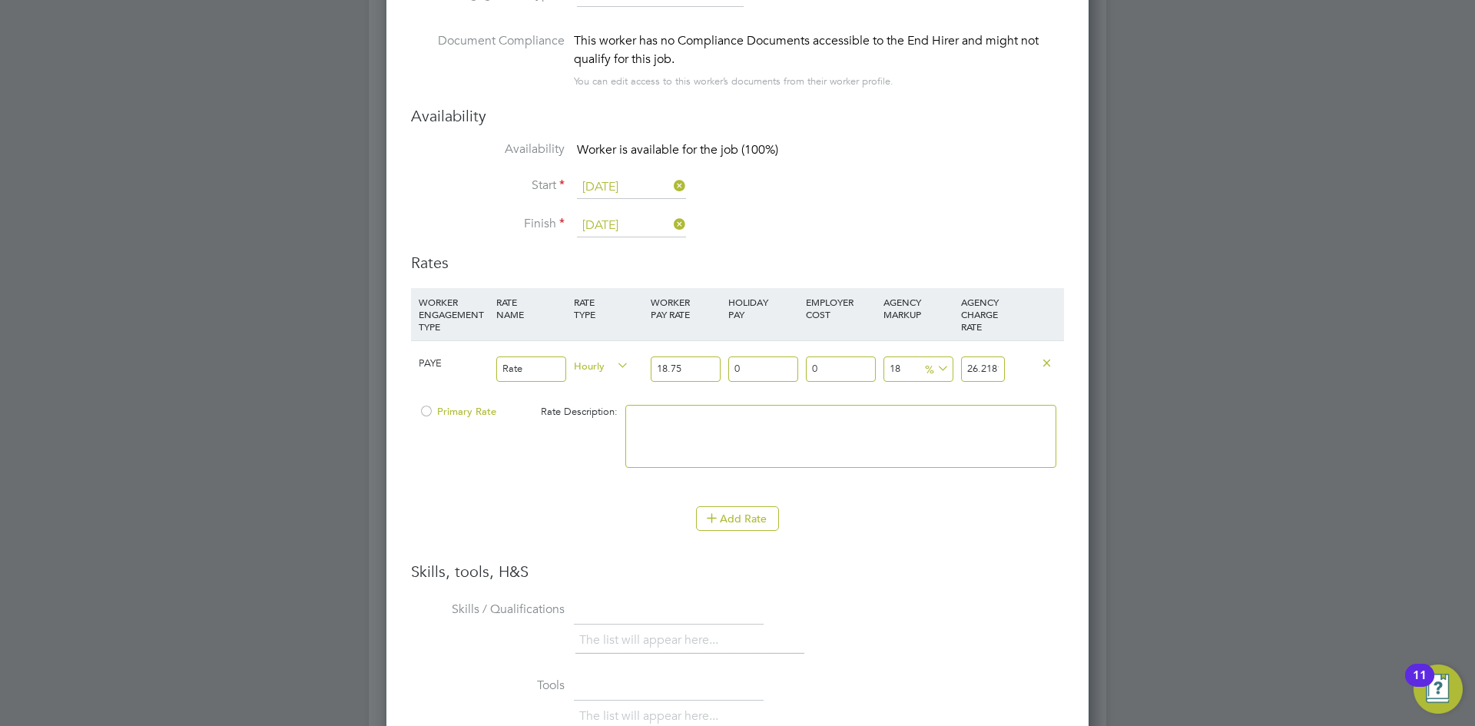
type input "22.125"
click at [918, 375] on input "18" at bounding box center [919, 369] width 70 height 25
type input "1"
type input "18.9375"
type input "2"
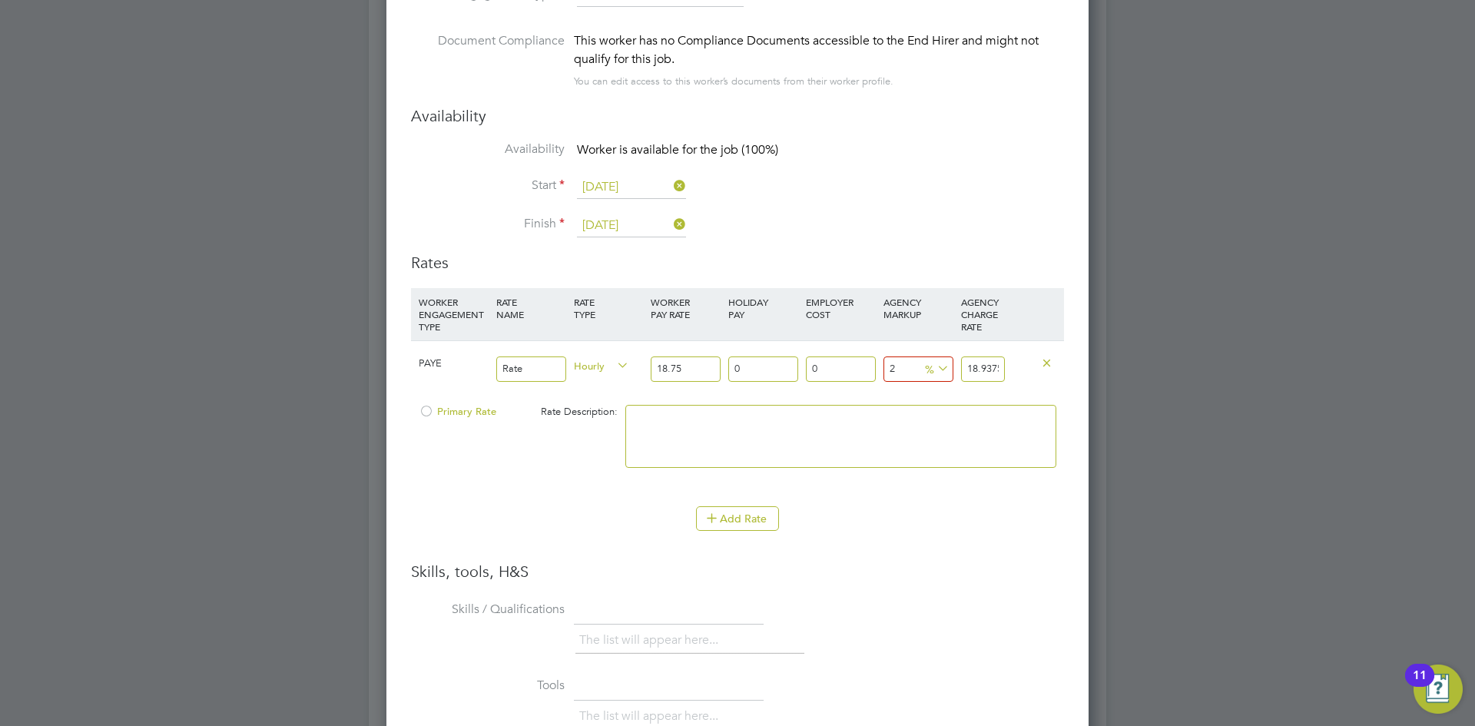
type input "19.125"
type input "23"
type input "23.0625"
type input "23"
click at [858, 446] on textarea at bounding box center [841, 436] width 431 height 63
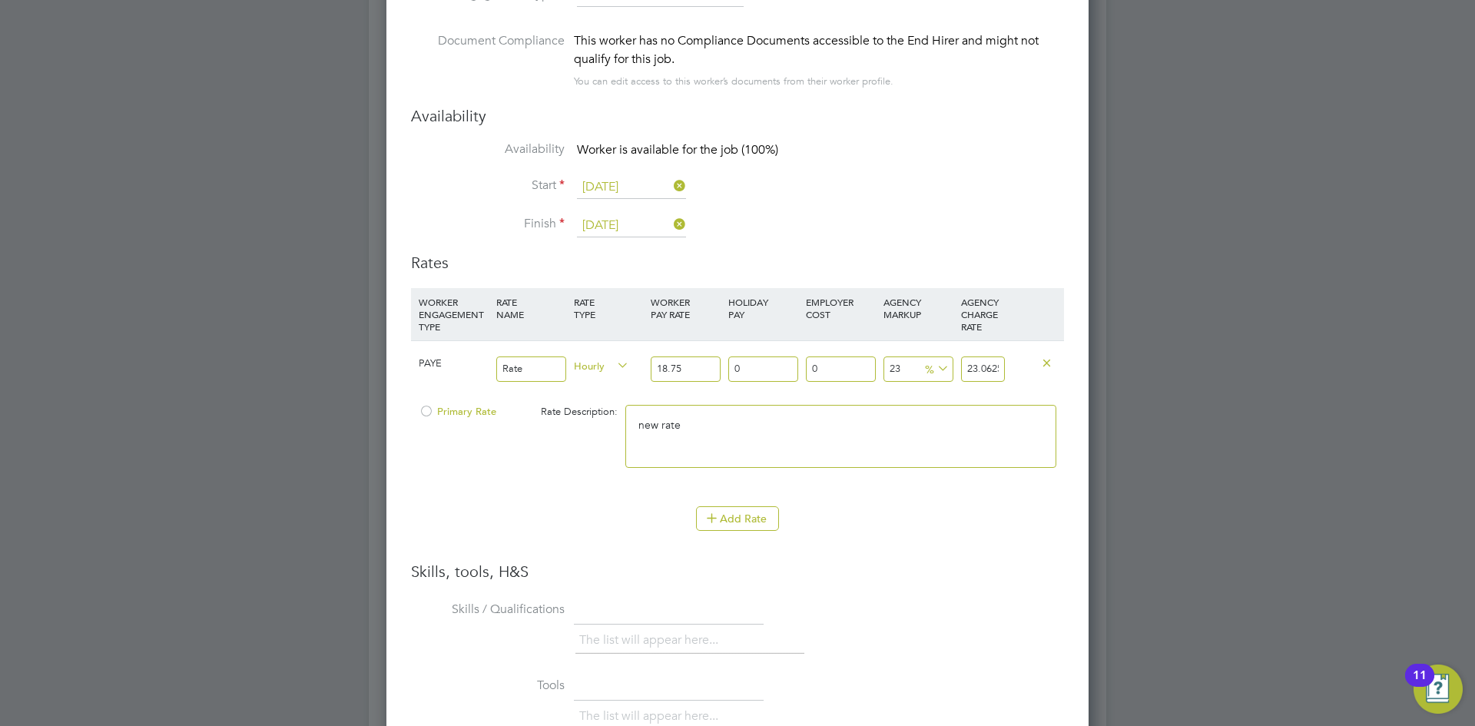
type textarea "new rate"
click at [436, 408] on span "Primary Rate" at bounding box center [458, 411] width 78 height 13
click at [939, 535] on li "Add Rate" at bounding box center [737, 526] width 653 height 40
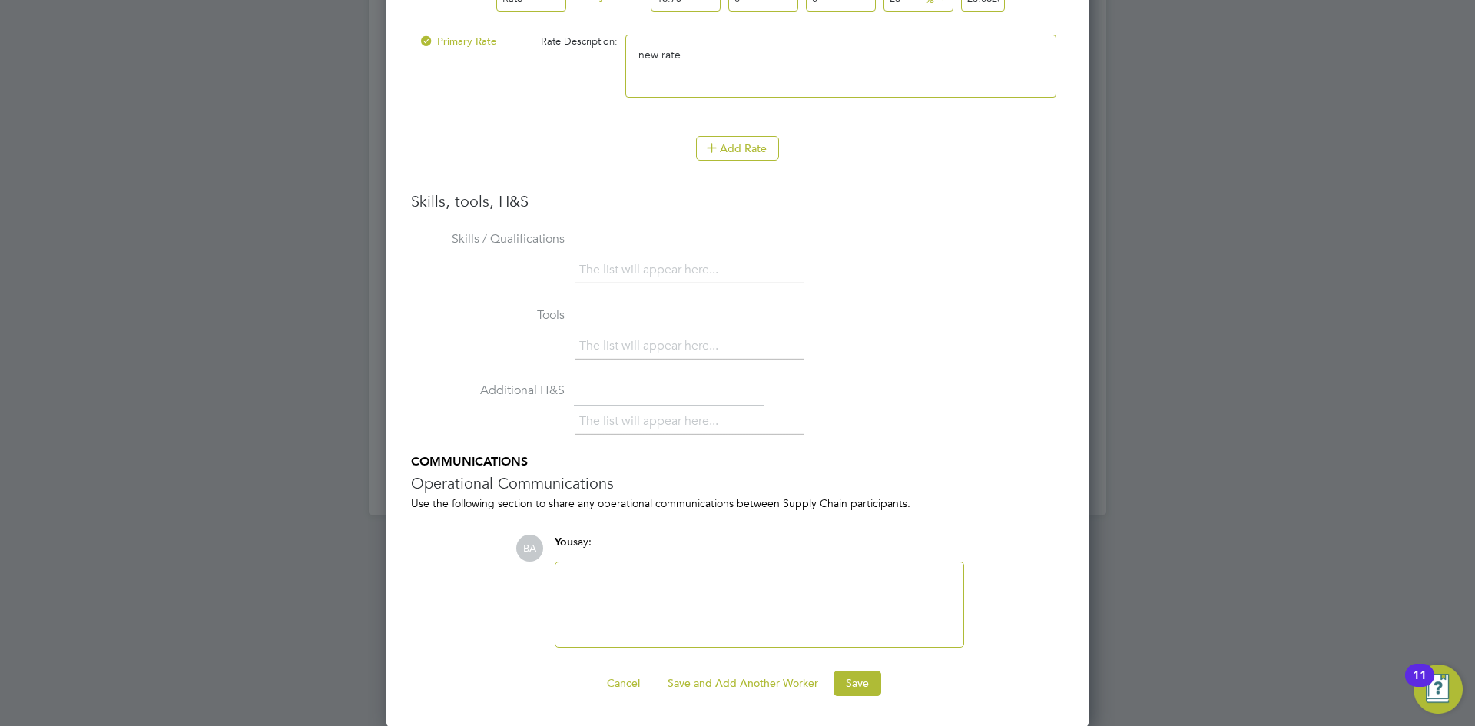
click at [636, 581] on div at bounding box center [760, 605] width 390 height 66
click at [876, 683] on button "Save" at bounding box center [858, 683] width 48 height 25
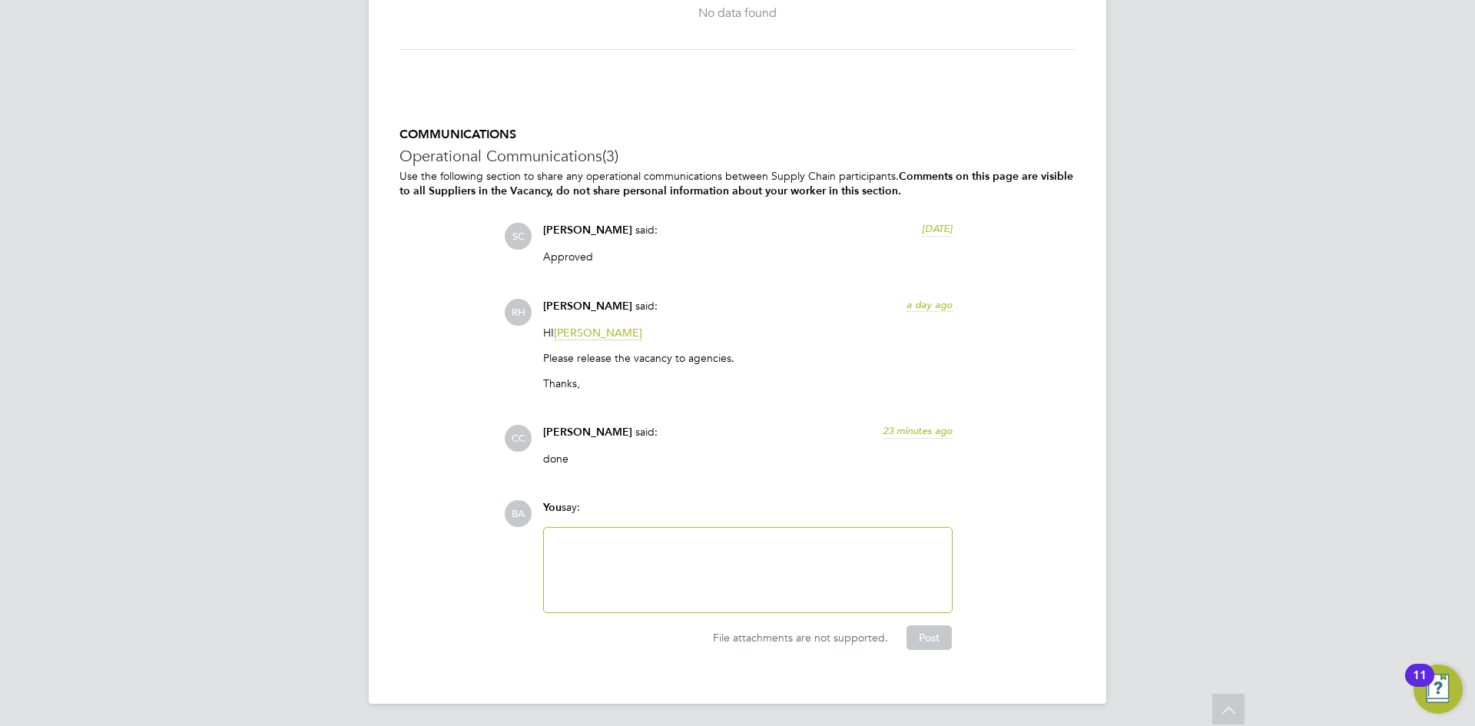
drag, startPoint x: 675, startPoint y: 557, endPoint x: 686, endPoint y: 569, distance: 16.3
click at [675, 562] on div at bounding box center [748, 570] width 390 height 66
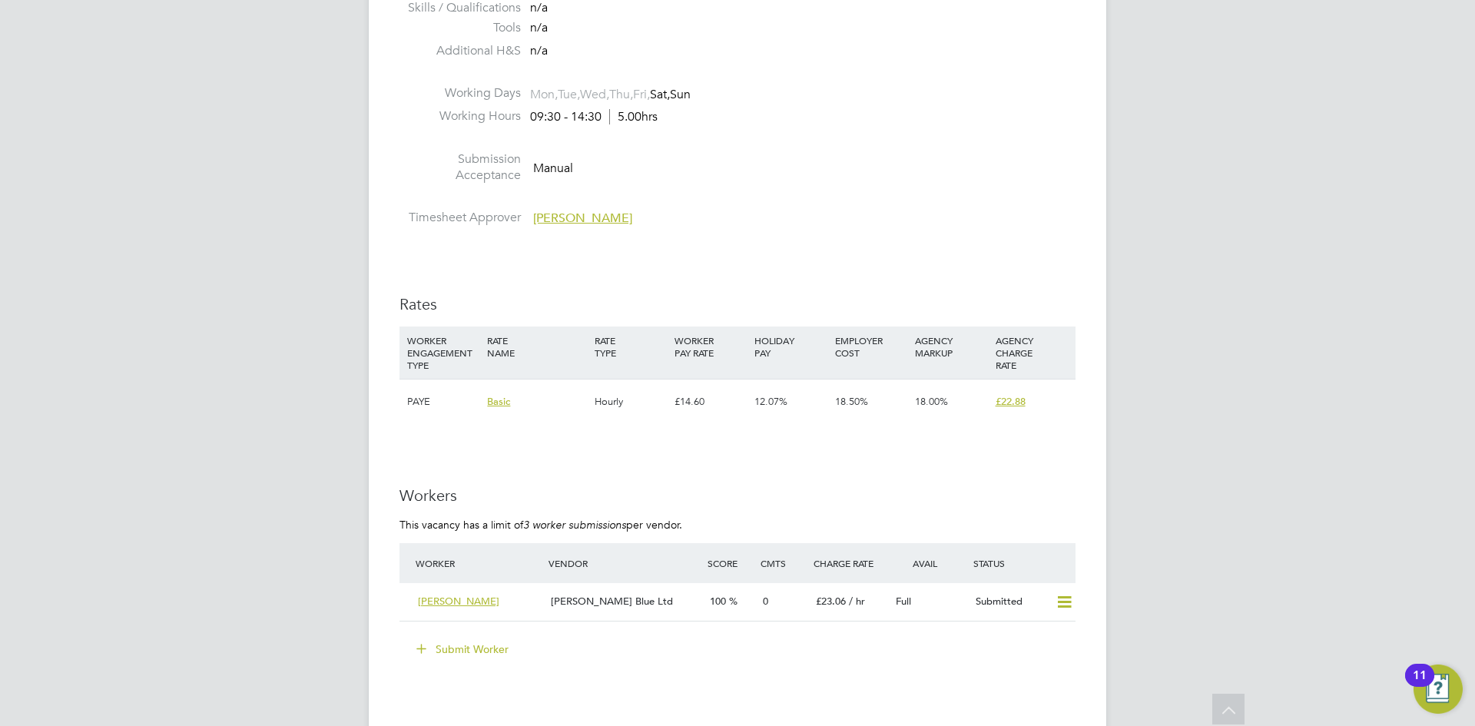
scroll to position [2902, 0]
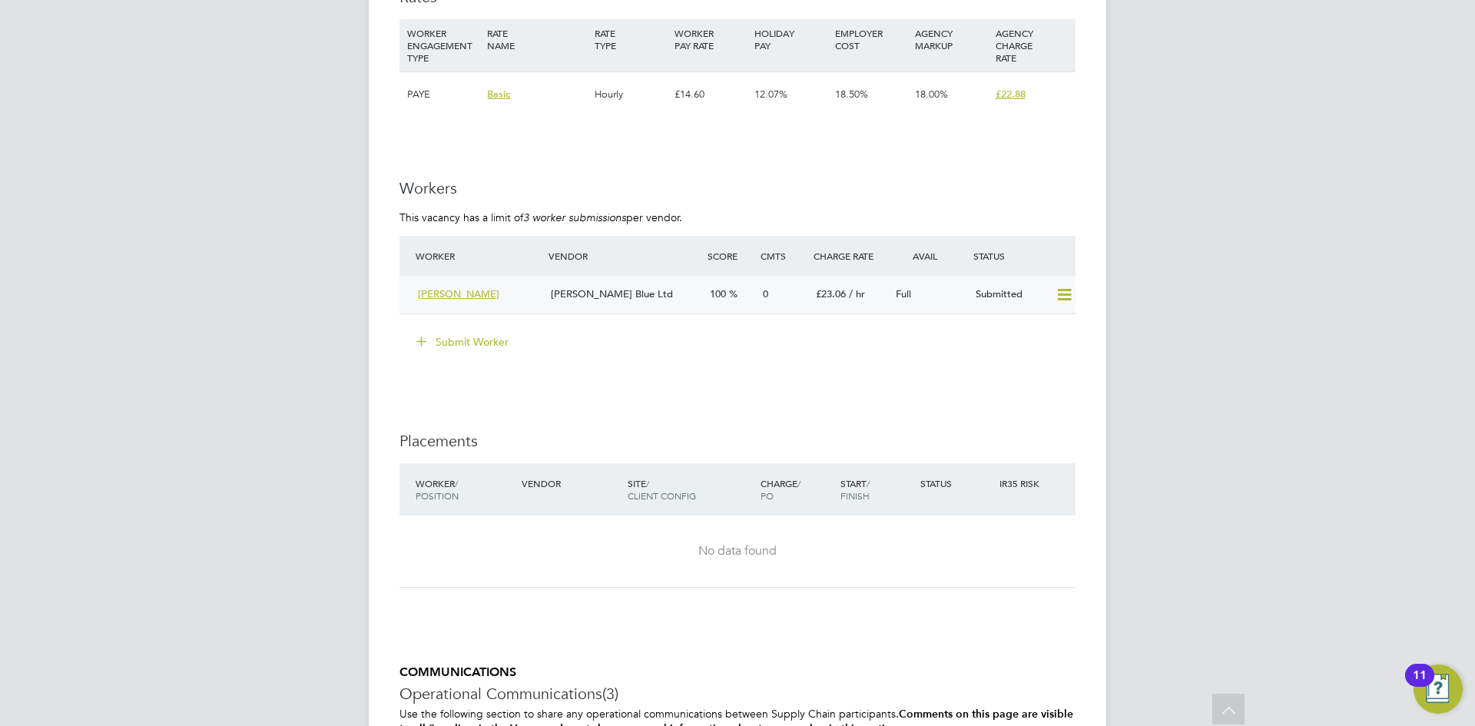
click at [454, 300] on div "[PERSON_NAME]" at bounding box center [478, 294] width 133 height 25
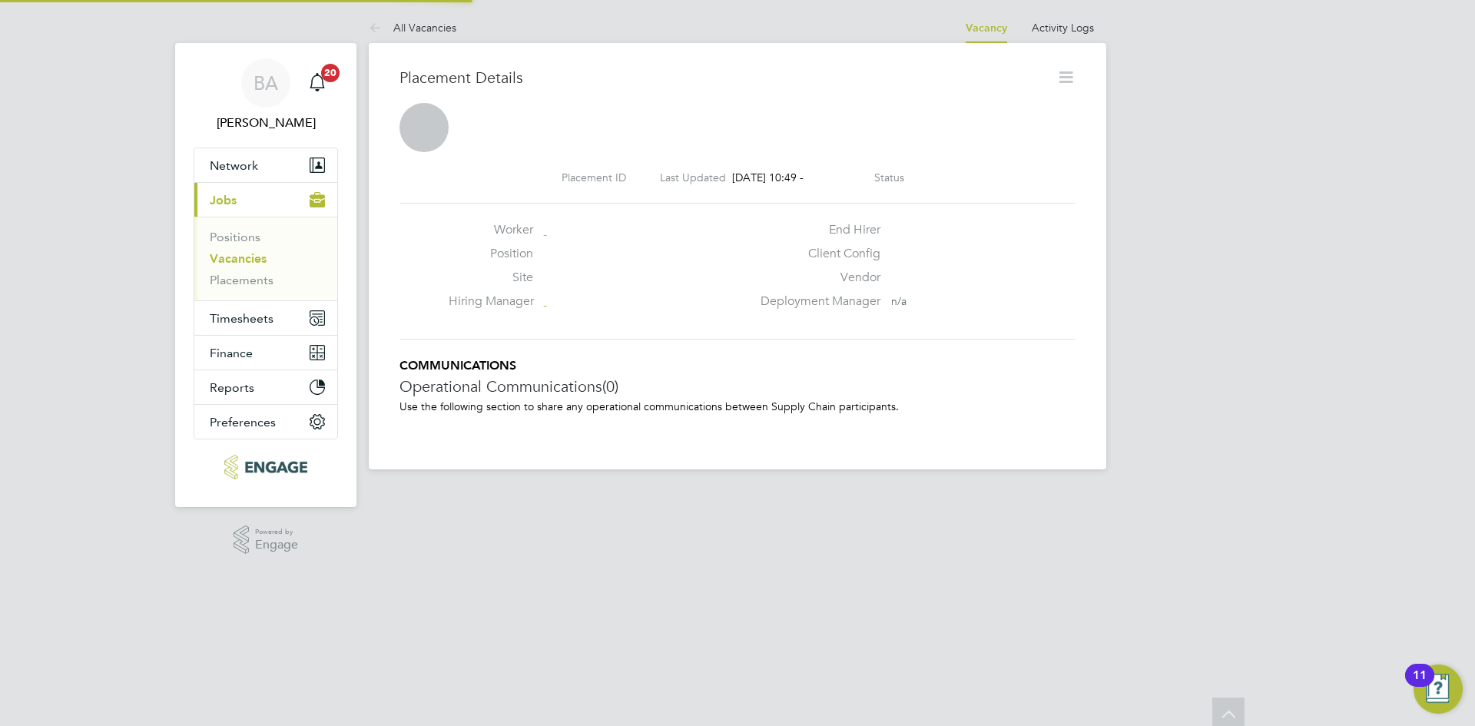
scroll to position [8, 8]
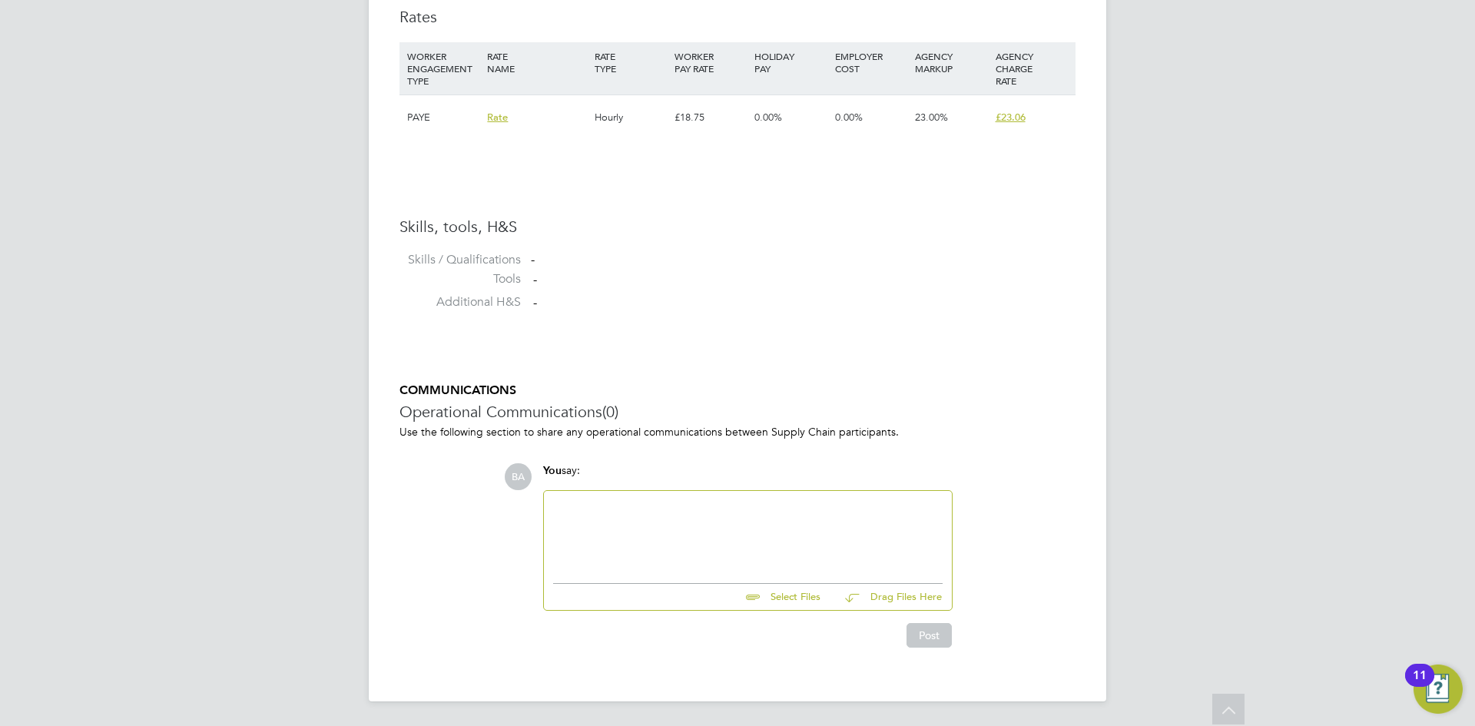
click at [602, 519] on div at bounding box center [748, 533] width 390 height 66
drag, startPoint x: 680, startPoint y: 511, endPoint x: 513, endPoint y: 492, distance: 167.9
click at [513, 492] on div "BA You say: Good morning. Select Files Drag Files Here Drop your files here Post" at bounding box center [790, 555] width 572 height 184
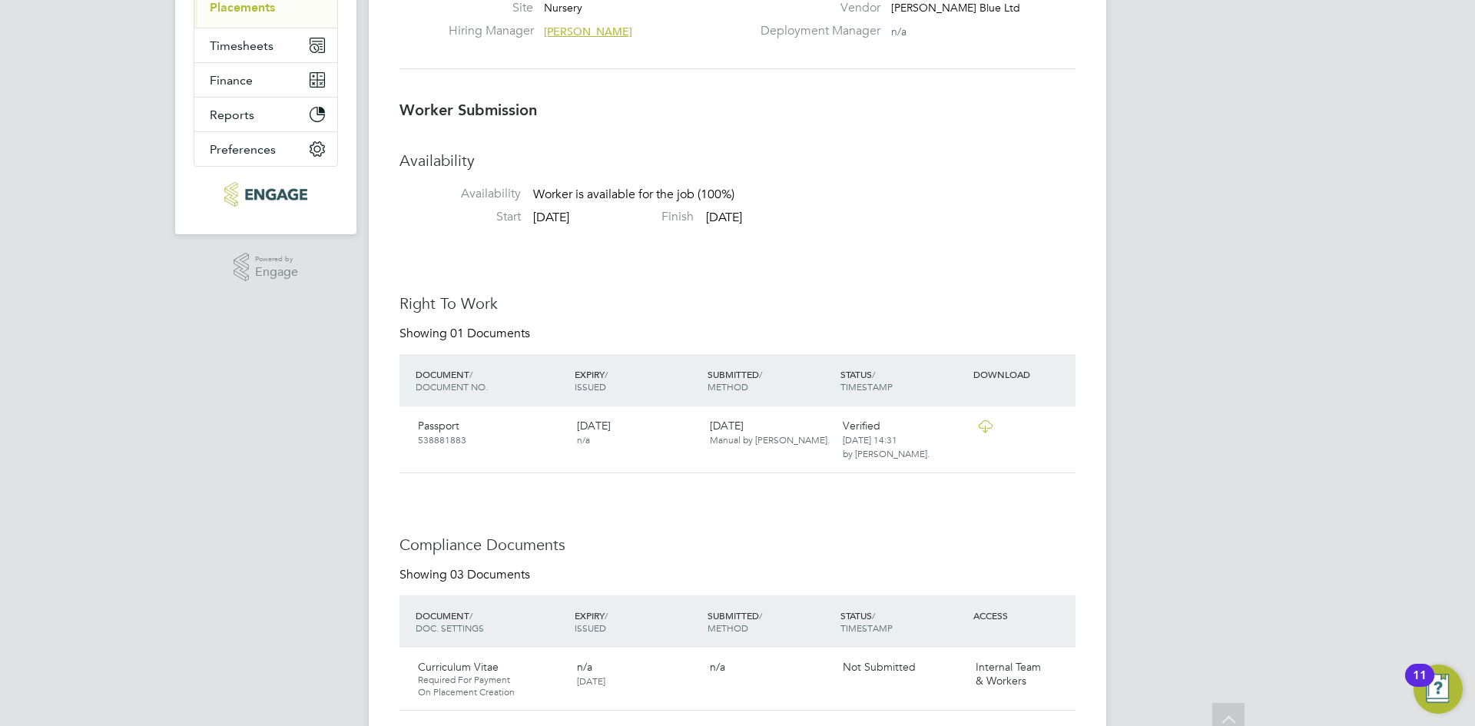
scroll to position [416, 0]
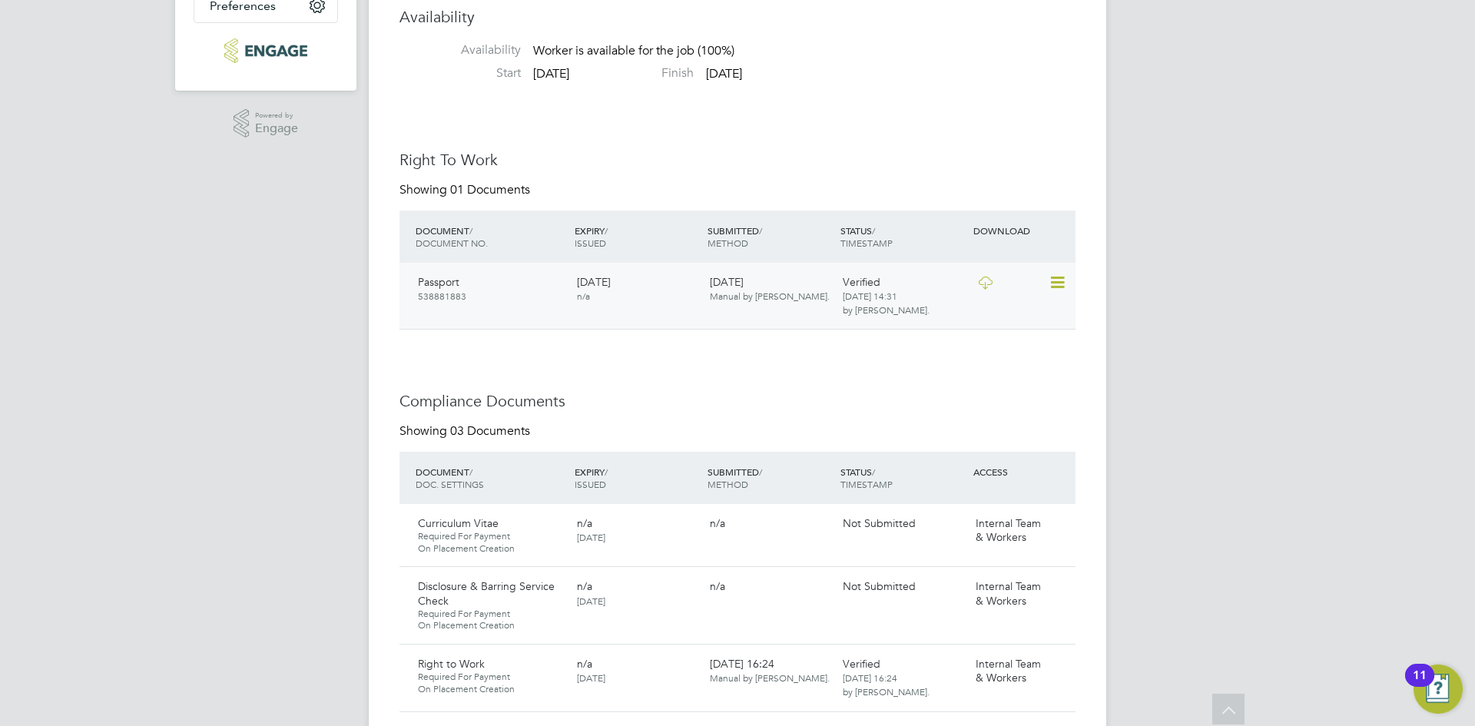
click at [489, 295] on div "Passport [PASSPORT]" at bounding box center [491, 289] width 159 height 40
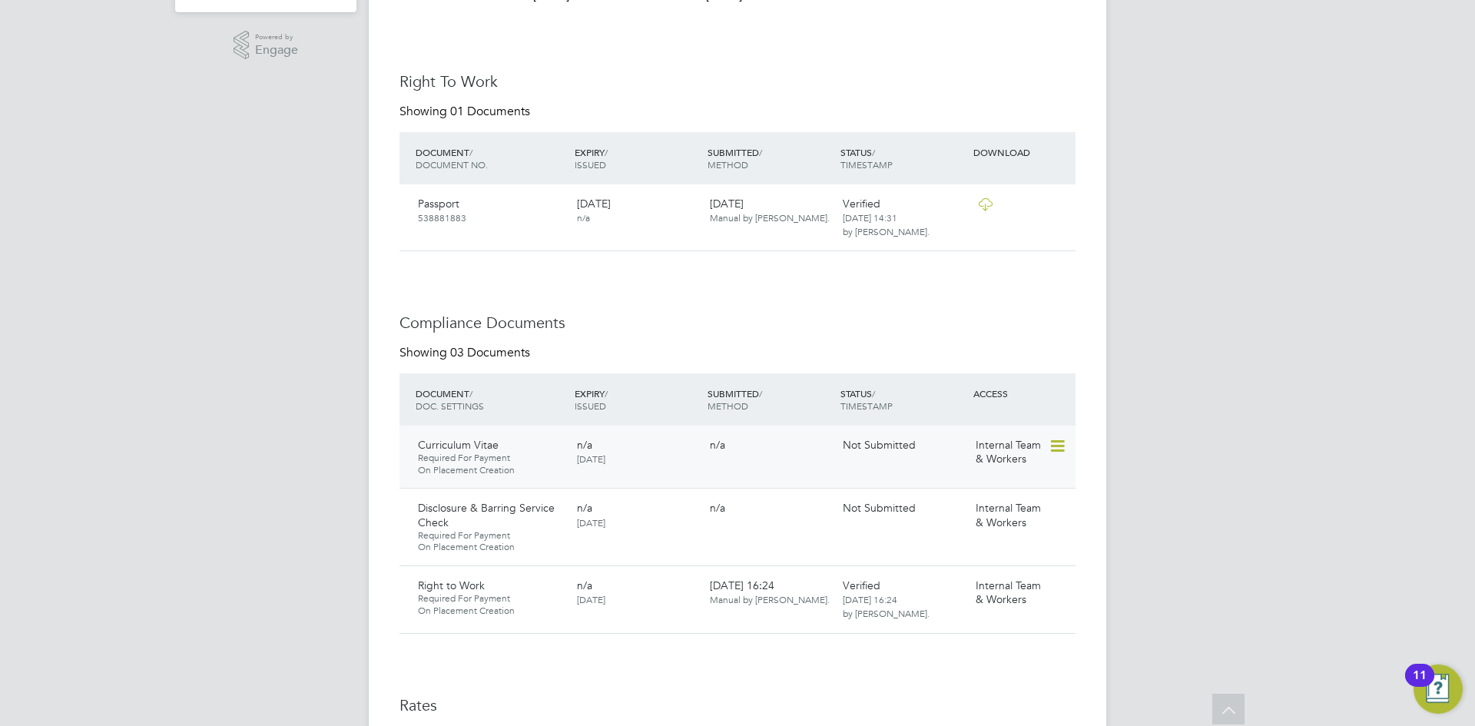
scroll to position [570, 0]
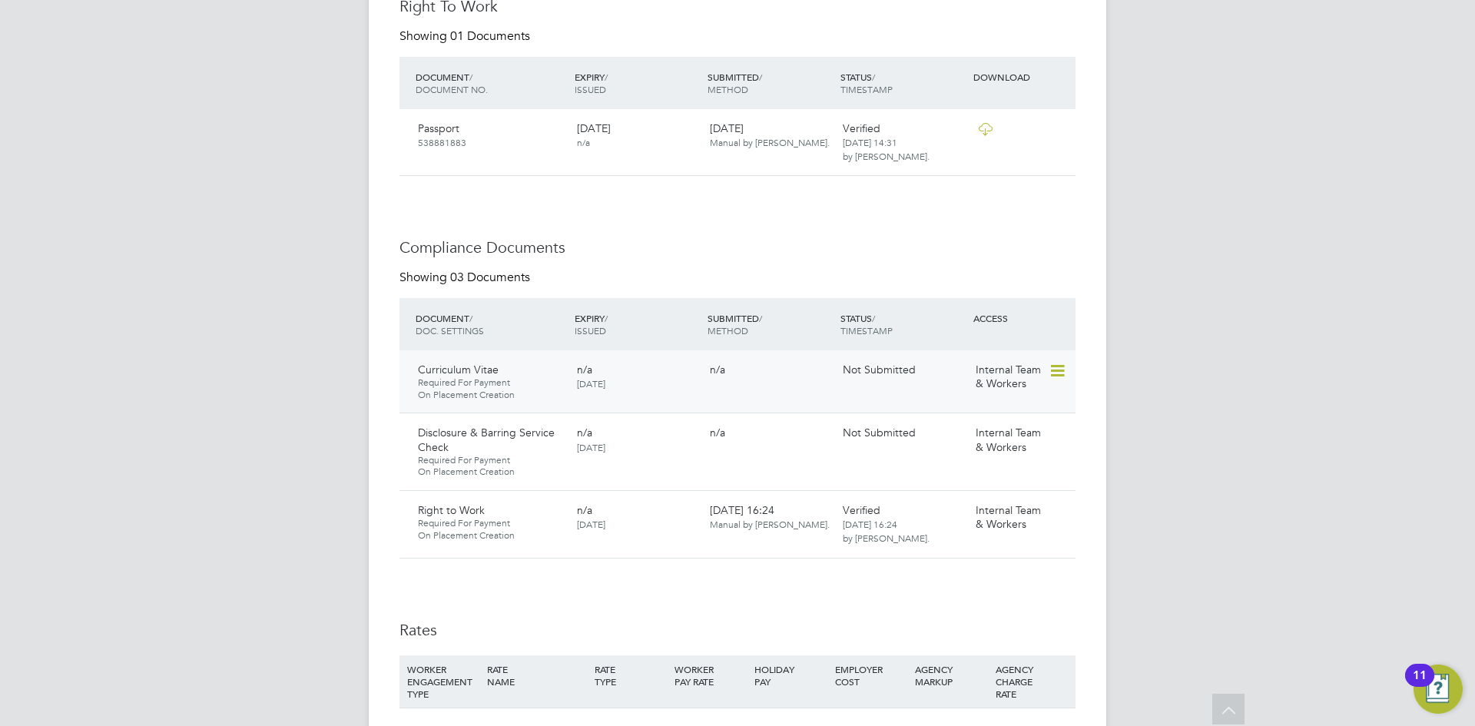
click at [481, 382] on span "Required For Payment" at bounding box center [491, 383] width 147 height 12
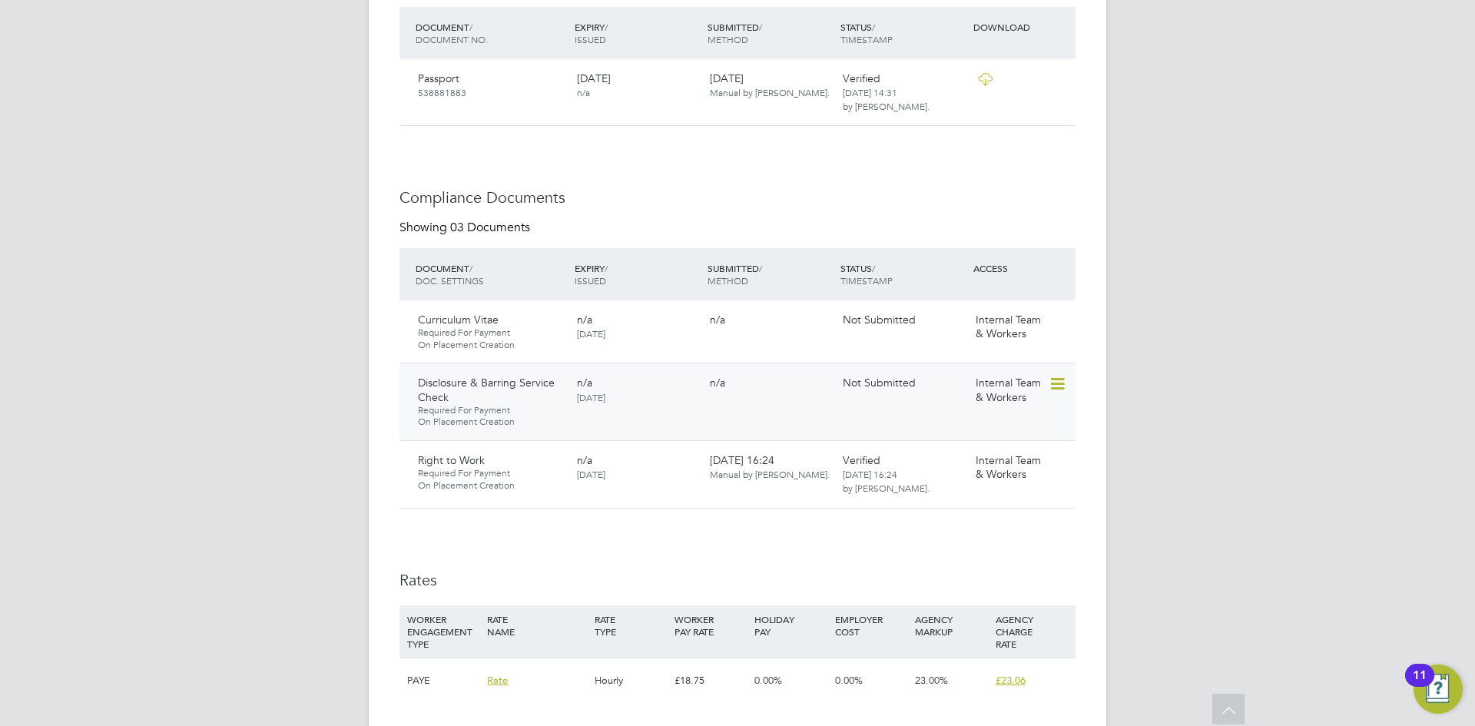
scroll to position [801, 0]
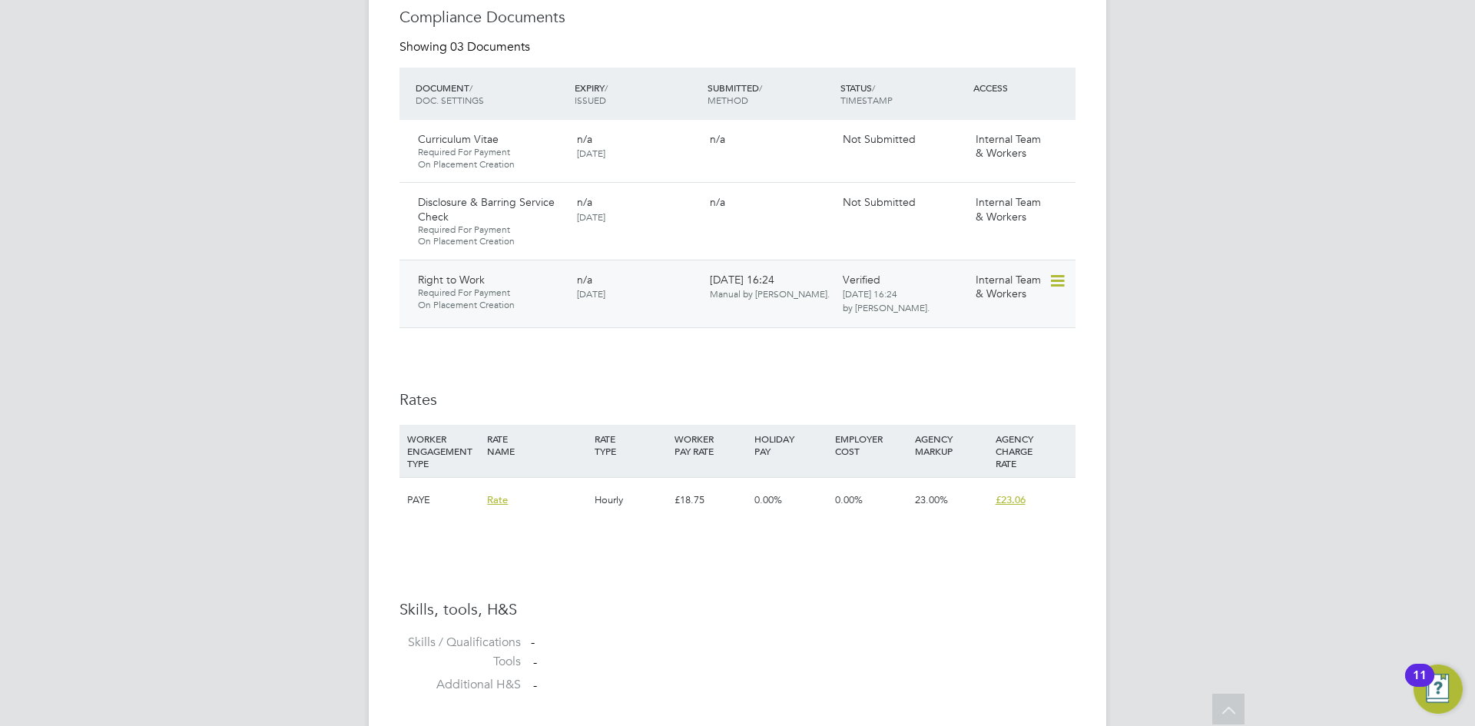
drag, startPoint x: 447, startPoint y: 299, endPoint x: 511, endPoint y: 300, distance: 63.8
click at [448, 299] on span "Required For Payment" at bounding box center [491, 293] width 147 height 12
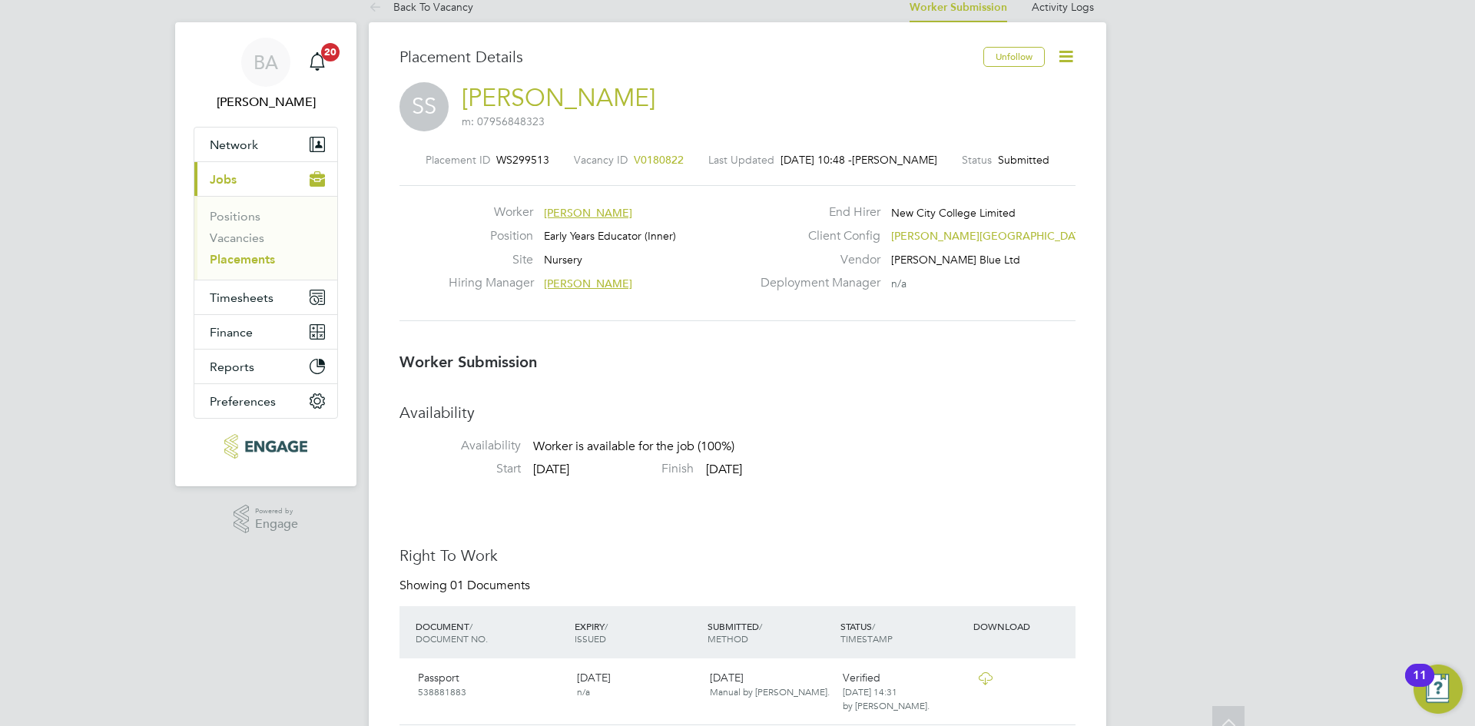
scroll to position [0, 0]
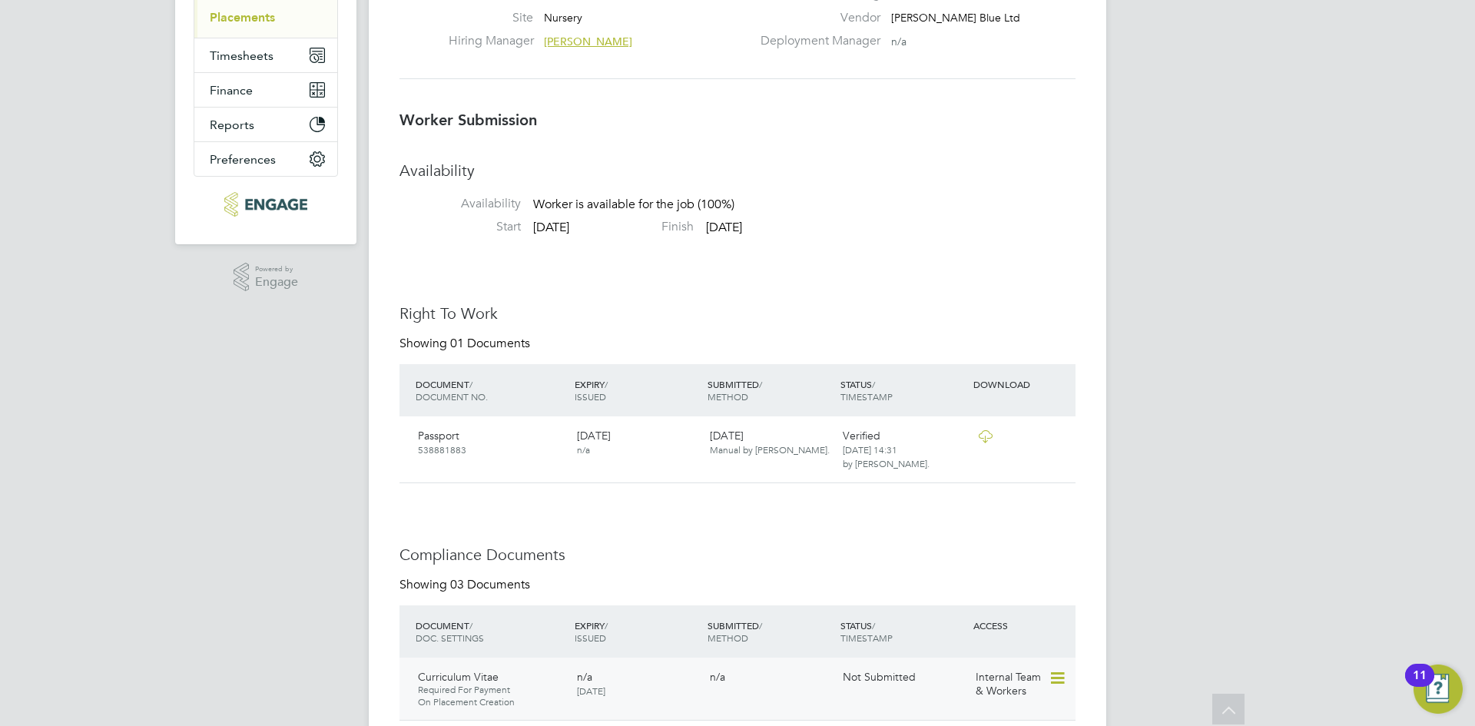
scroll to position [570, 0]
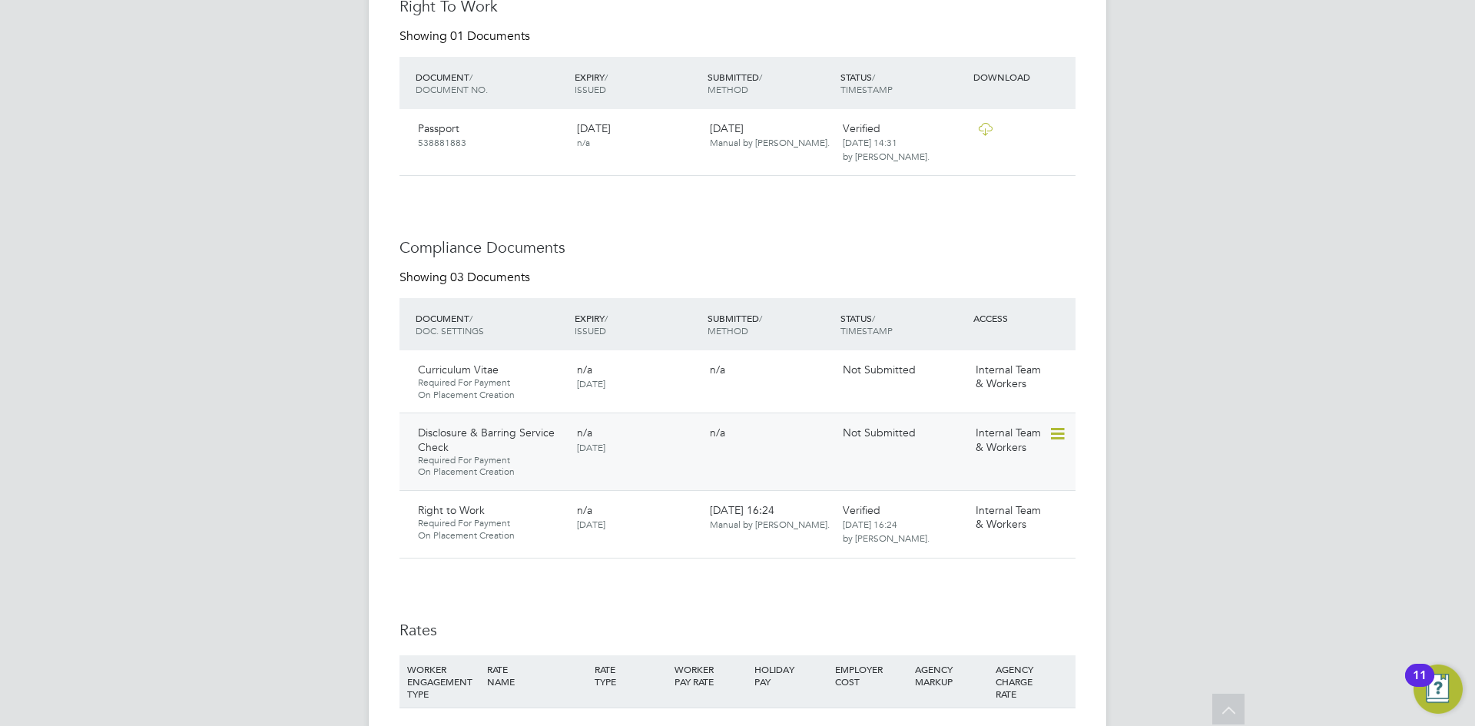
click at [1053, 435] on icon at bounding box center [1056, 434] width 15 height 18
click at [1223, 447] on div "BA Ben Abraham Notifications 20 Applications: Network Team Members Businesses S…" at bounding box center [737, 385] width 1475 height 1910
click at [450, 417] on div "Disclosure & Barring Service Check Required For Payment On Placement Creation n…" at bounding box center [738, 452] width 676 height 78
click at [452, 436] on span "Disclosure & Barring Service Check" at bounding box center [486, 440] width 137 height 28
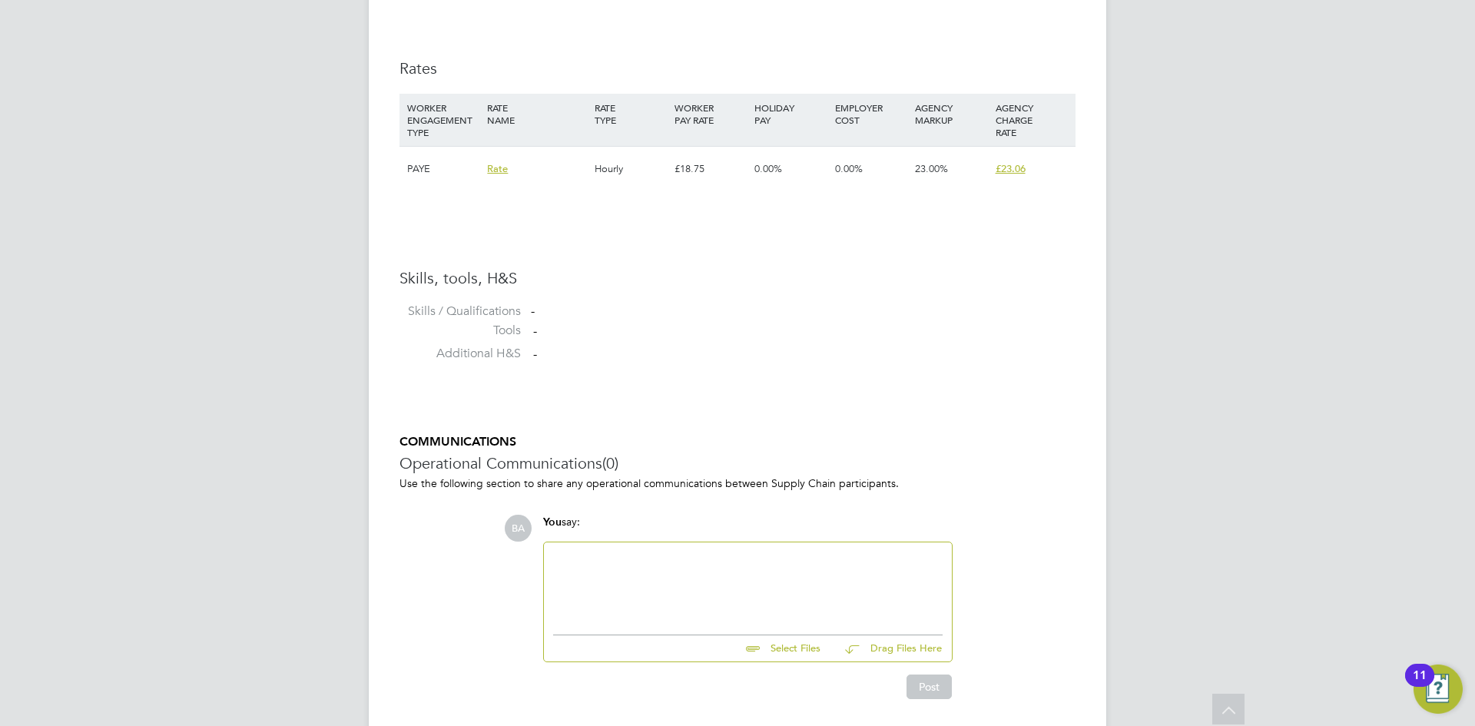
scroll to position [1185, 0]
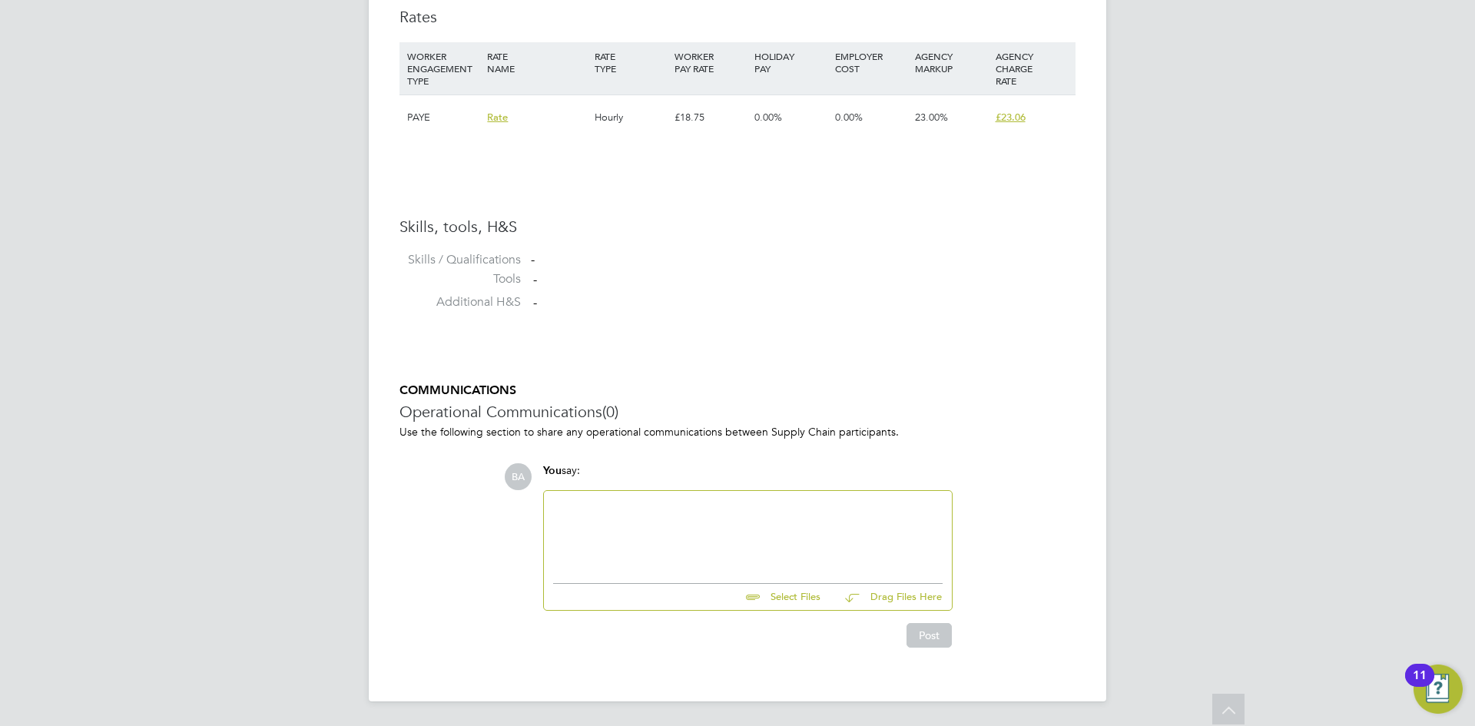
click at [661, 500] on div at bounding box center [748, 533] width 390 height 66
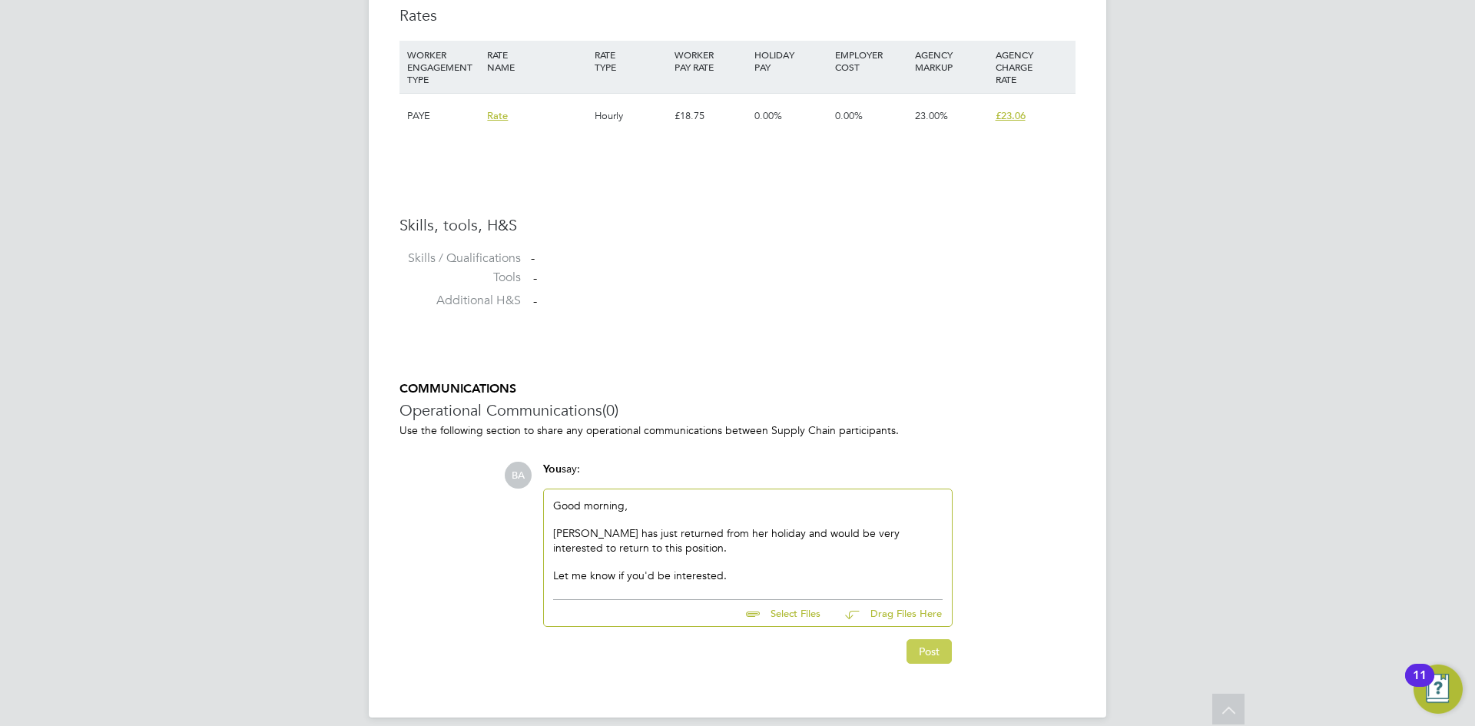
click at [935, 658] on button "Post" at bounding box center [929, 651] width 45 height 25
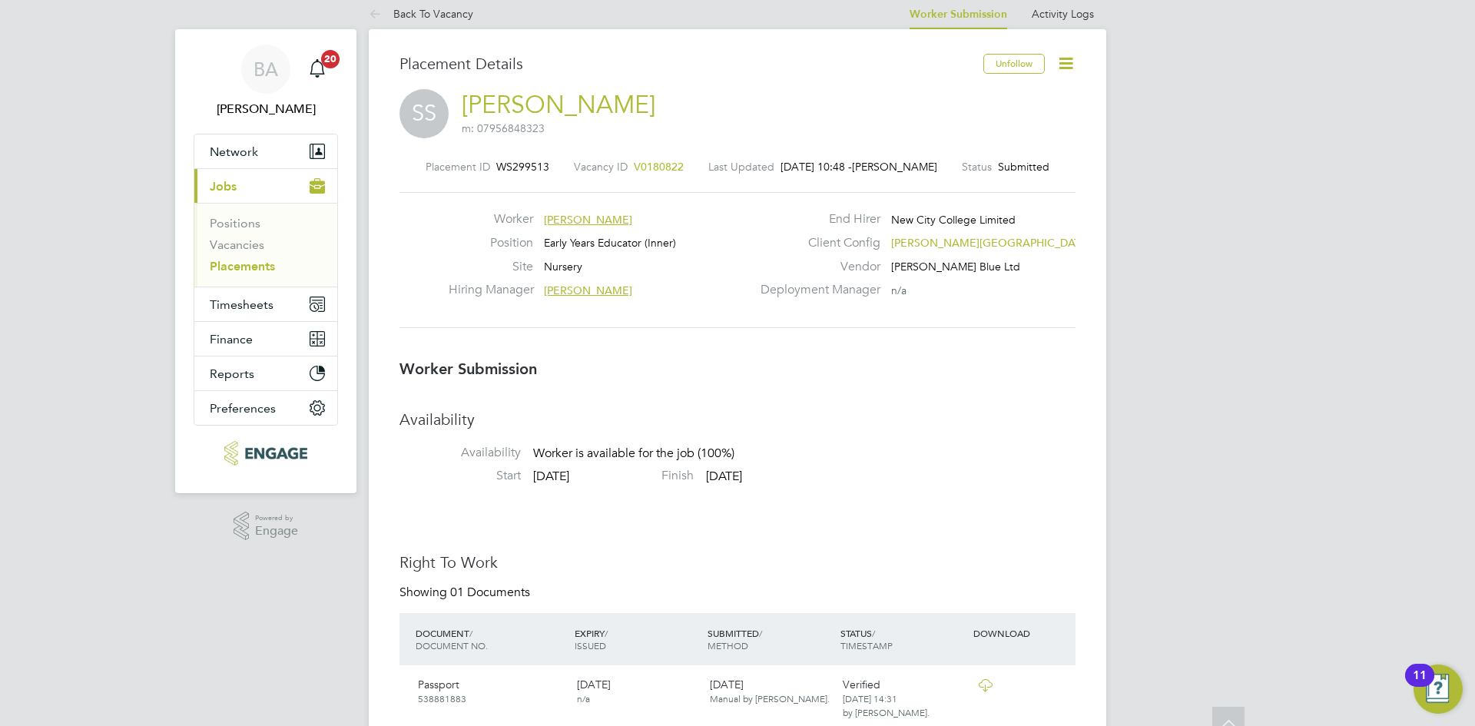
scroll to position [0, 0]
